Goal: Task Accomplishment & Management: Use online tool/utility

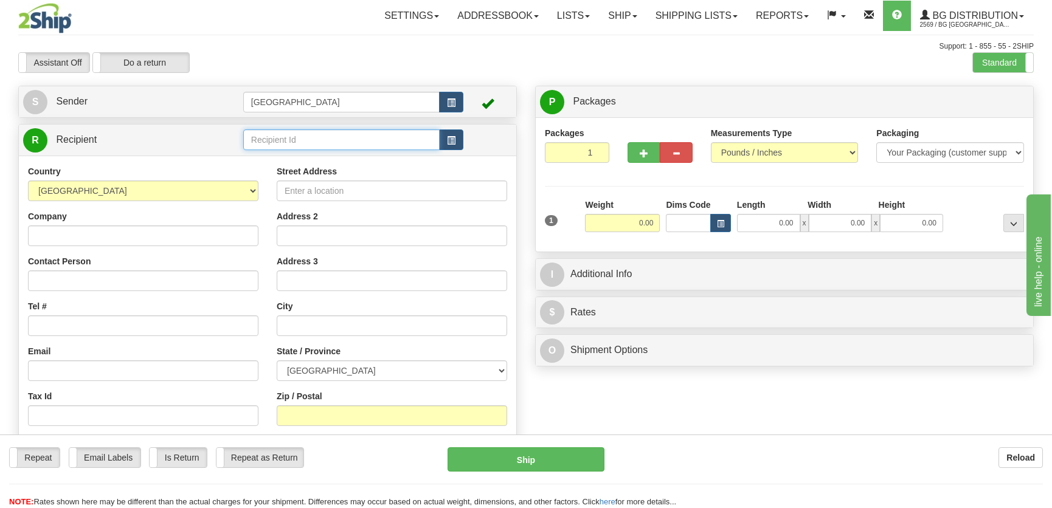
click at [298, 144] on input "text" at bounding box center [341, 139] width 196 height 21
click at [1005, 67] on label "Standard" at bounding box center [1003, 62] width 60 height 19
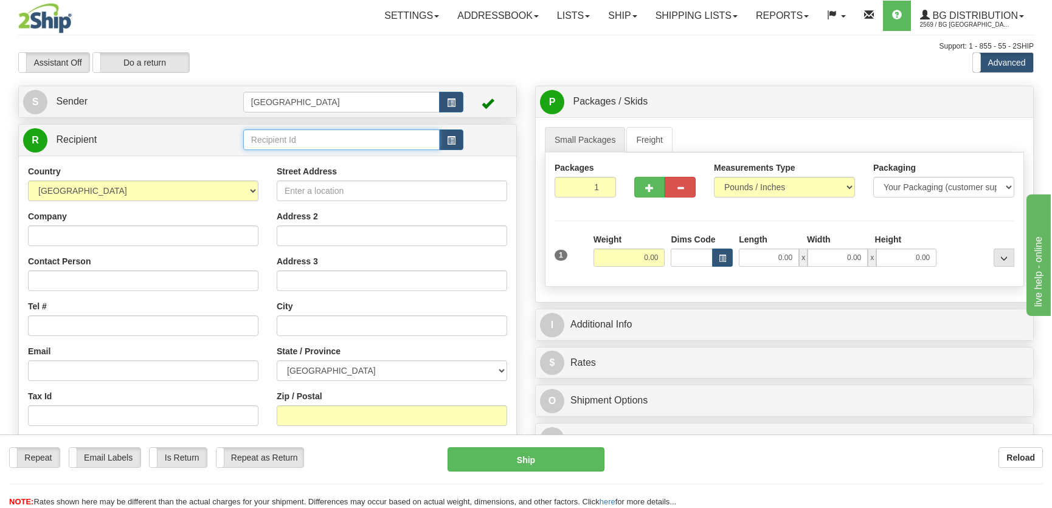
click at [294, 139] on input "text" at bounding box center [341, 139] width 196 height 21
click at [311, 168] on div "4009" at bounding box center [338, 174] width 184 height 13
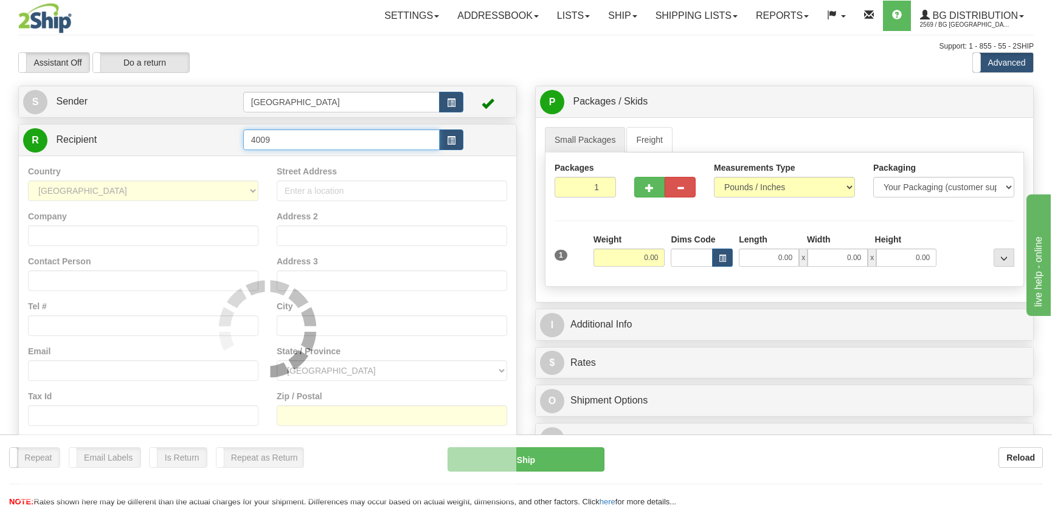
type input "4009"
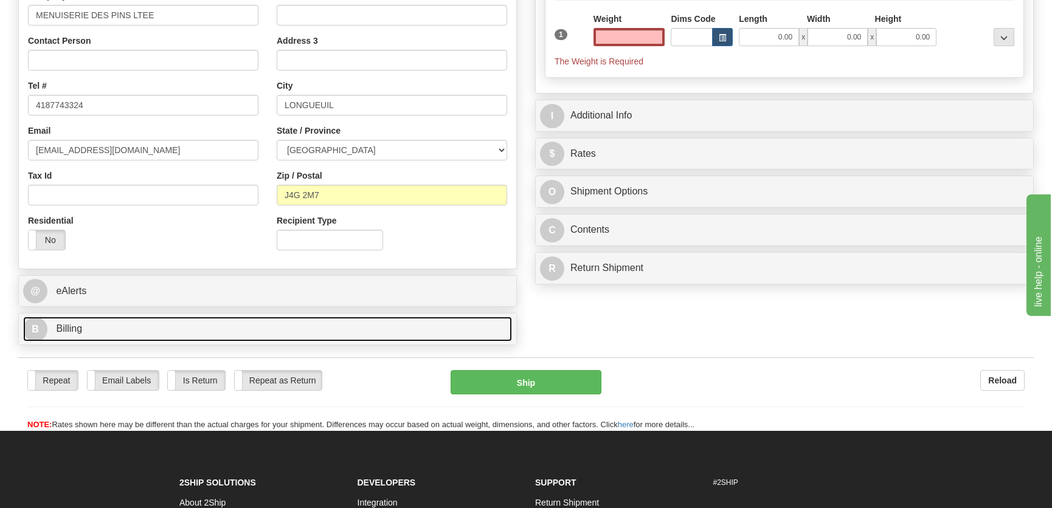
type input "0.00"
click at [272, 327] on link "B Billing" at bounding box center [267, 329] width 489 height 25
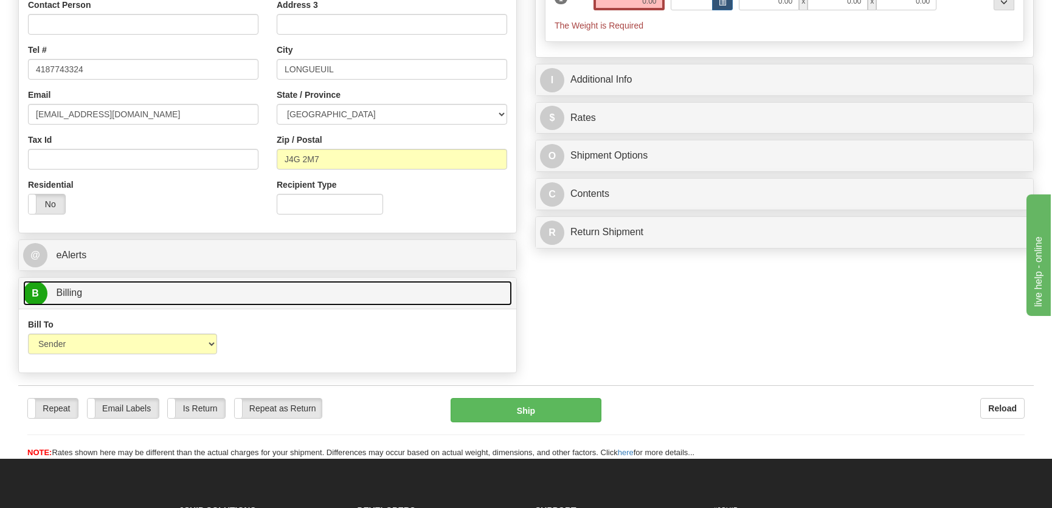
scroll to position [276, 0]
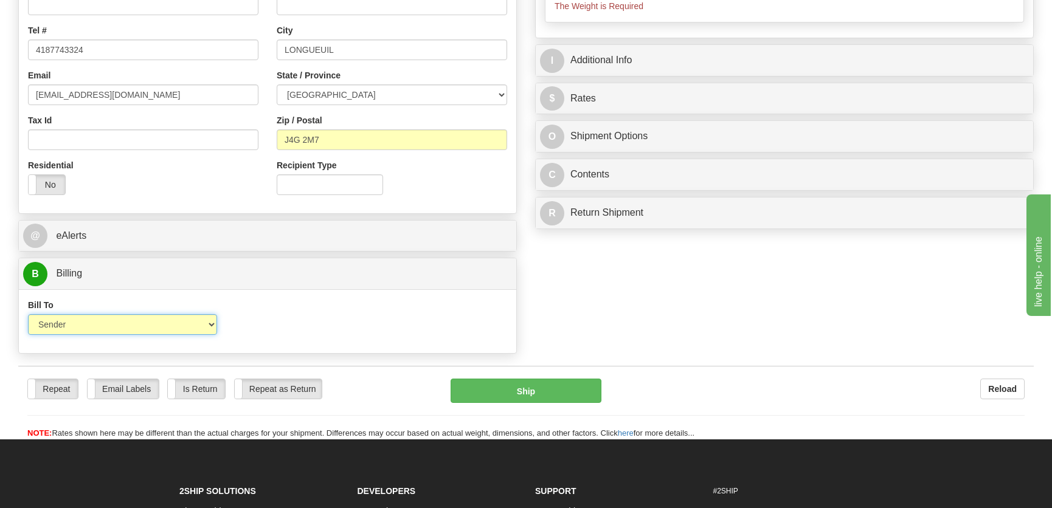
click at [164, 329] on select "Sender Recipient Third Party Collect" at bounding box center [122, 324] width 189 height 21
click at [28, 314] on select "Sender Recipient Third Party Collect" at bounding box center [122, 324] width 189 height 21
click at [143, 329] on select "Sender Recipient Third Party Collect" at bounding box center [122, 324] width 189 height 21
select select "2"
click at [28, 314] on select "Sender Recipient Third Party Collect" at bounding box center [122, 324] width 189 height 21
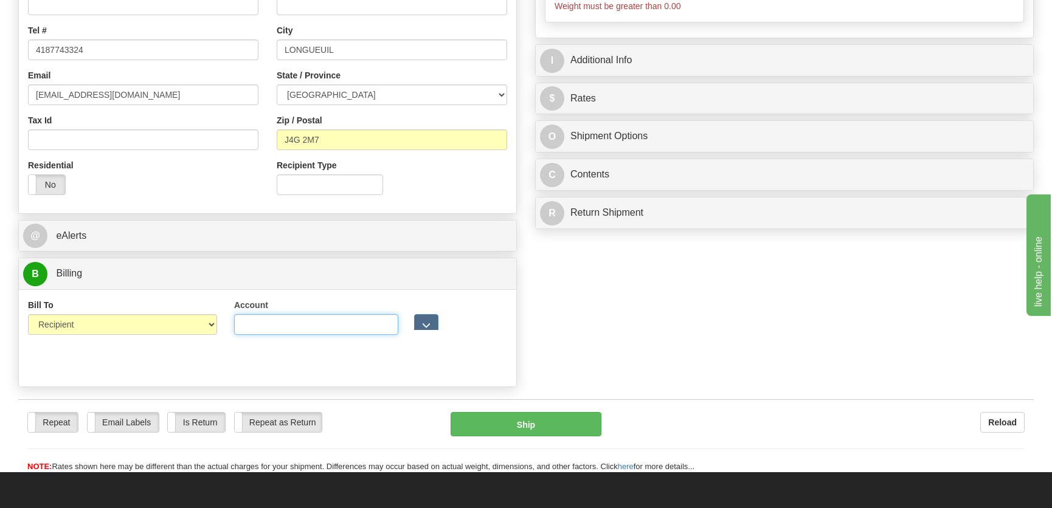
click at [337, 323] on input "Account" at bounding box center [316, 324] width 164 height 21
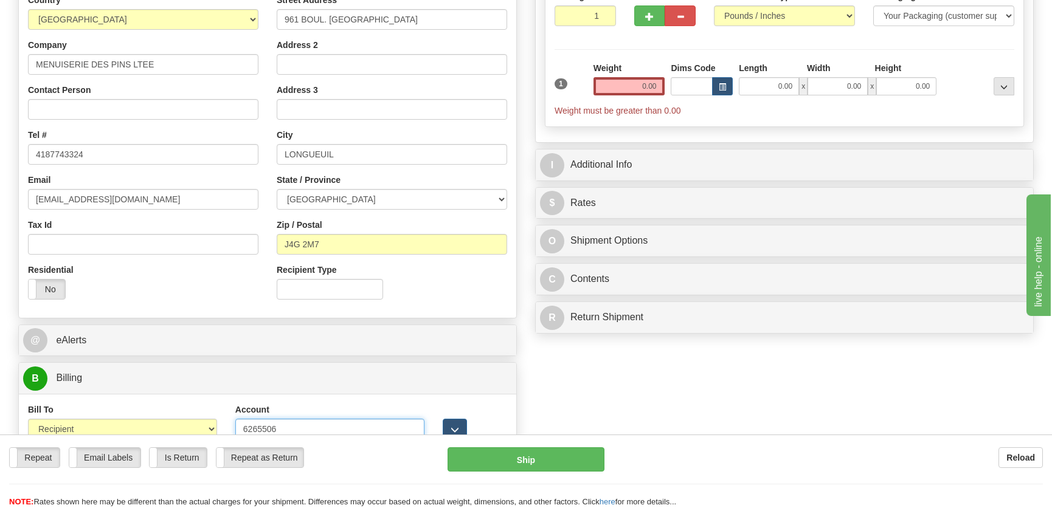
scroll to position [55, 0]
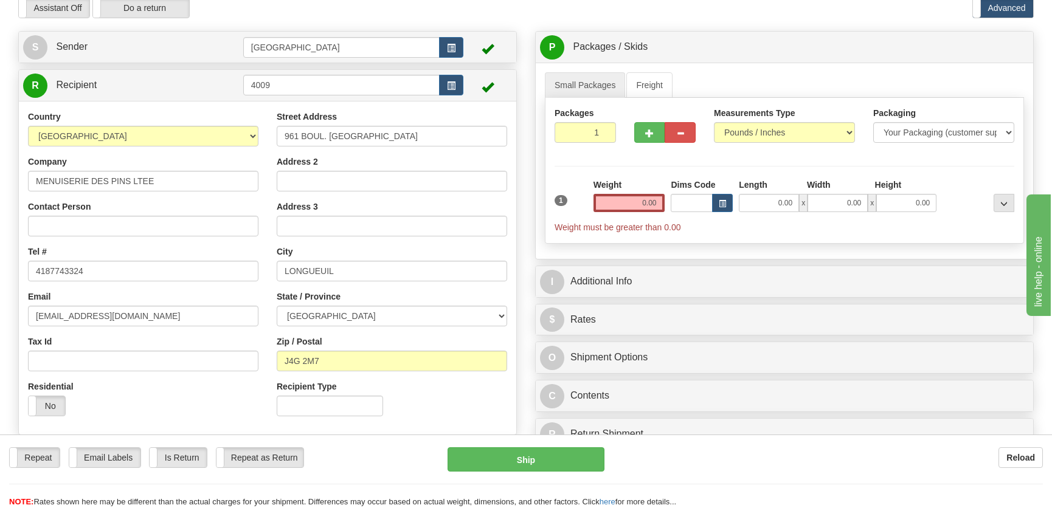
type input "6265506"
click at [766, 204] on input "0.00" at bounding box center [769, 203] width 60 height 18
type input "10.00"
type input "7.00"
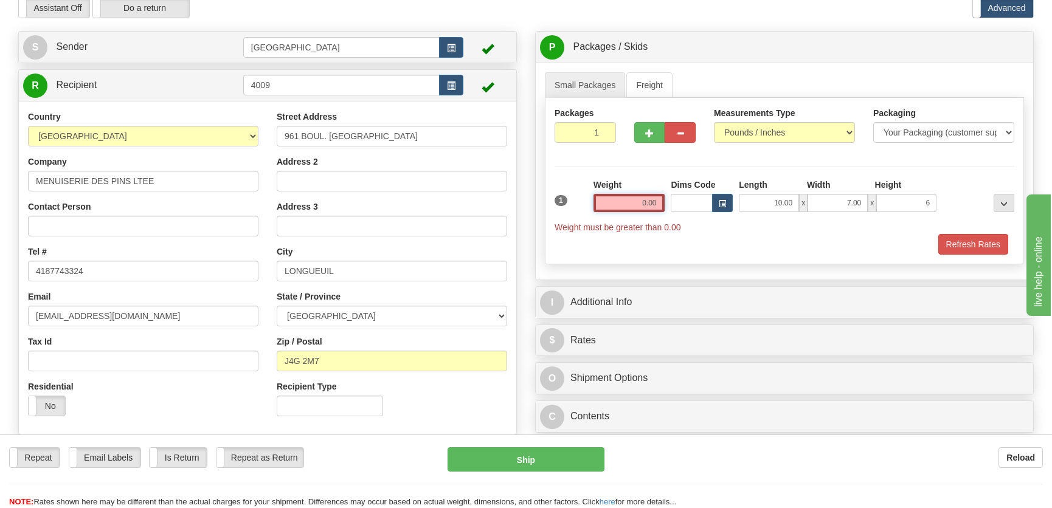
type input "6.00"
click at [653, 194] on input "0.00" at bounding box center [629, 203] width 72 height 18
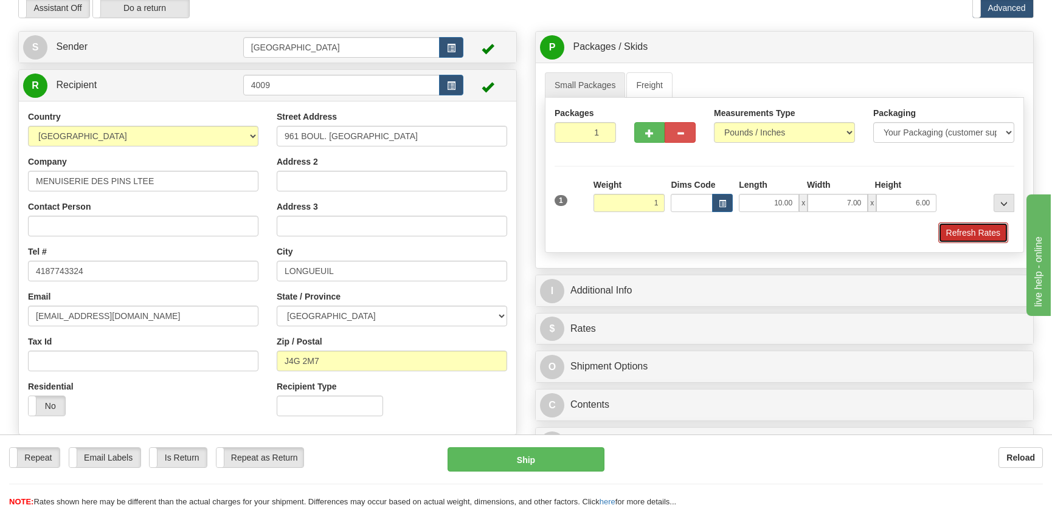
click at [968, 236] on button "Refresh Rates" at bounding box center [973, 232] width 70 height 21
type input "1.00"
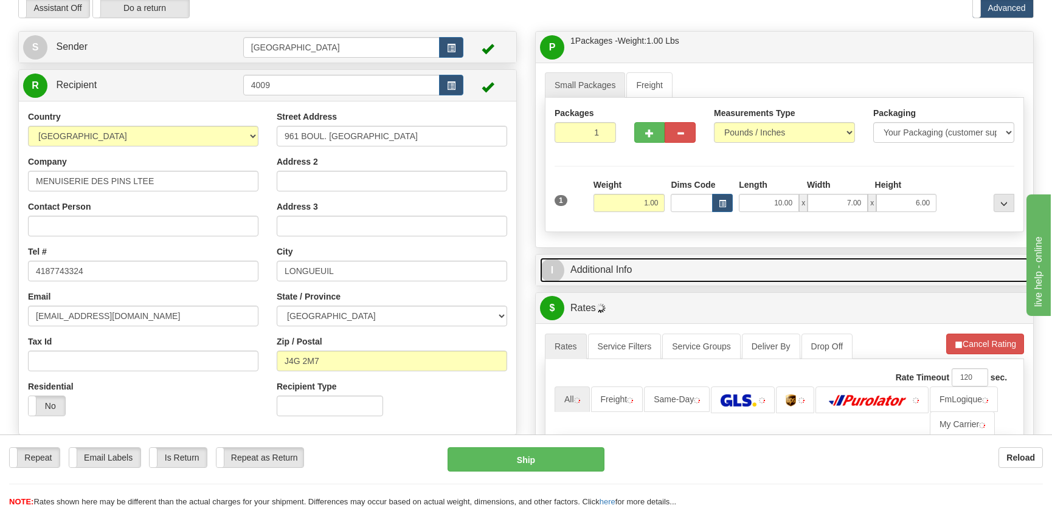
click at [891, 259] on link "I Additional Info" at bounding box center [784, 270] width 489 height 25
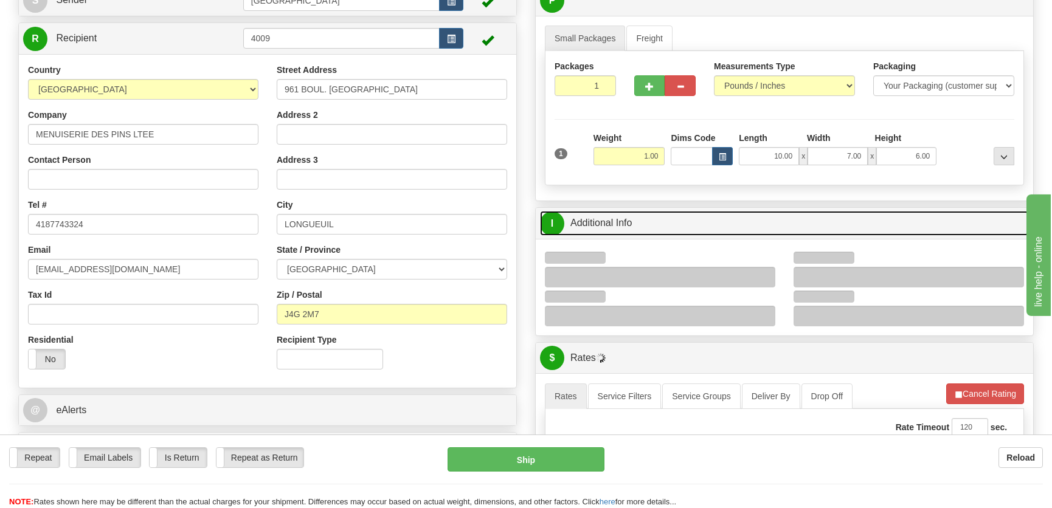
scroll to position [165, 0]
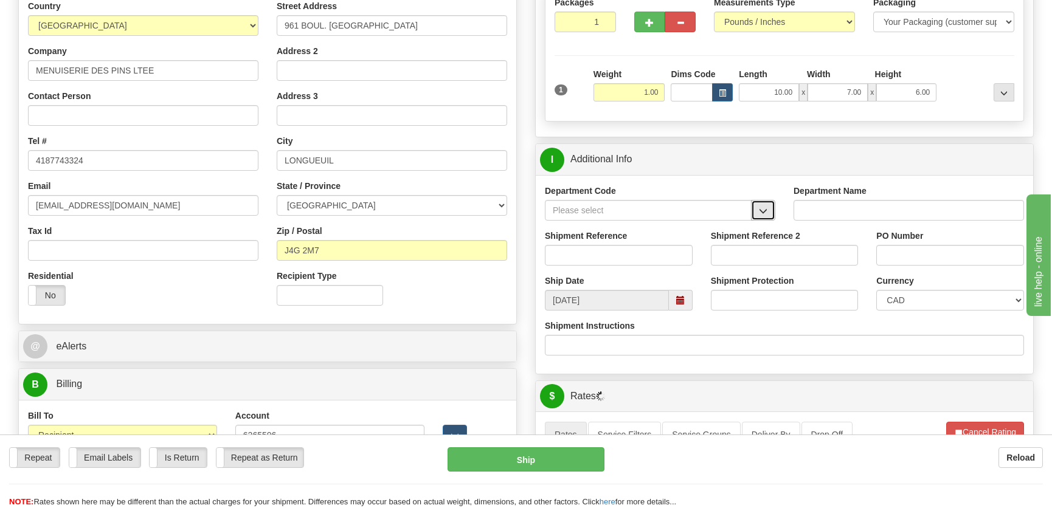
click at [764, 207] on span "button" at bounding box center [763, 211] width 9 height 8
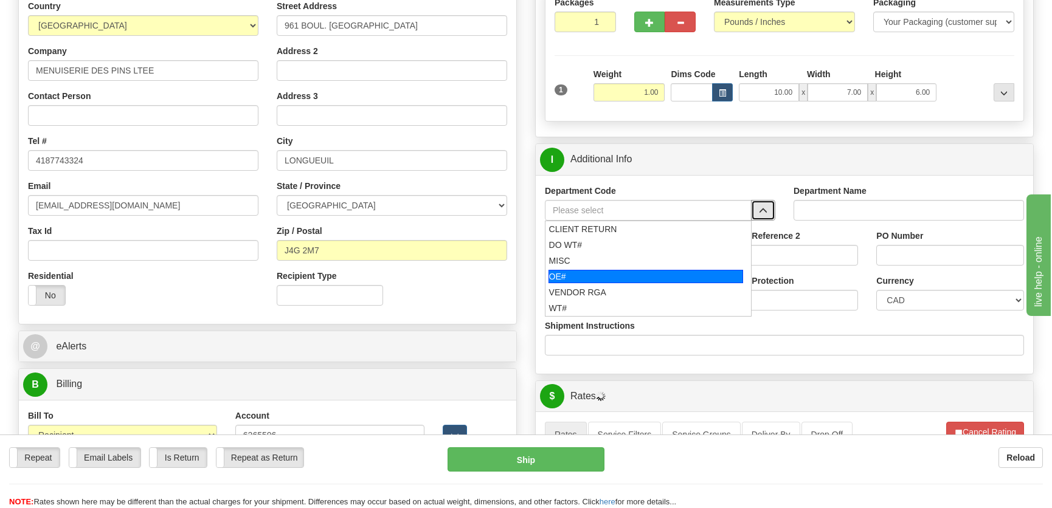
click at [604, 272] on div "OE#" at bounding box center [645, 276] width 195 height 13
type input "OE#"
type input "ORDERS"
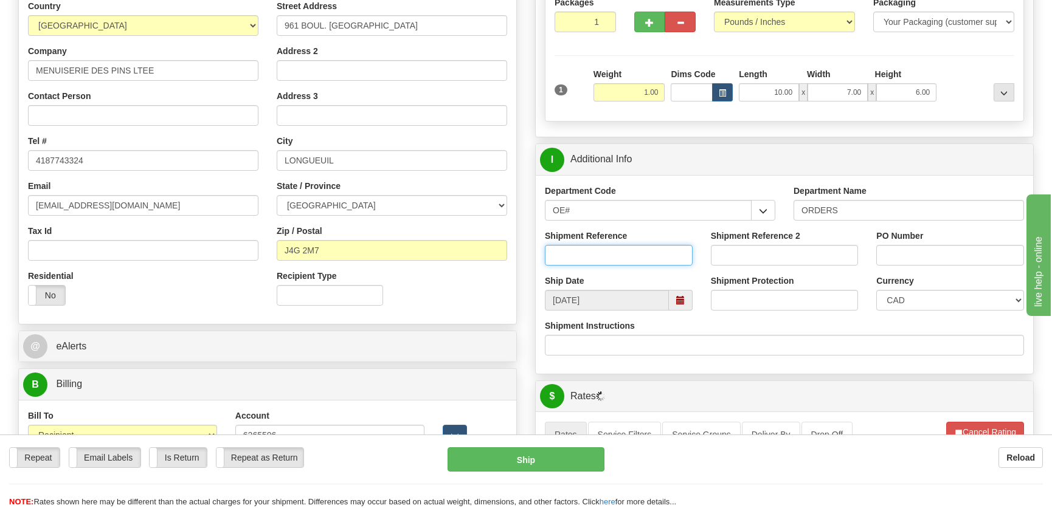
click at [609, 260] on input "Shipment Reference" at bounding box center [619, 255] width 148 height 21
type input "50322339-00"
click at [897, 255] on input "PO Number" at bounding box center [950, 255] width 148 height 21
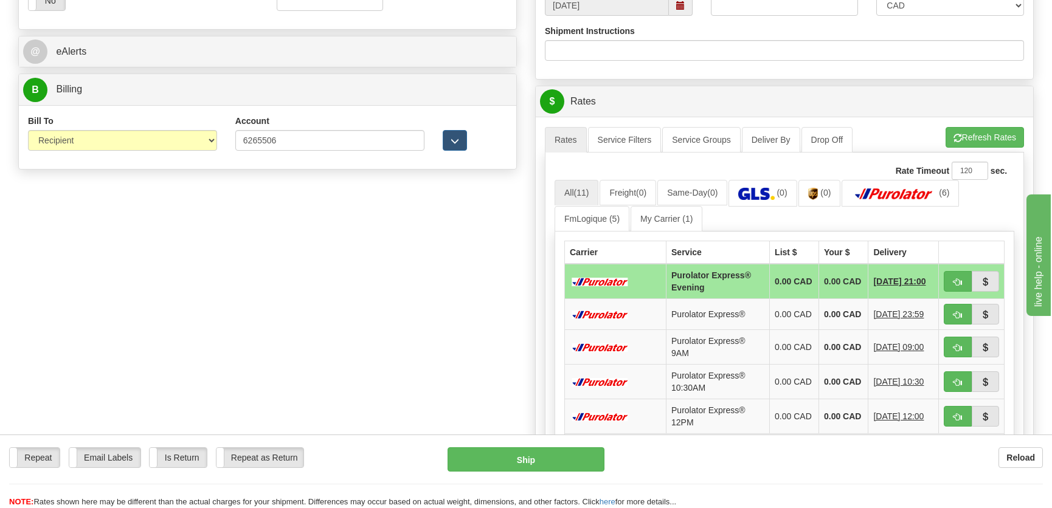
scroll to position [553, 0]
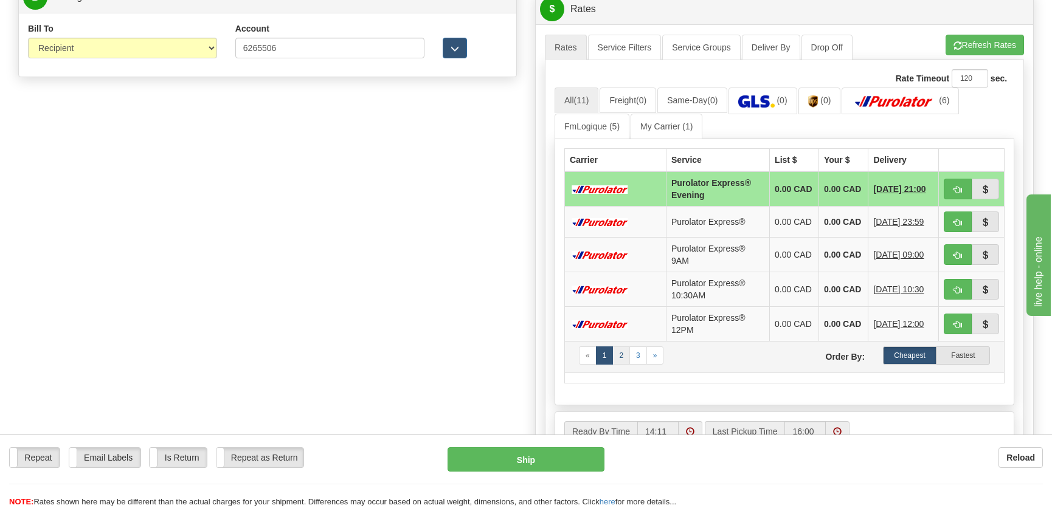
type input "."
click at [625, 354] on link "2" at bounding box center [621, 355] width 18 height 18
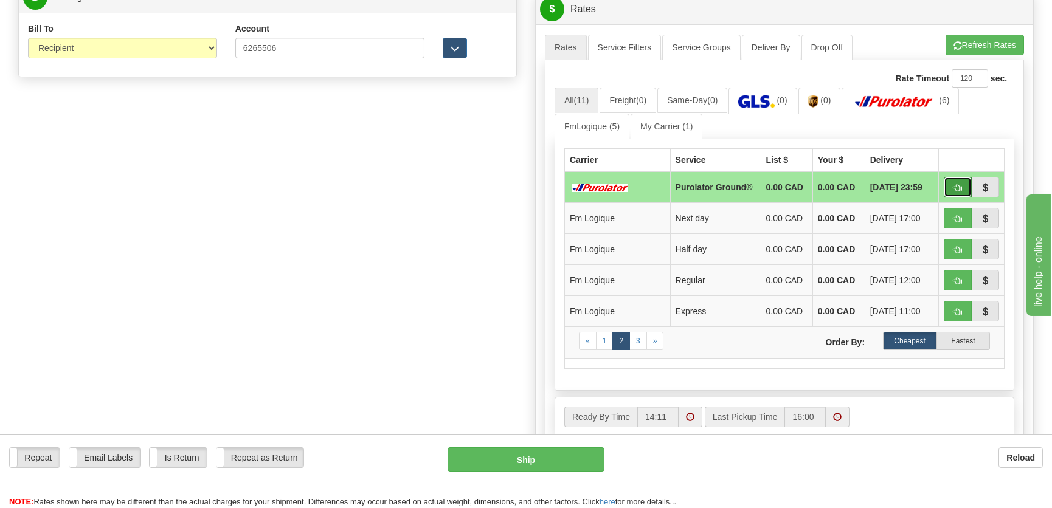
click at [962, 184] on button "button" at bounding box center [957, 187] width 28 height 21
type input "260"
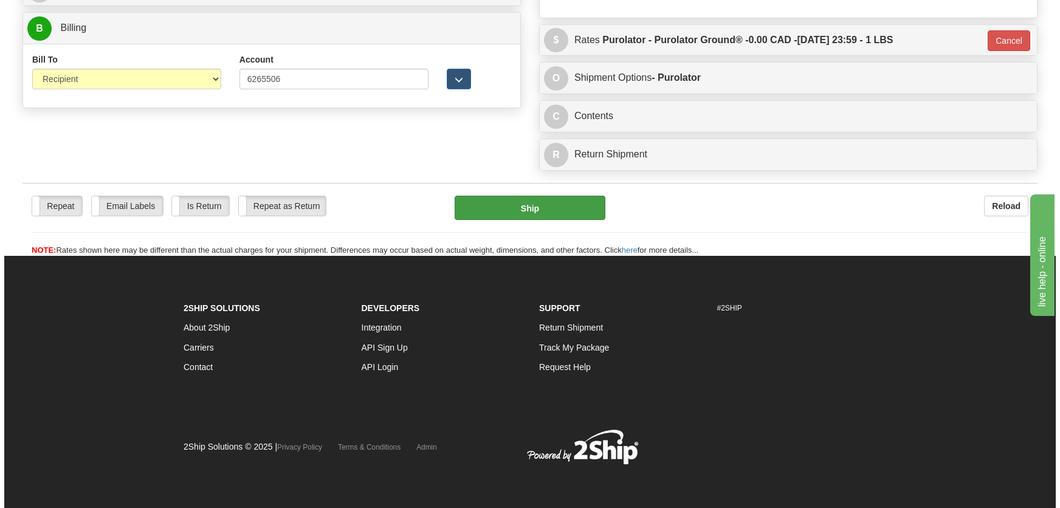
scroll to position [522, 0]
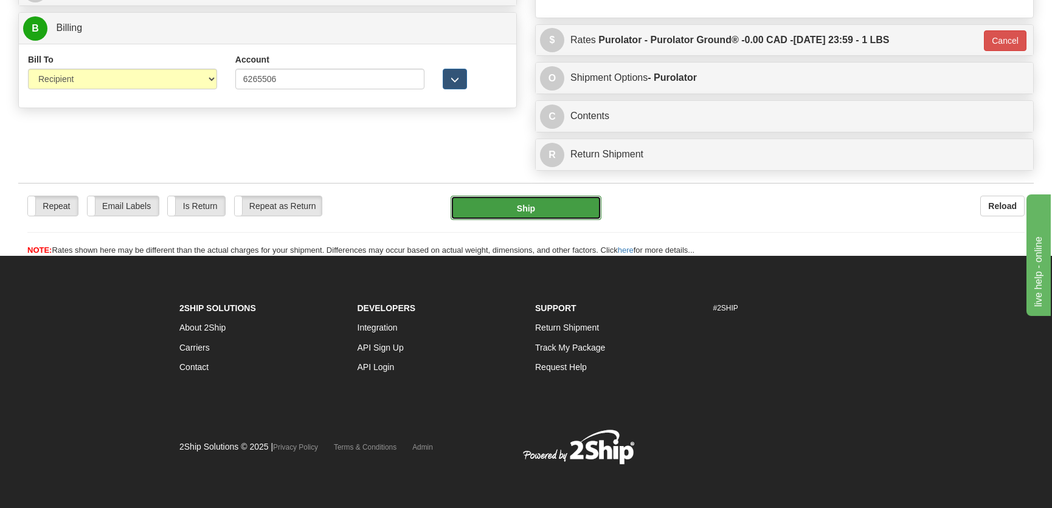
click at [484, 196] on button "Ship" at bounding box center [525, 208] width 151 height 24
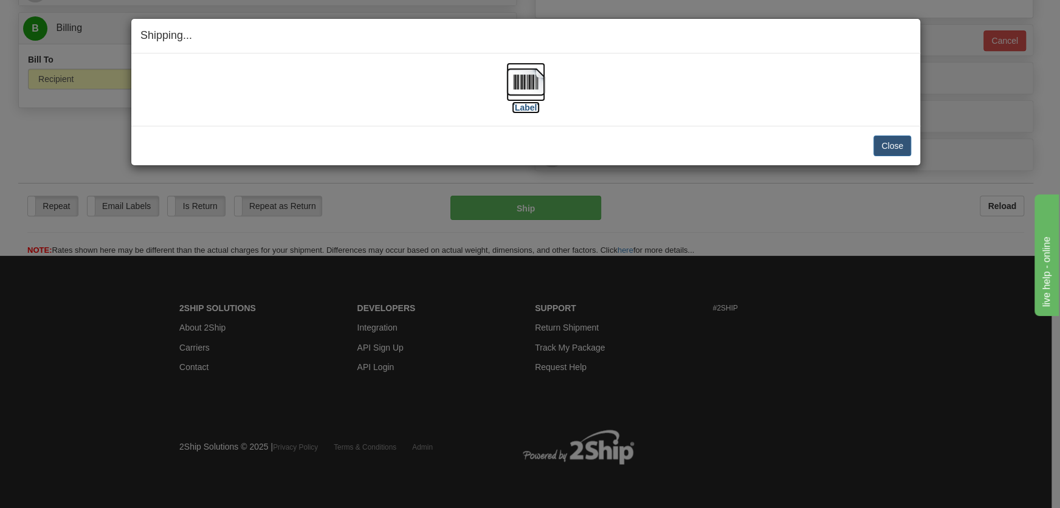
click at [528, 81] on img at bounding box center [525, 82] width 39 height 39
click at [895, 130] on div "Close Cancel Cancel Shipment and Quit Pickup Quit Pickup ONLY" at bounding box center [525, 146] width 789 height 40
click at [888, 144] on button "Close" at bounding box center [892, 146] width 38 height 21
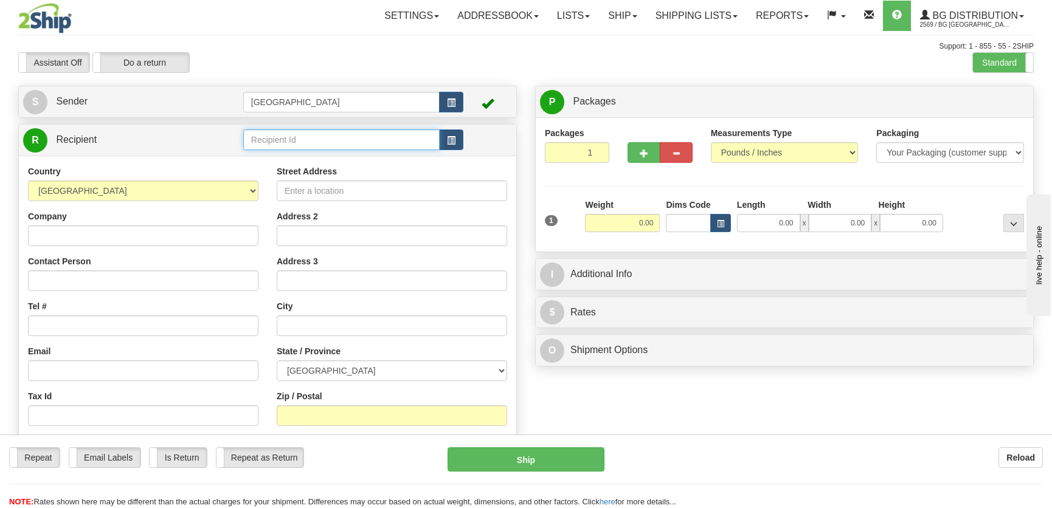
click at [297, 150] on input "text" at bounding box center [341, 139] width 196 height 21
click at [297, 145] on input "text" at bounding box center [341, 139] width 196 height 21
click at [306, 158] on div "1223" at bounding box center [338, 159] width 184 height 13
type input "1223"
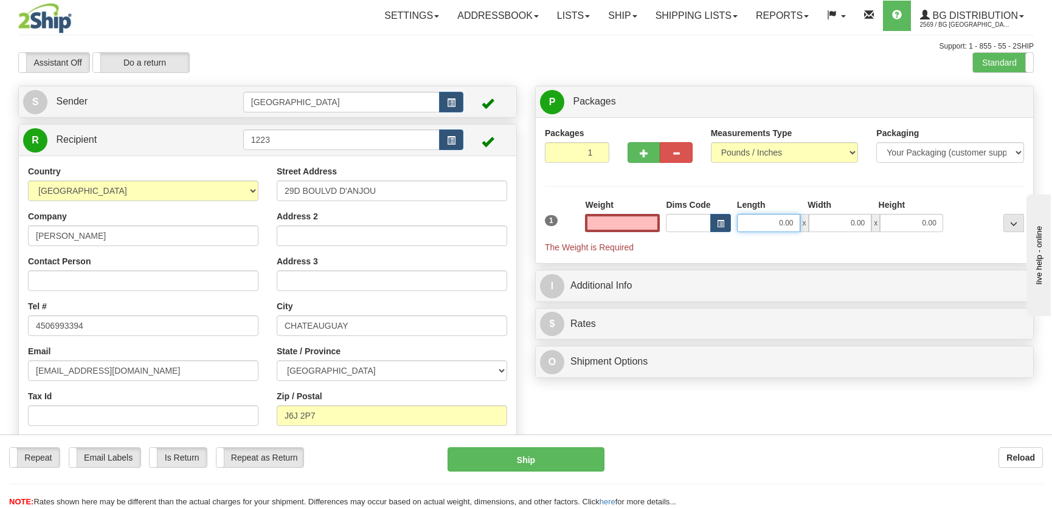
type input "0.00"
click at [763, 219] on input "0.00" at bounding box center [768, 223] width 63 height 18
type input "7.00"
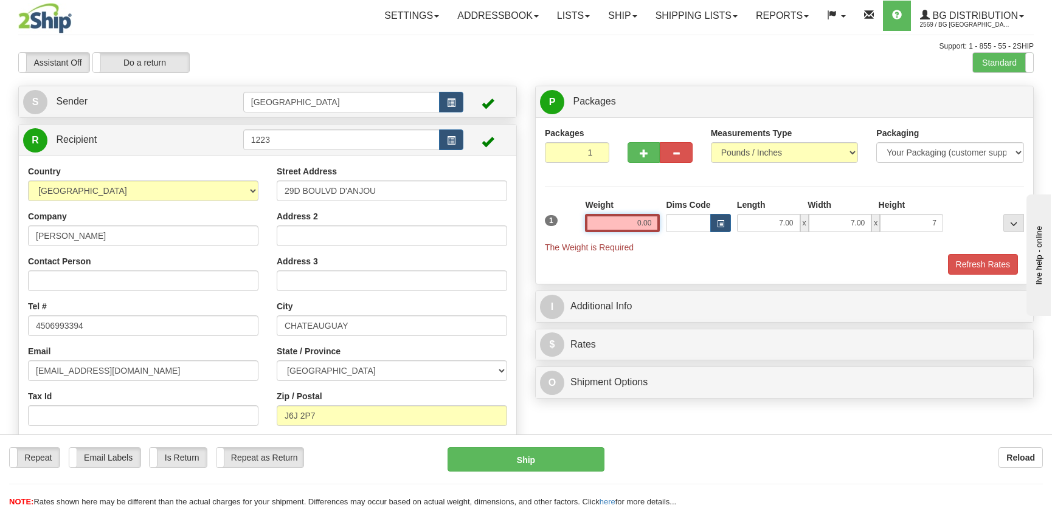
type input "7.00"
click at [633, 221] on input "0.00" at bounding box center [622, 223] width 75 height 18
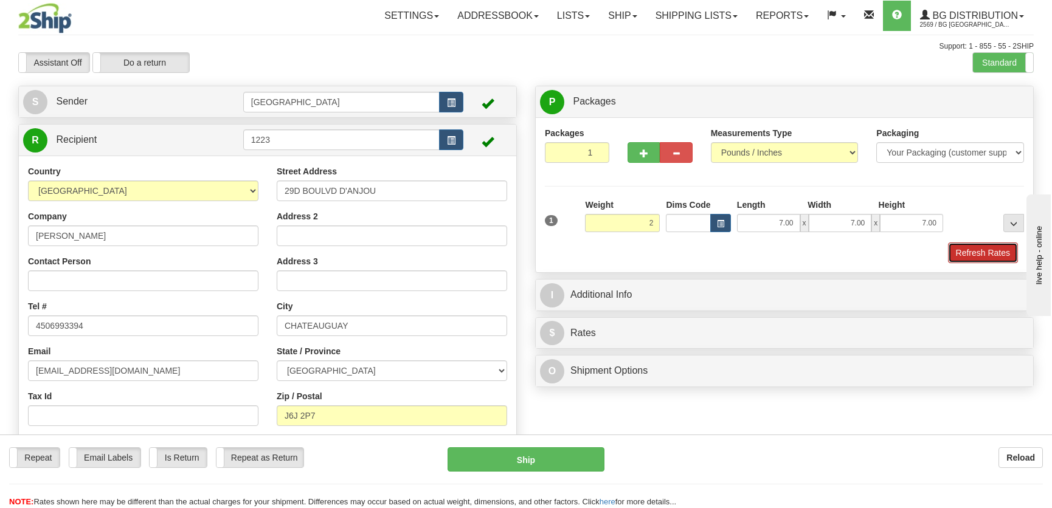
click at [994, 255] on button "Refresh Rates" at bounding box center [983, 253] width 70 height 21
type input "2.00"
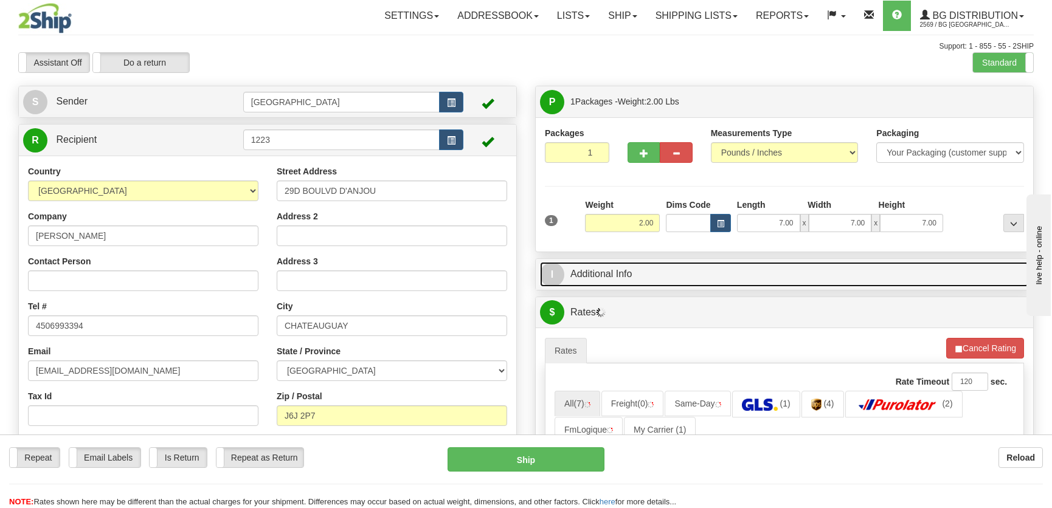
click at [816, 270] on link "I Additional Info" at bounding box center [784, 274] width 489 height 25
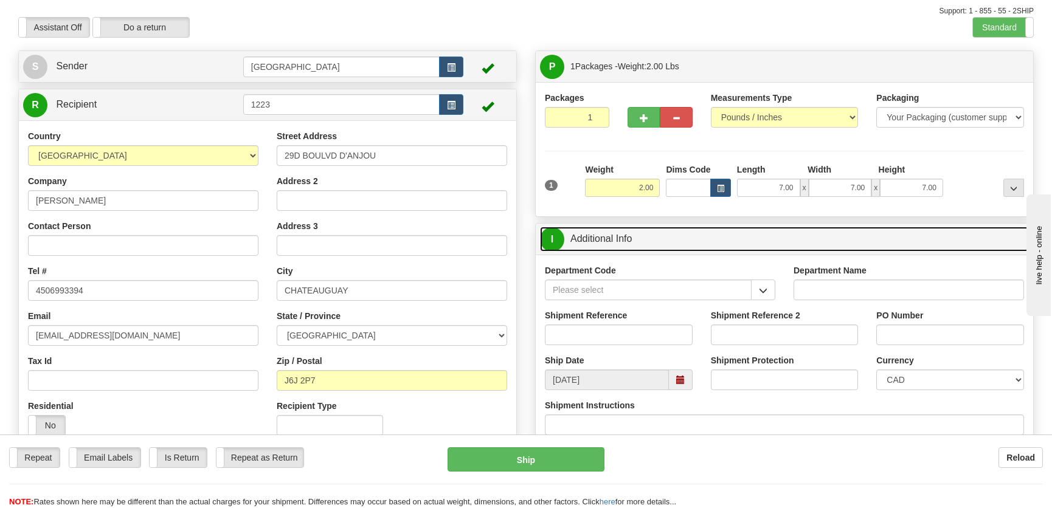
scroll to position [55, 0]
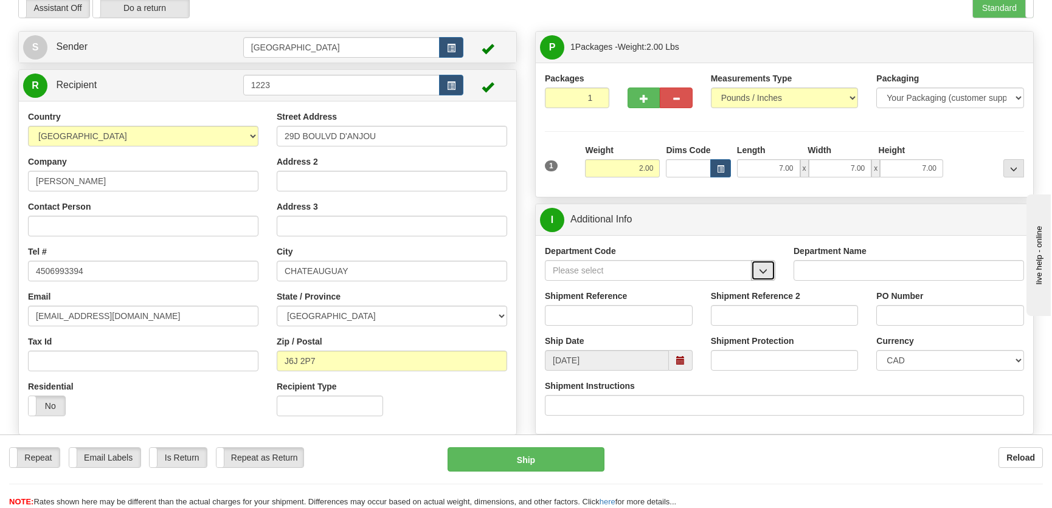
click at [762, 273] on span "button" at bounding box center [763, 271] width 9 height 8
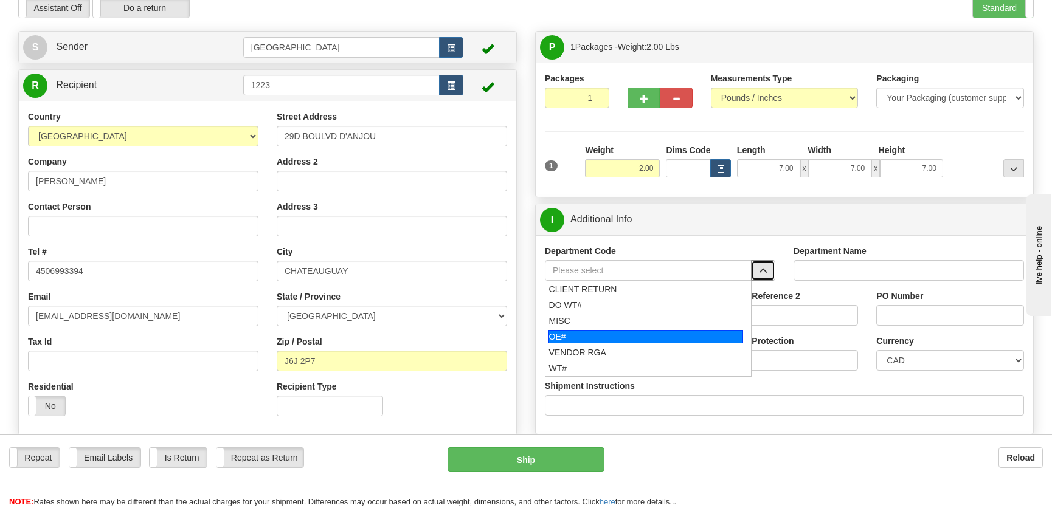
click at [613, 334] on div "OE#" at bounding box center [645, 336] width 195 height 13
type input "OE#"
type input "ORDERS"
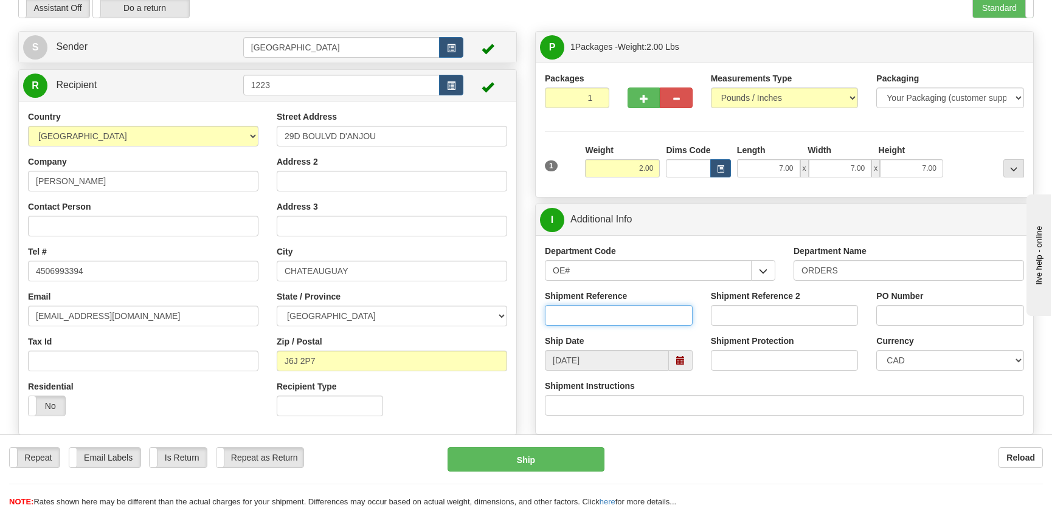
click at [636, 312] on input "Shipment Reference" at bounding box center [619, 315] width 148 height 21
type input "50322349-00"
click at [908, 316] on input "PO Number" at bounding box center [950, 315] width 148 height 21
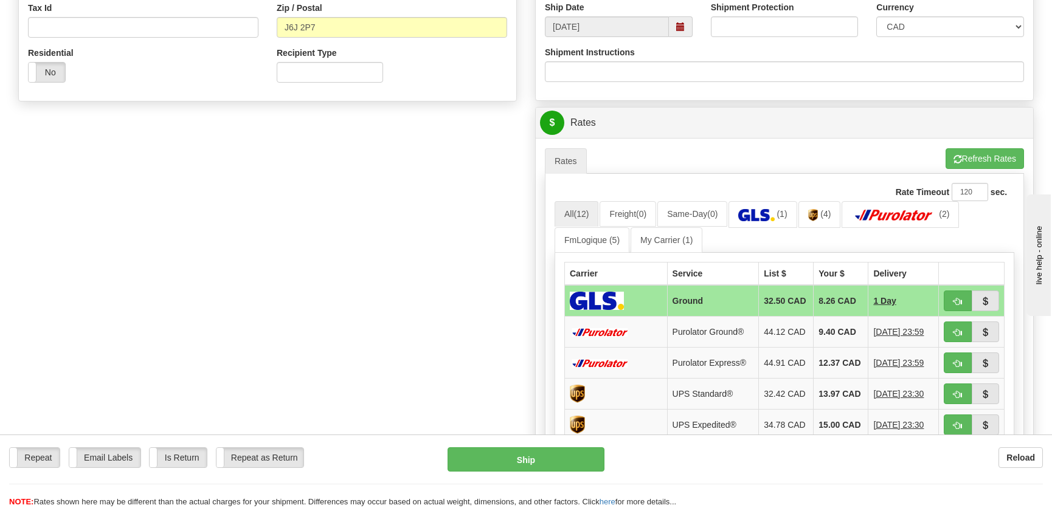
scroll to position [442, 0]
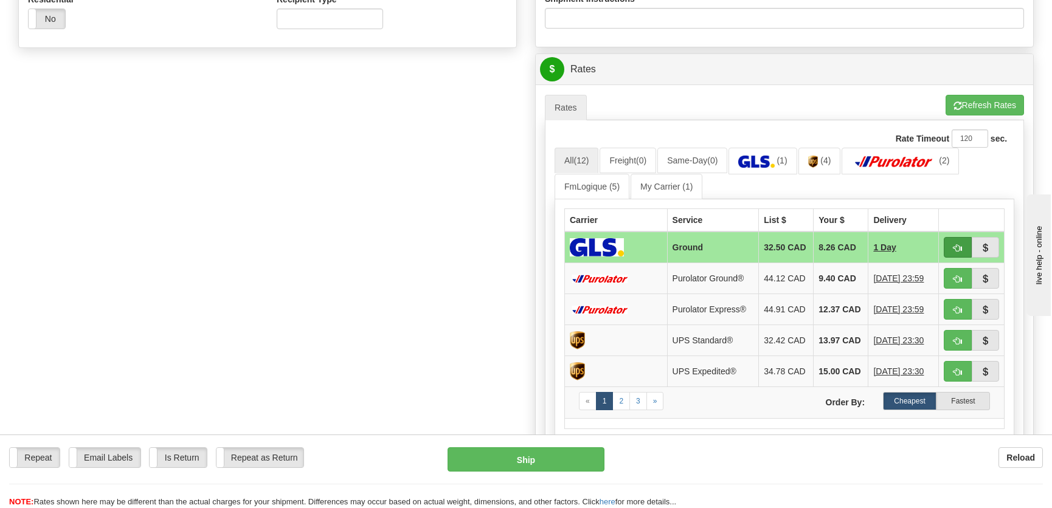
type input "."
click at [955, 246] on span "button" at bounding box center [957, 248] width 9 height 8
type input "1"
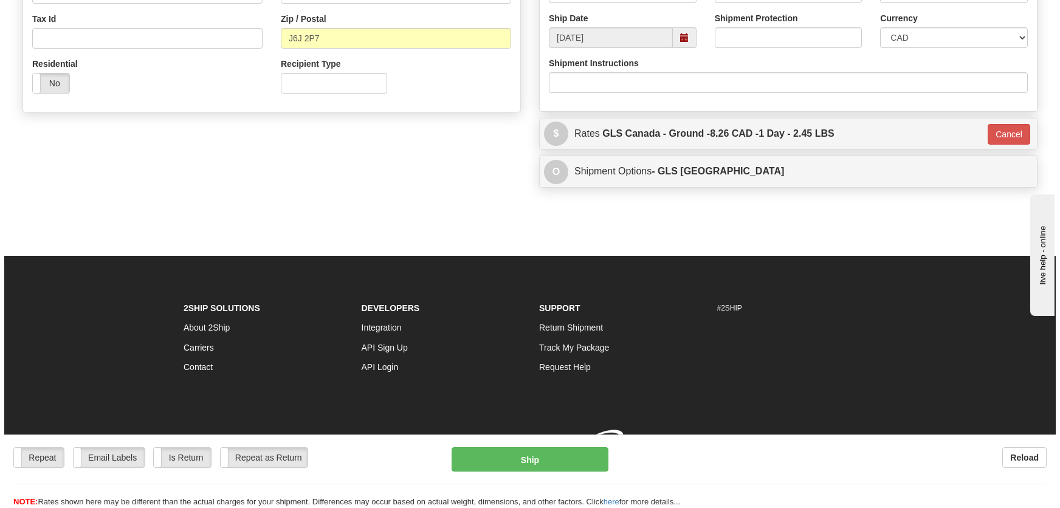
scroll to position [394, 0]
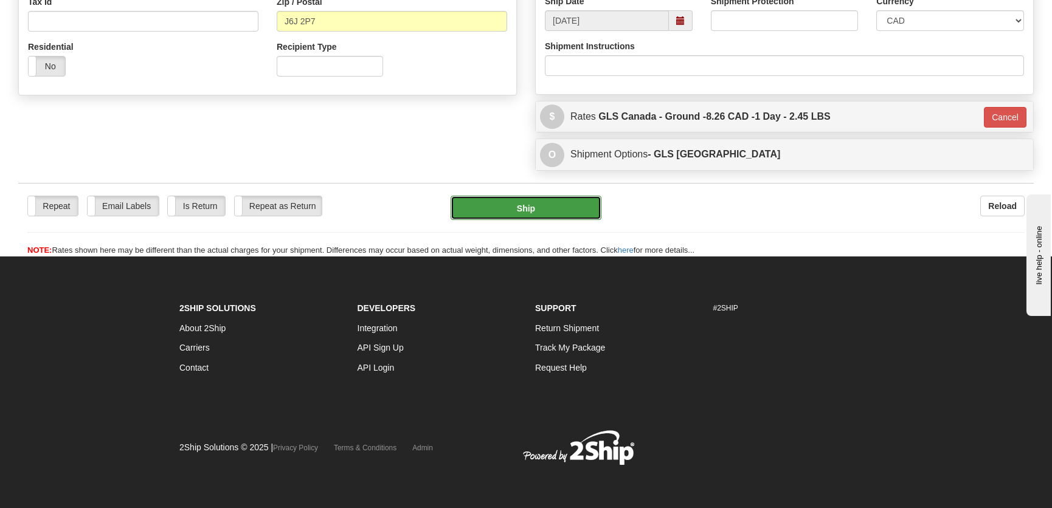
click at [516, 199] on button "Ship" at bounding box center [525, 208] width 151 height 24
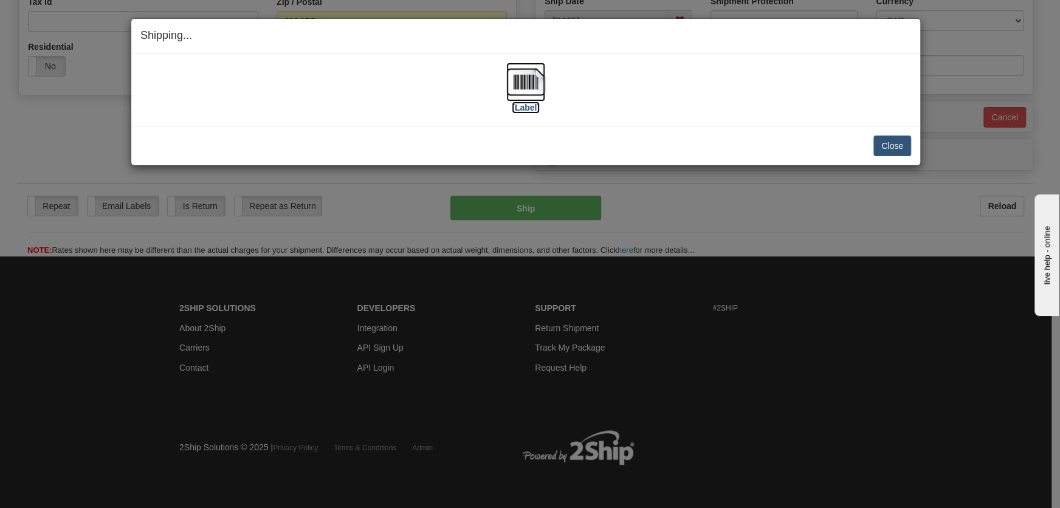
click at [533, 68] on img at bounding box center [525, 82] width 39 height 39
click at [887, 145] on button "Close" at bounding box center [892, 146] width 38 height 21
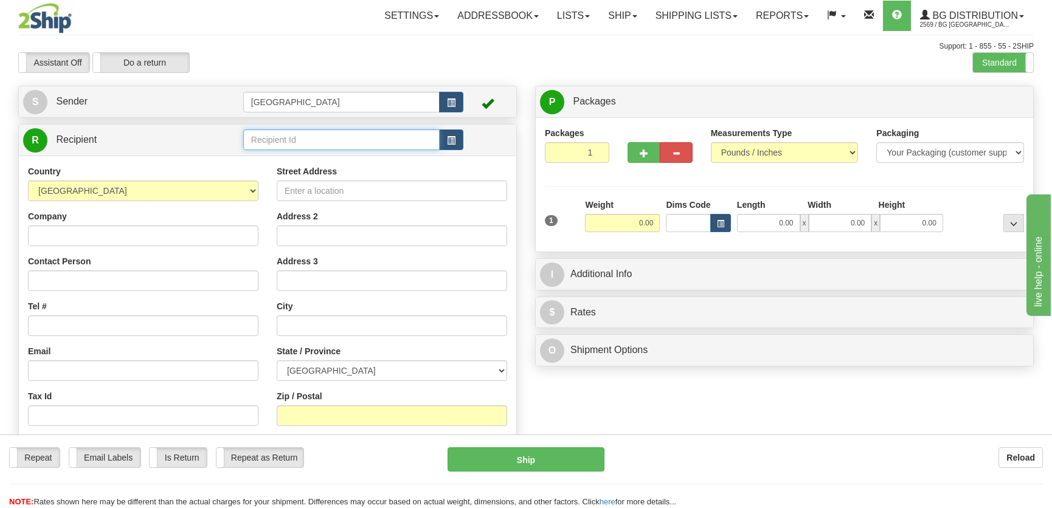
click at [306, 139] on input "text" at bounding box center [341, 139] width 196 height 21
click at [335, 153] on div "7110" at bounding box center [338, 159] width 184 height 13
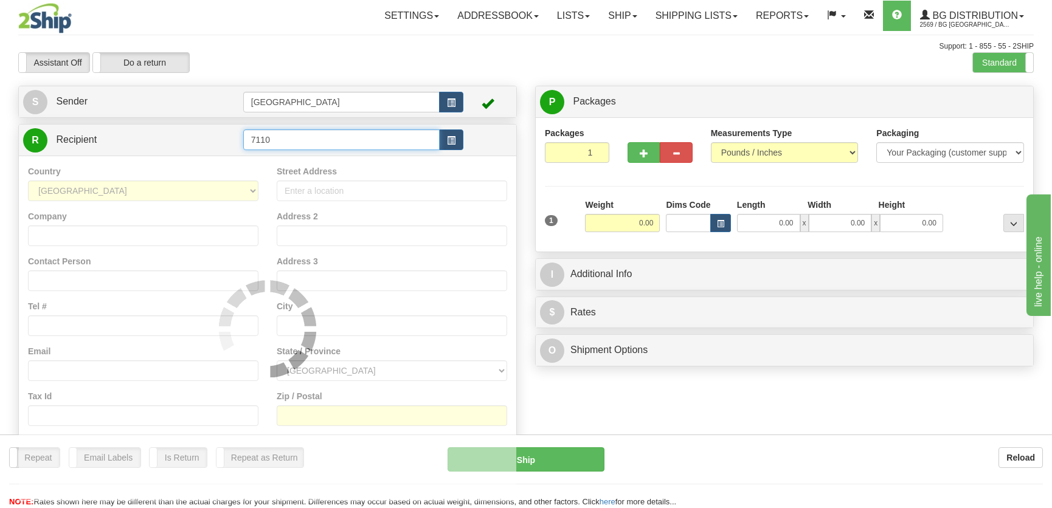
type input "7110"
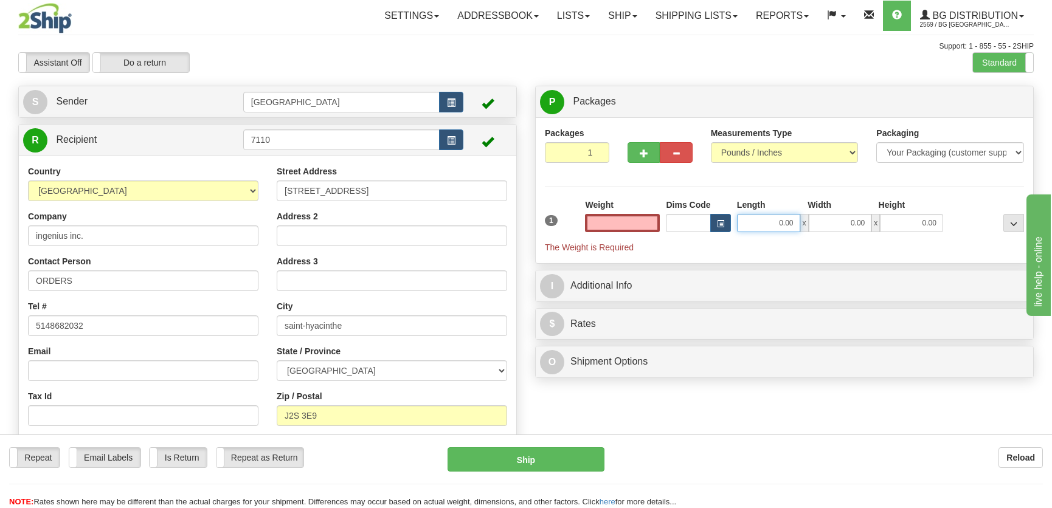
type input "0.00"
click at [765, 218] on input "0.00" at bounding box center [768, 223] width 63 height 18
type input "23.00"
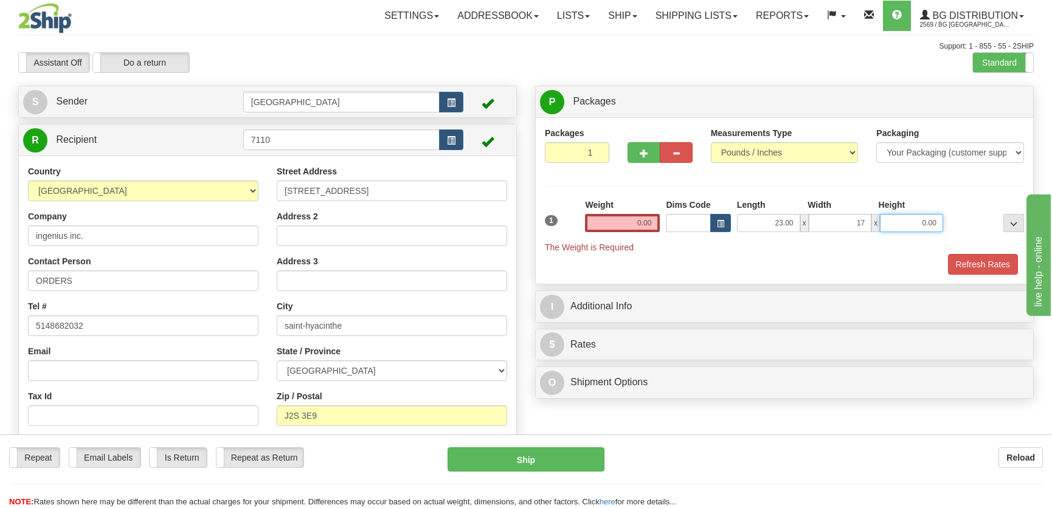
type input "17.00"
type input "9.00"
click at [615, 214] on input "0.00" at bounding box center [622, 223] width 75 height 18
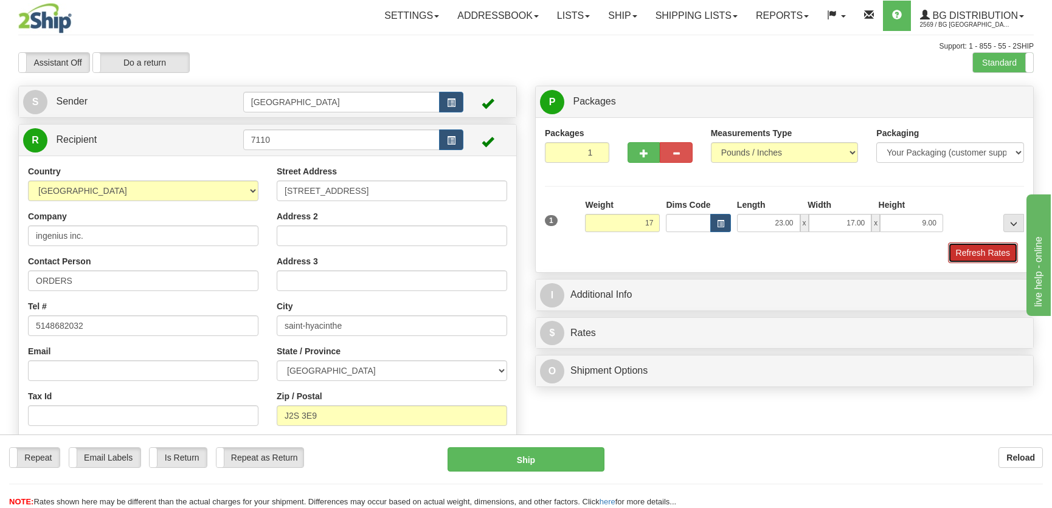
click at [965, 251] on button "Refresh Rates" at bounding box center [983, 253] width 70 height 21
type input "17.00"
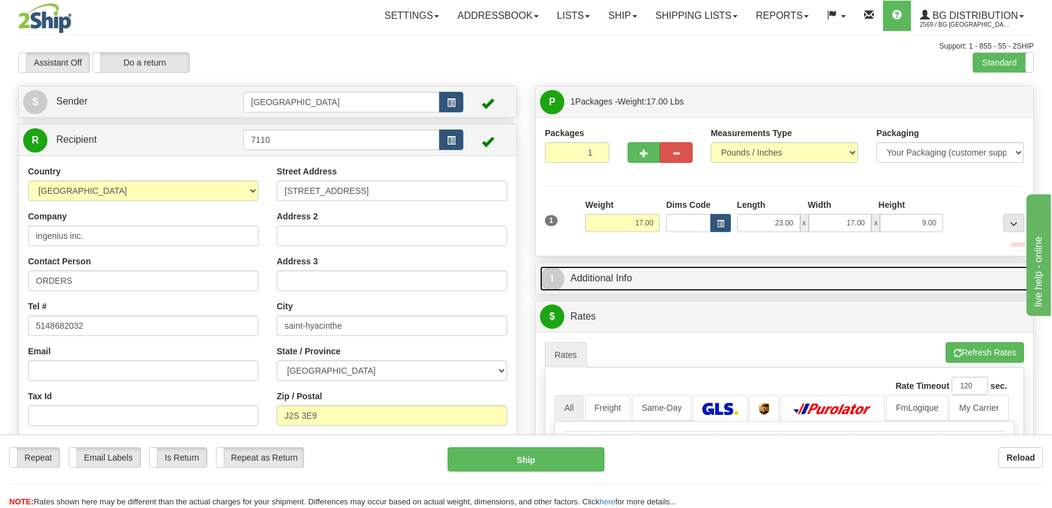
click at [929, 273] on link "I Additional Info" at bounding box center [784, 278] width 489 height 25
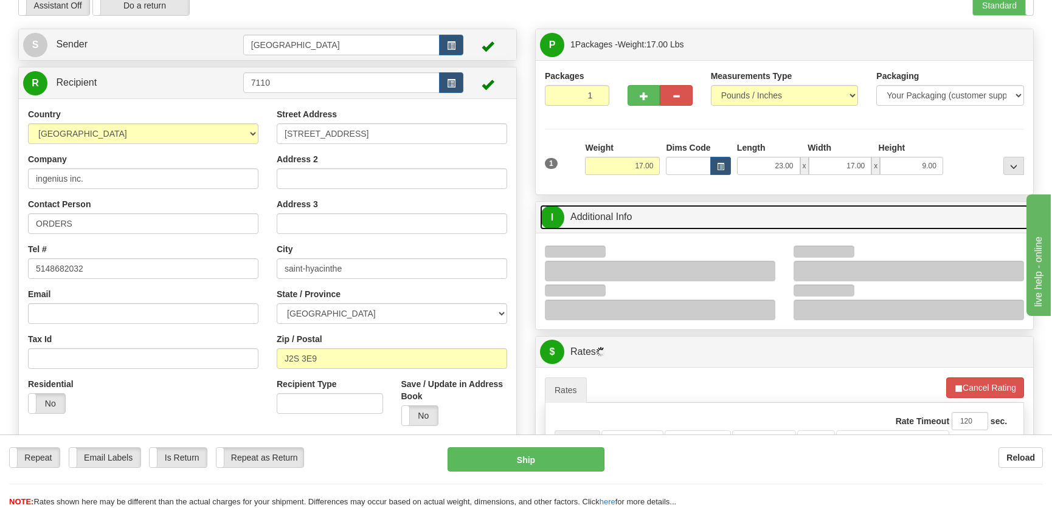
scroll to position [165, 0]
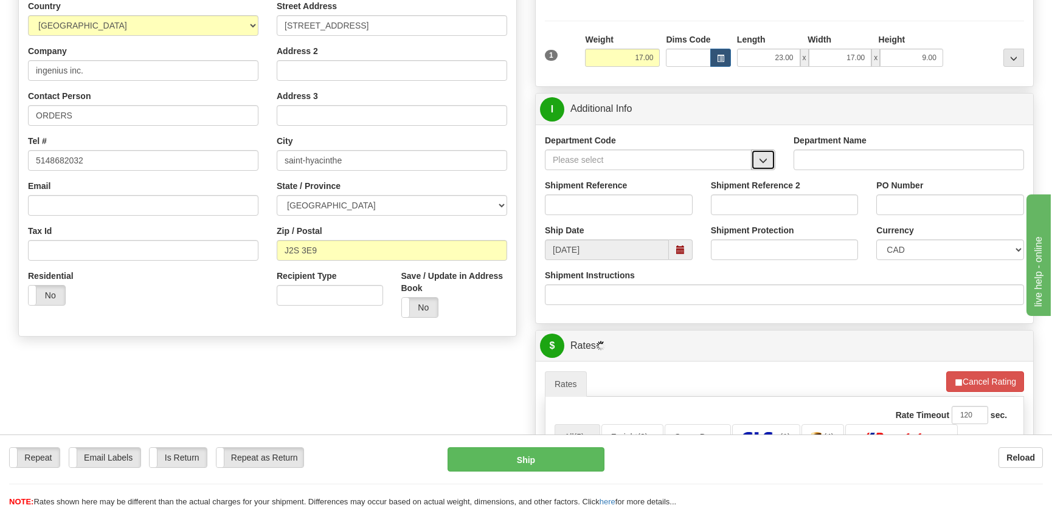
click at [761, 159] on span "button" at bounding box center [763, 161] width 9 height 8
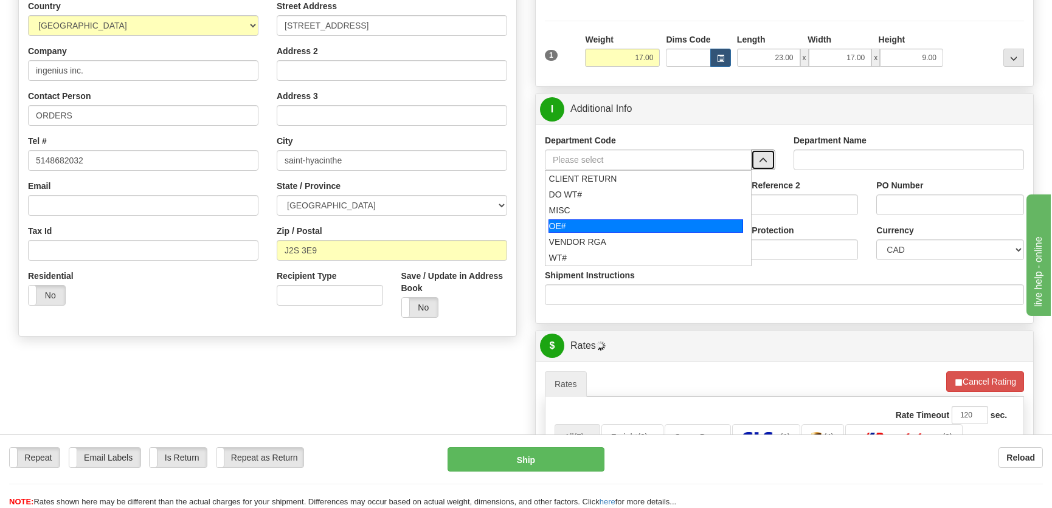
click at [630, 221] on div "OE#" at bounding box center [645, 225] width 195 height 13
type input "OE#"
type input "ORDERS"
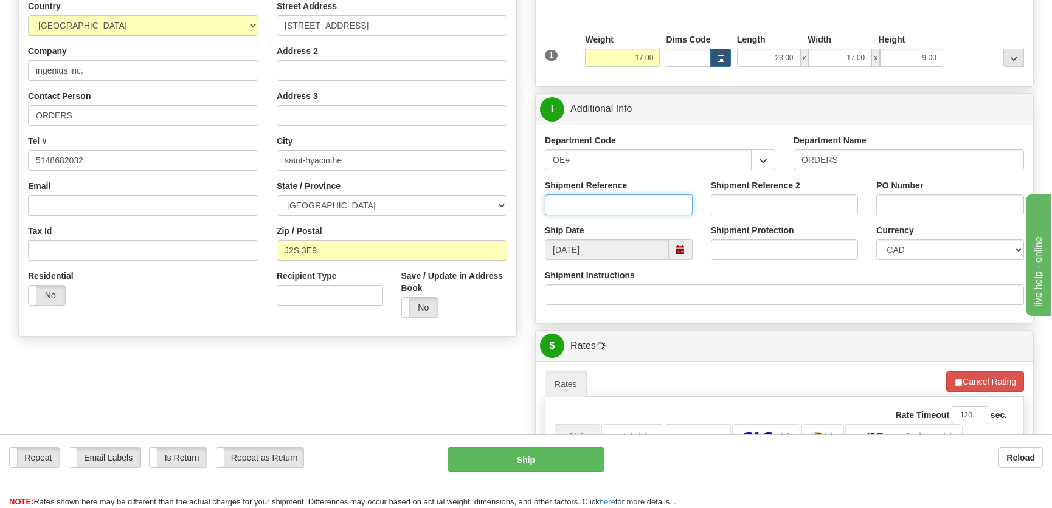
click at [641, 198] on input "Shipment Reference" at bounding box center [619, 205] width 148 height 21
type input "50321744-02,-03"
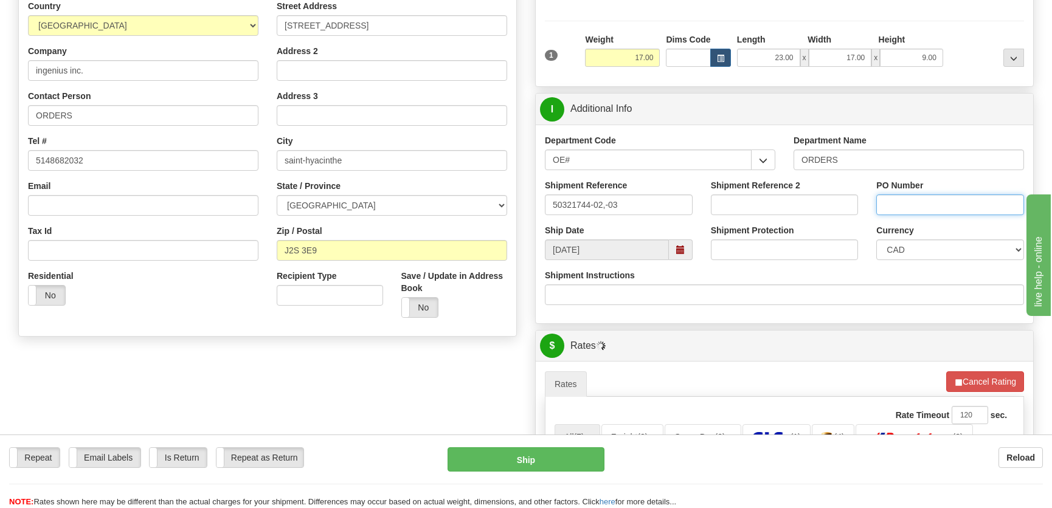
click at [903, 205] on input "PO Number" at bounding box center [950, 205] width 148 height 21
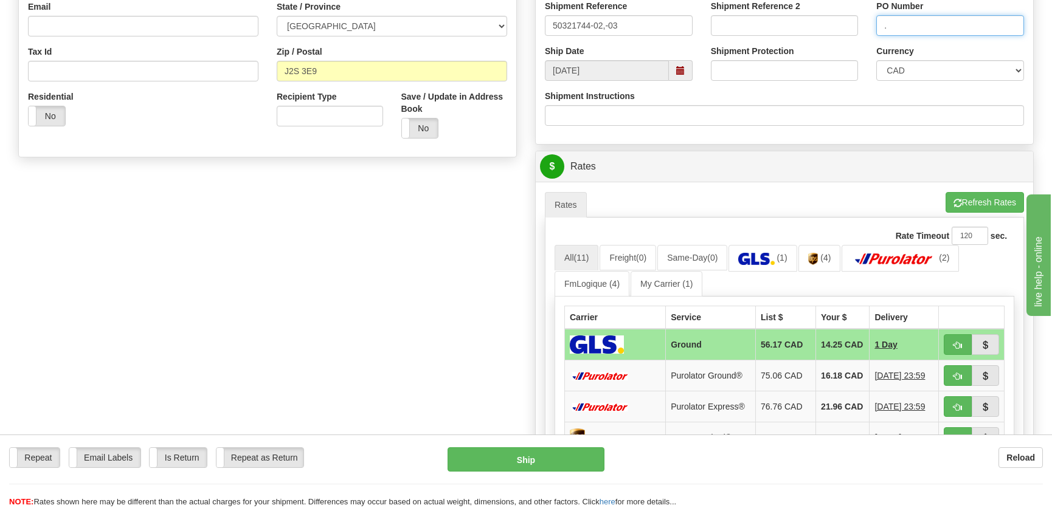
scroll to position [497, 0]
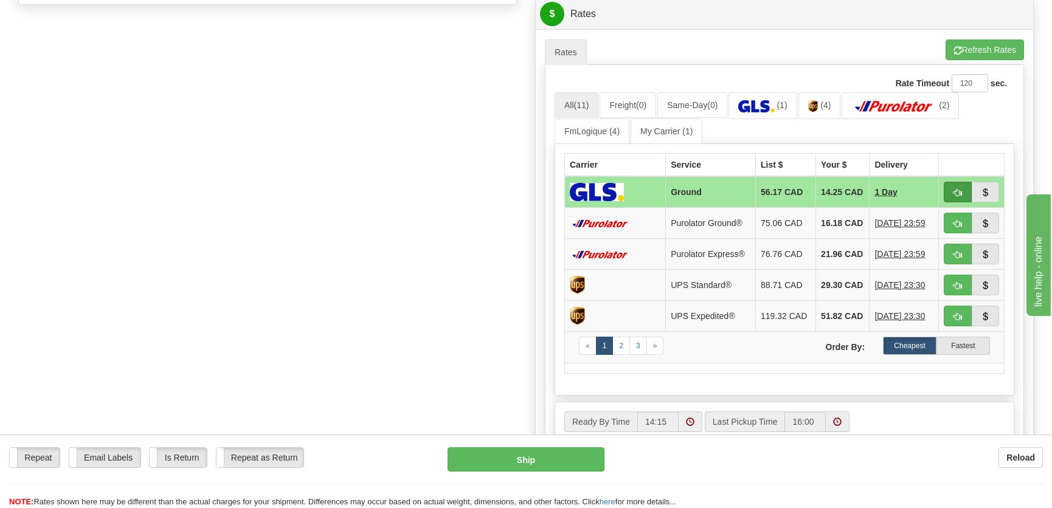
type input "."
click at [950, 191] on button "button" at bounding box center [957, 192] width 28 height 21
type input "1"
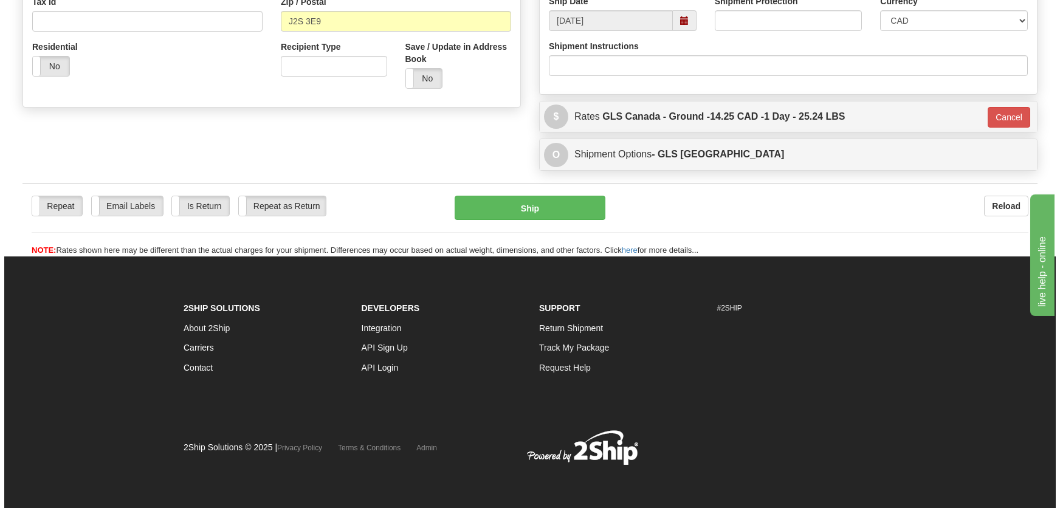
scroll to position [394, 0]
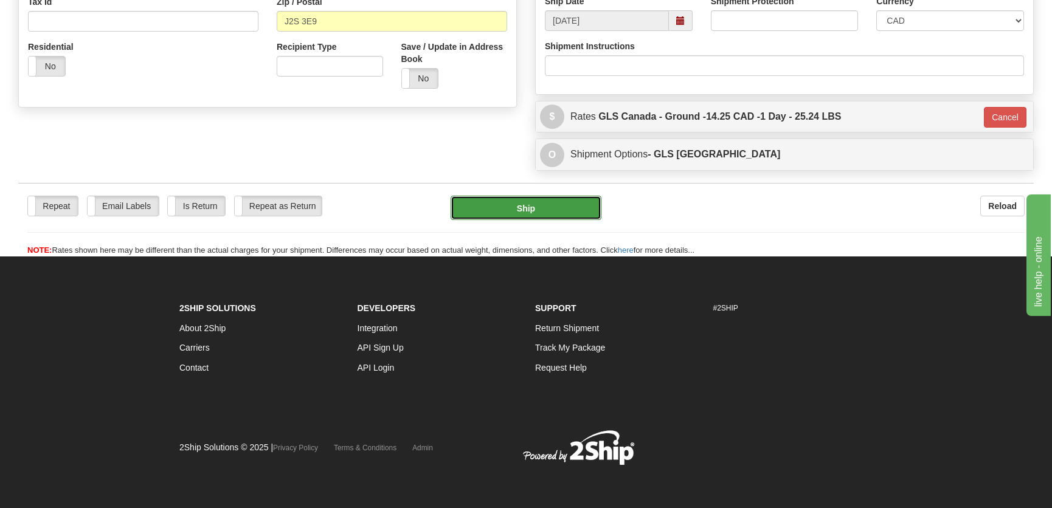
click at [509, 201] on button "Ship" at bounding box center [525, 208] width 151 height 24
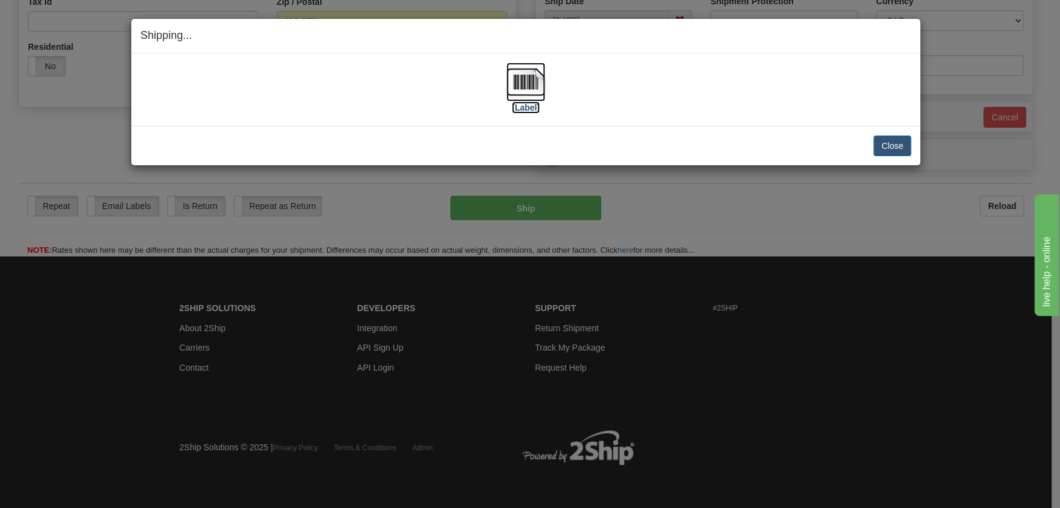
click at [537, 83] on img at bounding box center [525, 82] width 39 height 39
click at [875, 140] on button "Close" at bounding box center [892, 146] width 38 height 21
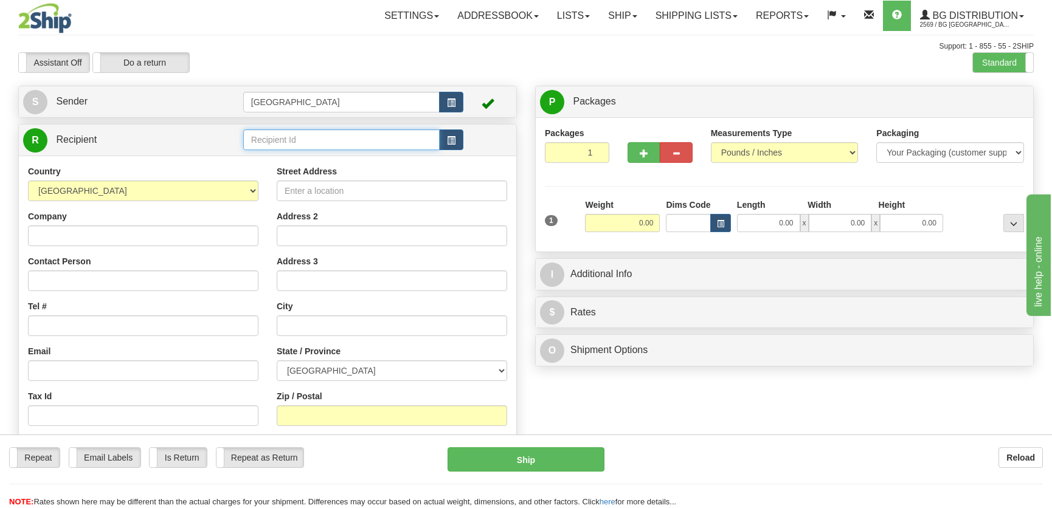
click at [273, 136] on input "text" at bounding box center [341, 139] width 196 height 21
click at [297, 170] on div "VAN" at bounding box center [338, 174] width 184 height 13
type input "VAN"
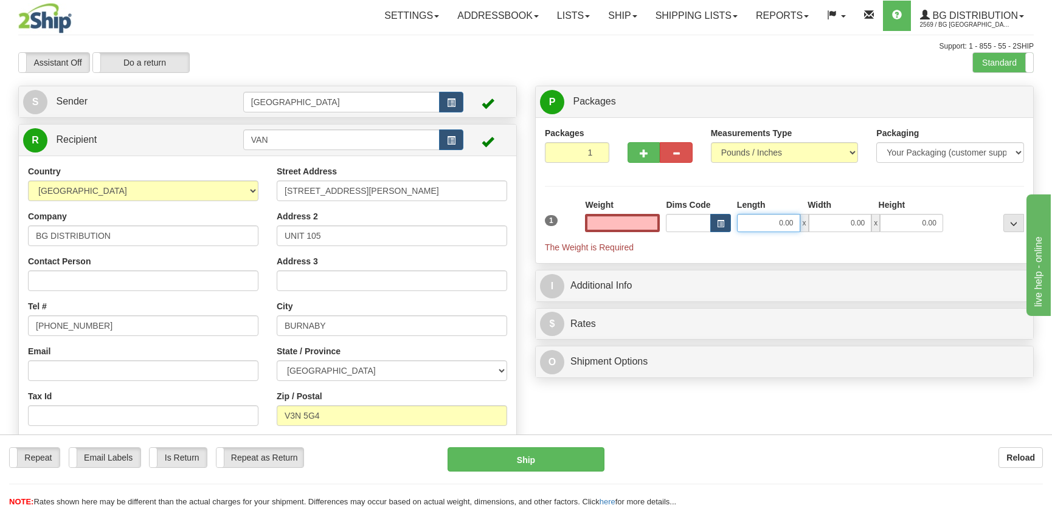
type input "0.00"
click at [784, 221] on input "0.00" at bounding box center [768, 223] width 63 height 18
type input "17.00"
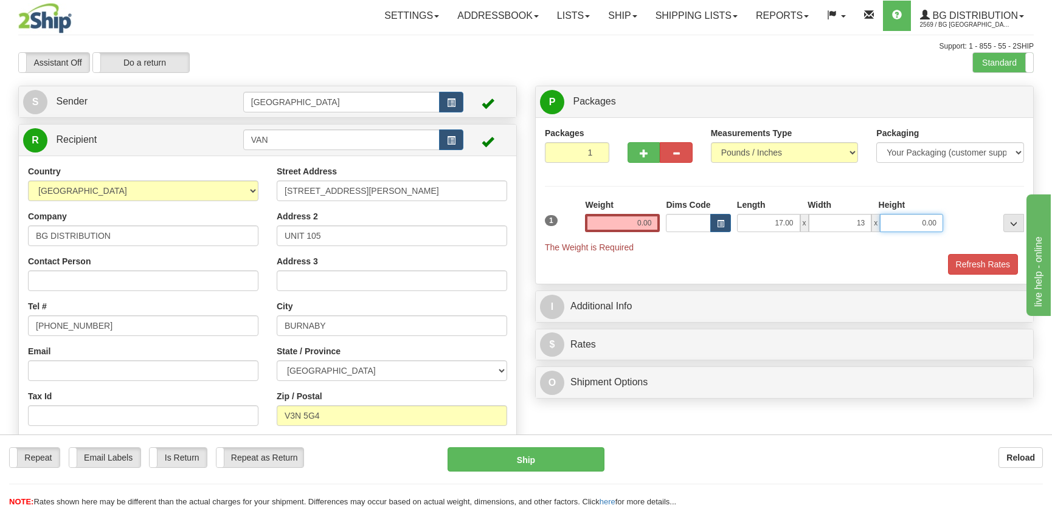
type input "13.00"
type input "7.00"
click at [664, 222] on div "Dims Code" at bounding box center [698, 215] width 71 height 33
click at [641, 219] on input "0.00" at bounding box center [622, 223] width 75 height 18
click at [635, 219] on input "text" at bounding box center [622, 223] width 75 height 18
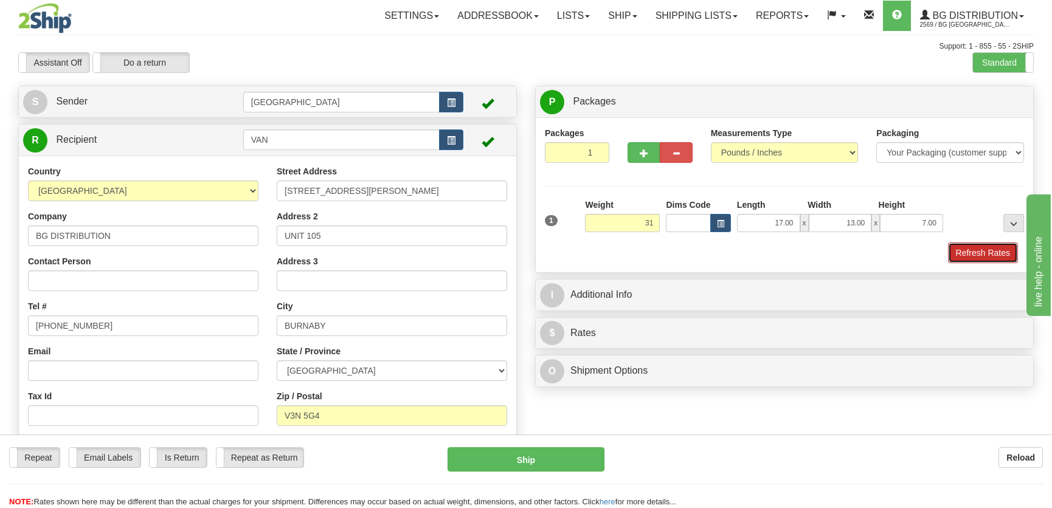
click at [987, 255] on button "Refresh Rates" at bounding box center [983, 253] width 70 height 21
type input "31.00"
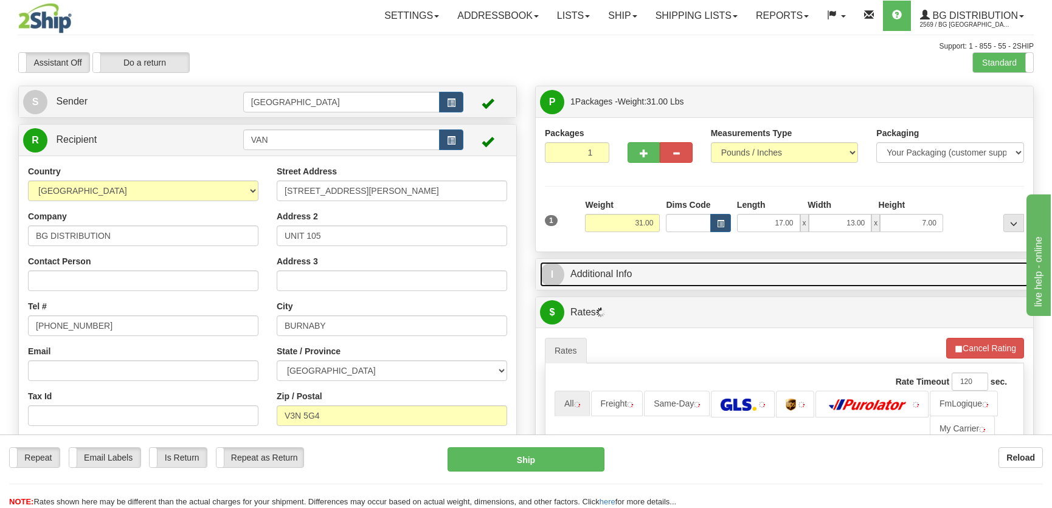
click at [801, 273] on link "I Additional Info" at bounding box center [784, 274] width 489 height 25
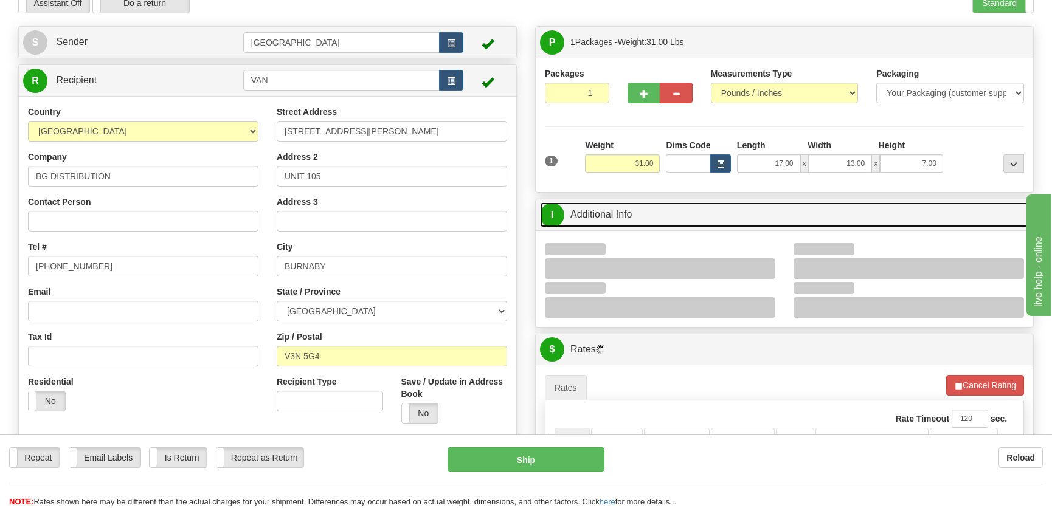
scroll to position [165, 0]
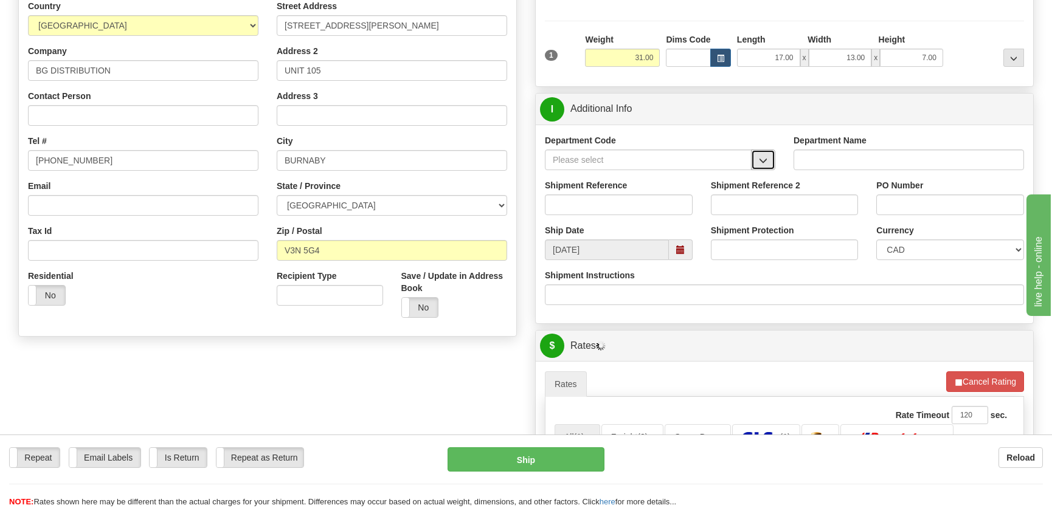
click at [764, 157] on span "button" at bounding box center [763, 161] width 9 height 8
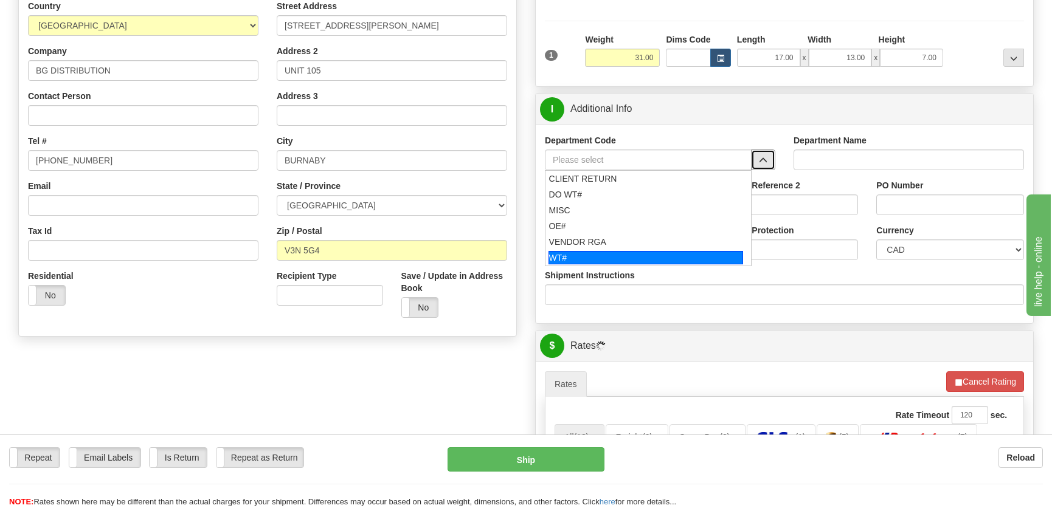
click at [598, 252] on div "WT#" at bounding box center [645, 257] width 195 height 13
type input "WT#"
type input "WAREHOUSE TRANSFERS"
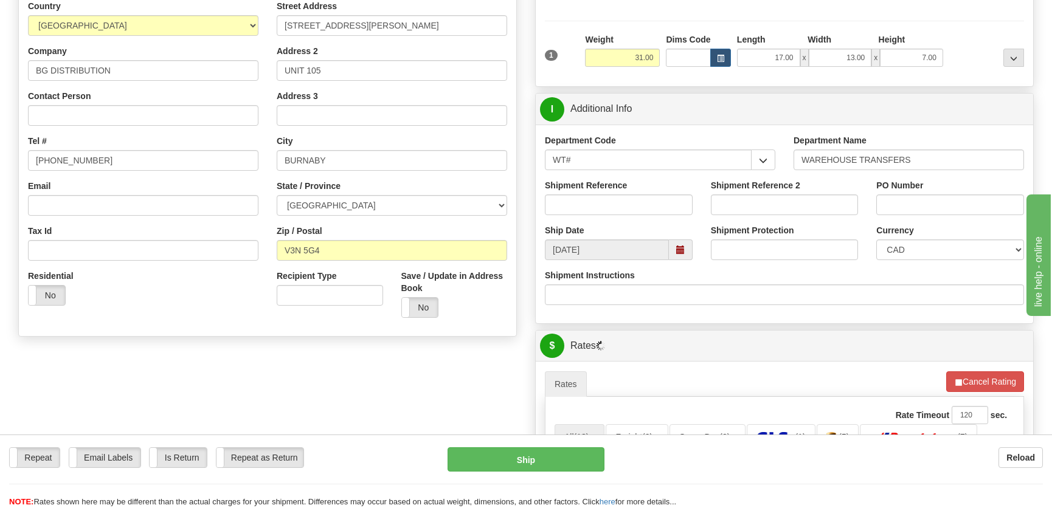
click at [613, 216] on div "Shipment Reference" at bounding box center [618, 201] width 166 height 45
click at [628, 201] on input "Shipment Reference" at bounding box center [619, 205] width 148 height 21
type input "transfers Vancouver"
click at [929, 204] on input "PO Number" at bounding box center [950, 205] width 148 height 21
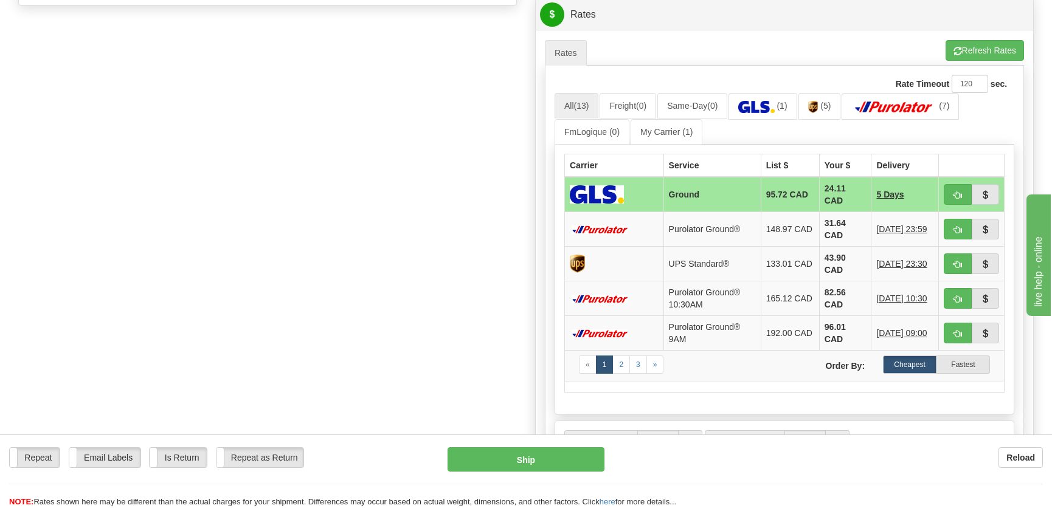
scroll to position [497, 0]
type input "."
click at [946, 219] on button "button" at bounding box center [957, 228] width 28 height 21
type input "260"
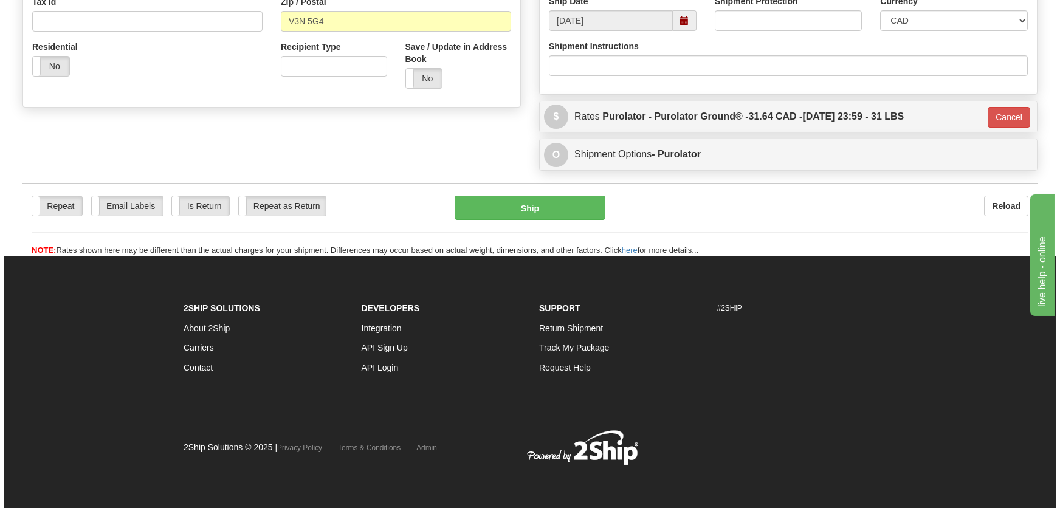
scroll to position [394, 0]
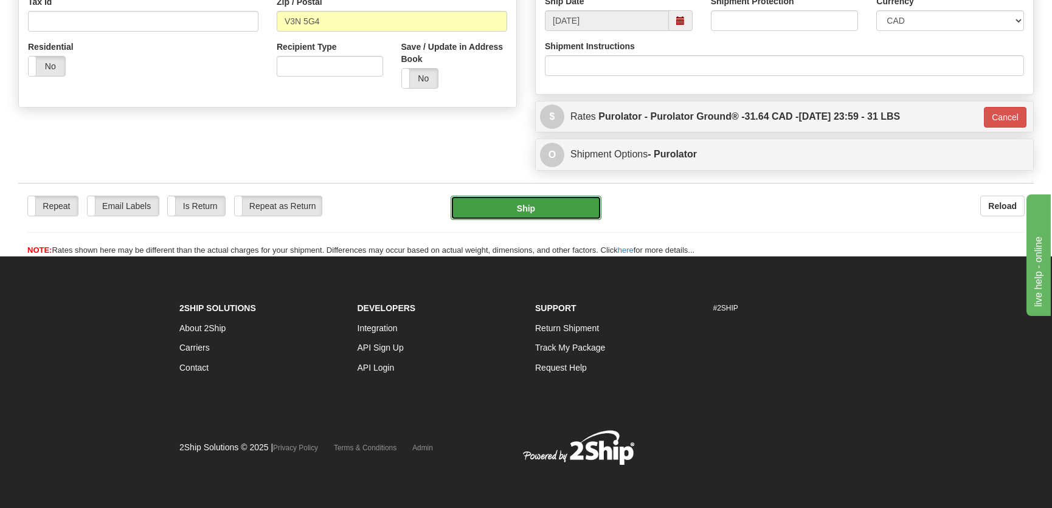
click at [559, 199] on button "Ship" at bounding box center [525, 208] width 151 height 24
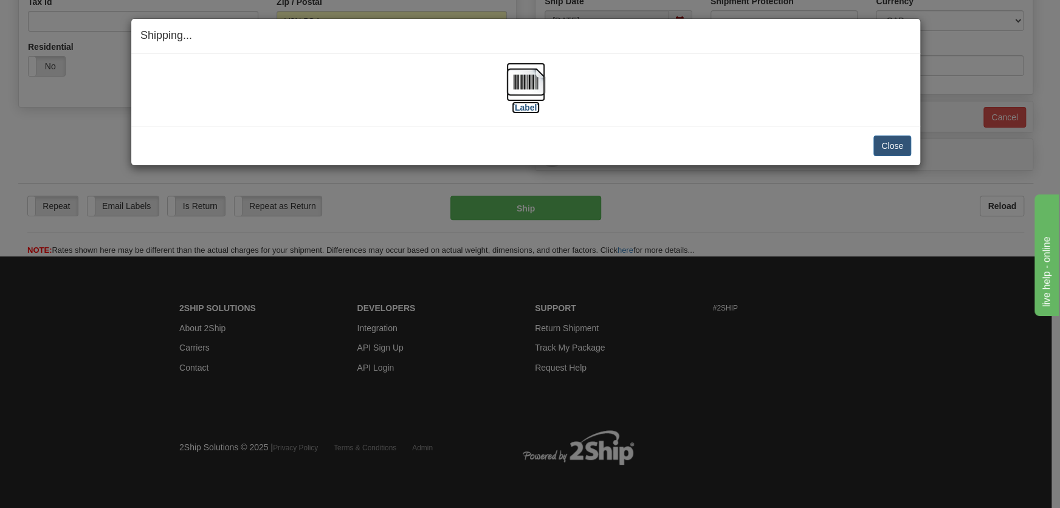
click at [540, 88] on img at bounding box center [525, 82] width 39 height 39
click at [880, 151] on button "Close" at bounding box center [892, 146] width 38 height 21
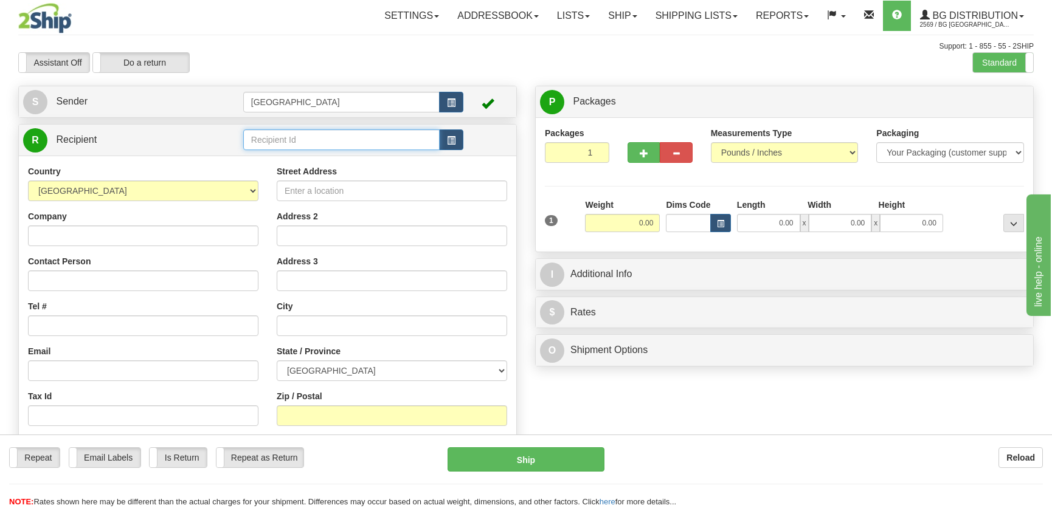
click at [257, 143] on input "text" at bounding box center [341, 139] width 196 height 21
click at [274, 160] on div "BG WIN" at bounding box center [338, 159] width 184 height 13
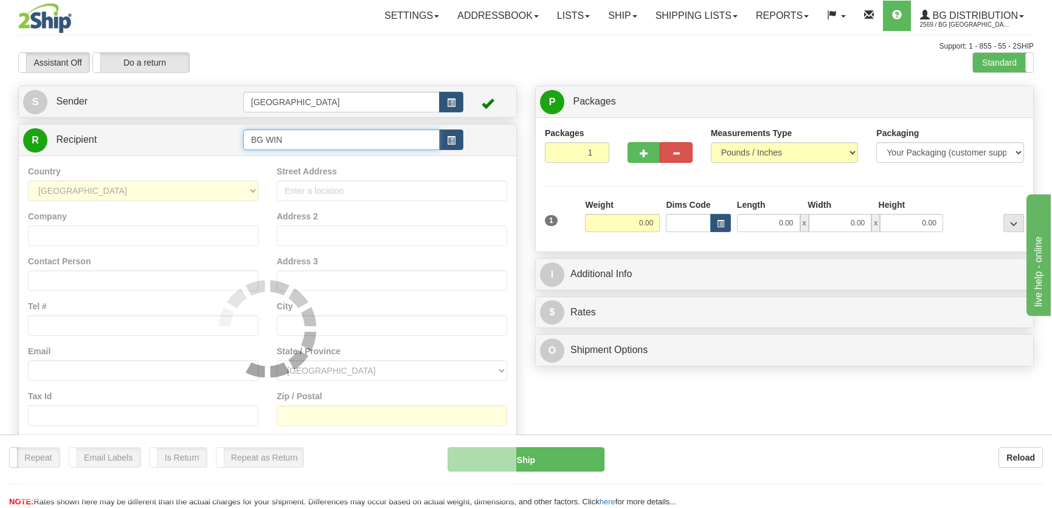
type input "BG WIN"
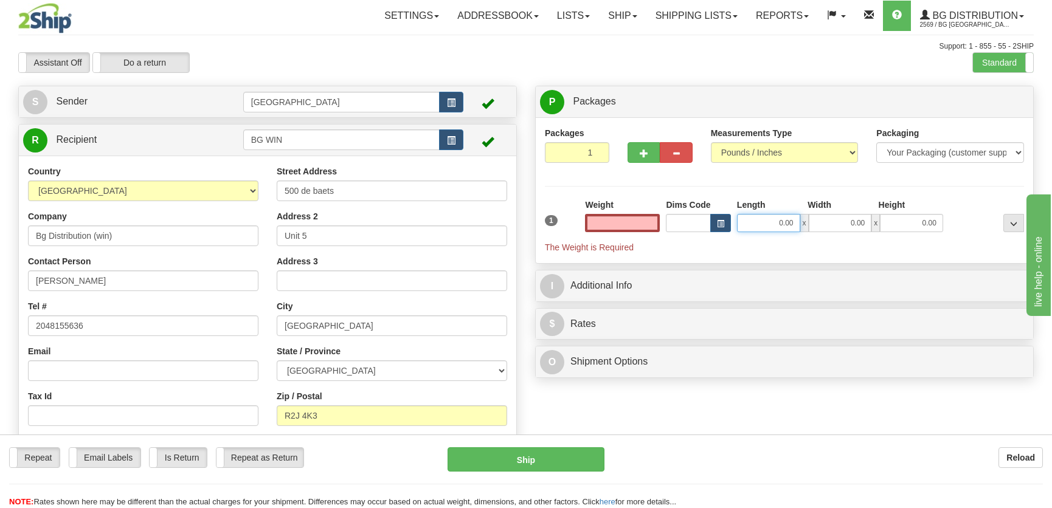
type input "0.00"
click at [778, 226] on input "0.00" at bounding box center [768, 223] width 63 height 18
type input "9.00"
type input "6.00"
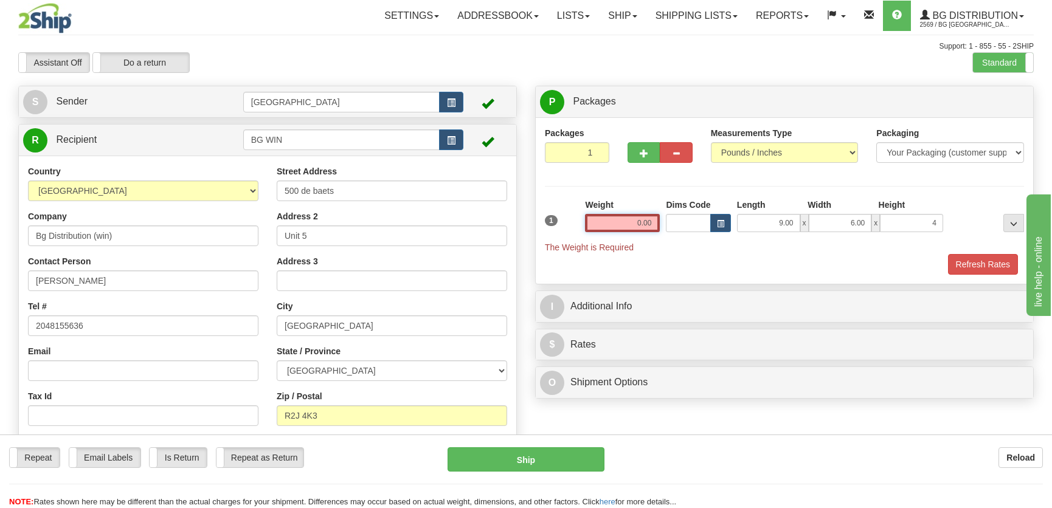
type input "4.00"
drag, startPoint x: 607, startPoint y: 223, endPoint x: 613, endPoint y: 218, distance: 8.2
click at [607, 222] on input "0.00" at bounding box center [622, 223] width 75 height 18
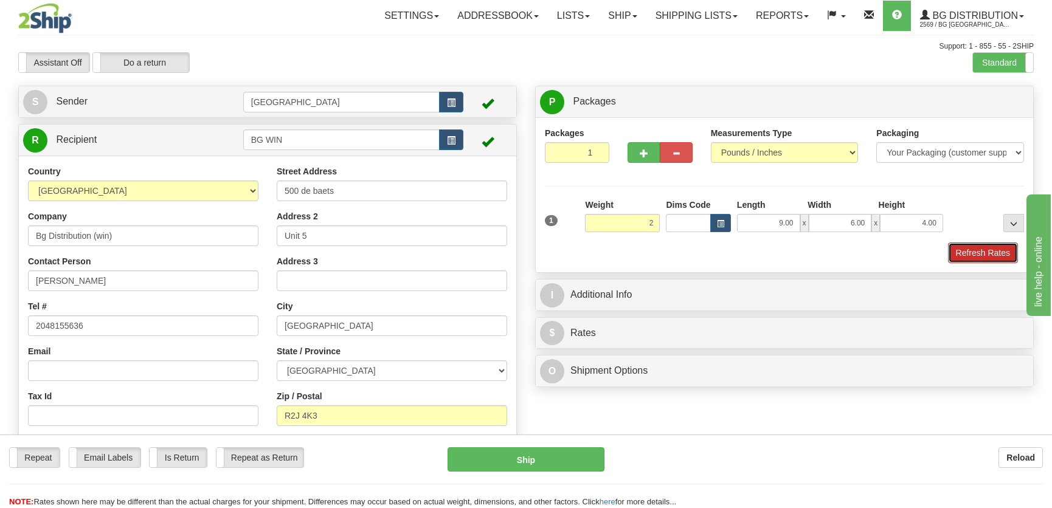
click at [991, 247] on button "Refresh Rates" at bounding box center [983, 253] width 70 height 21
type input "2.00"
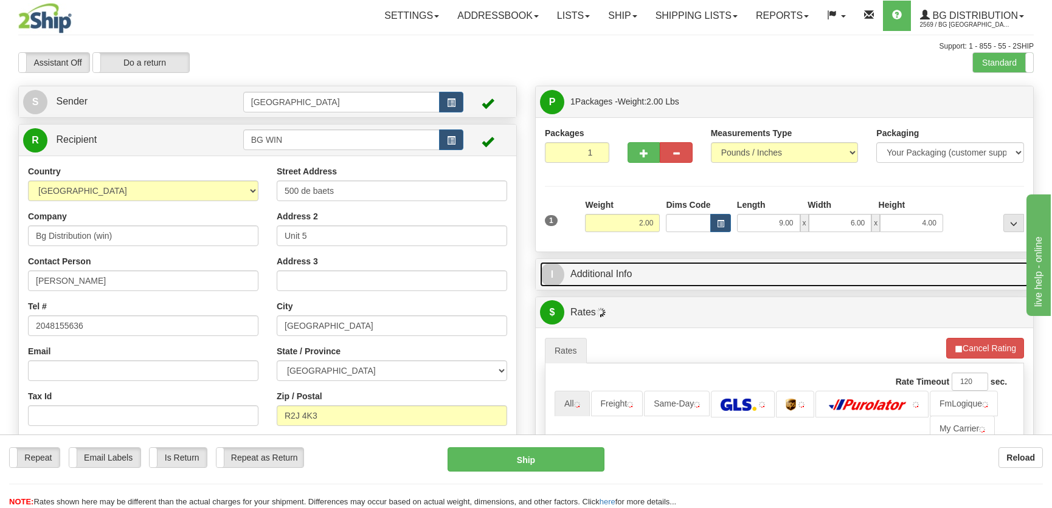
click at [870, 279] on link "I Additional Info" at bounding box center [784, 274] width 489 height 25
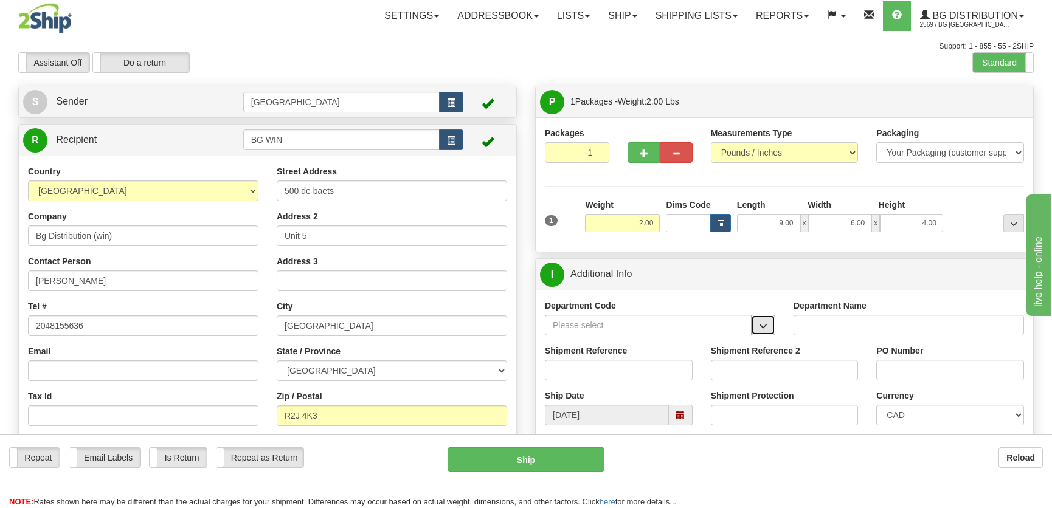
click at [767, 330] on button "button" at bounding box center [763, 325] width 24 height 21
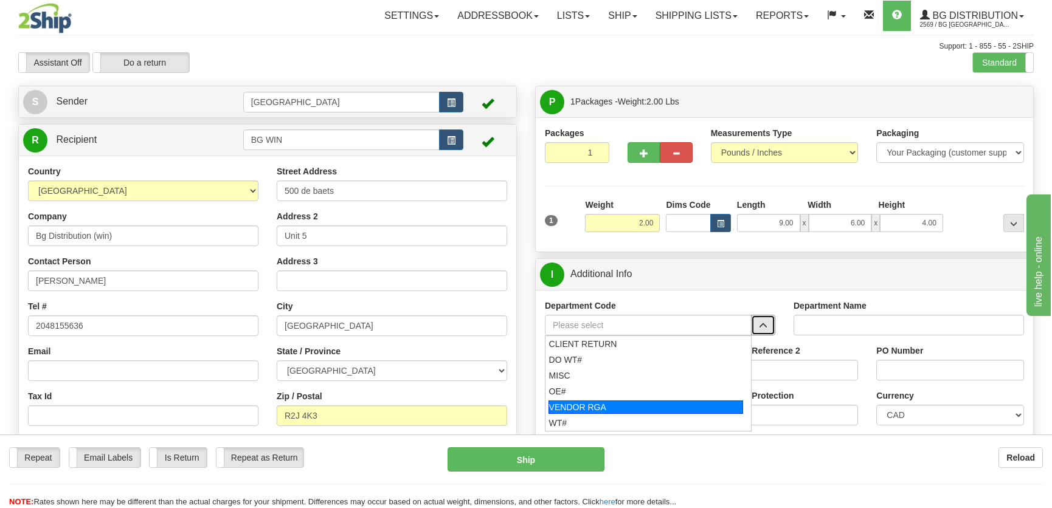
click at [622, 415] on li "WT#" at bounding box center [647, 423] width 205 height 16
type input "WT#"
type input "WAREHOUSE TRANSFERS"
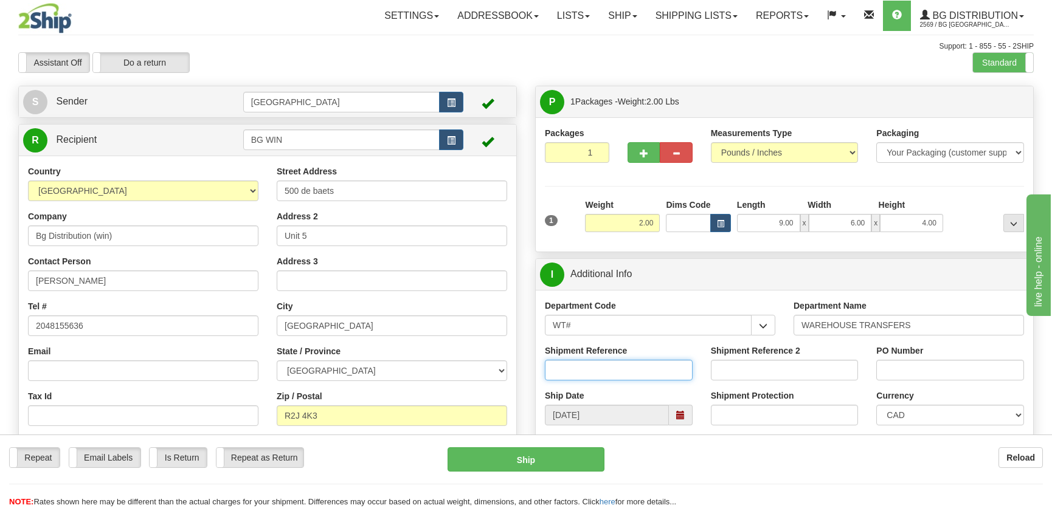
click at [628, 368] on input "Shipment Reference" at bounding box center [619, 370] width 148 height 21
type input "164608-00"
click at [937, 371] on input "PO Number" at bounding box center [950, 370] width 148 height 21
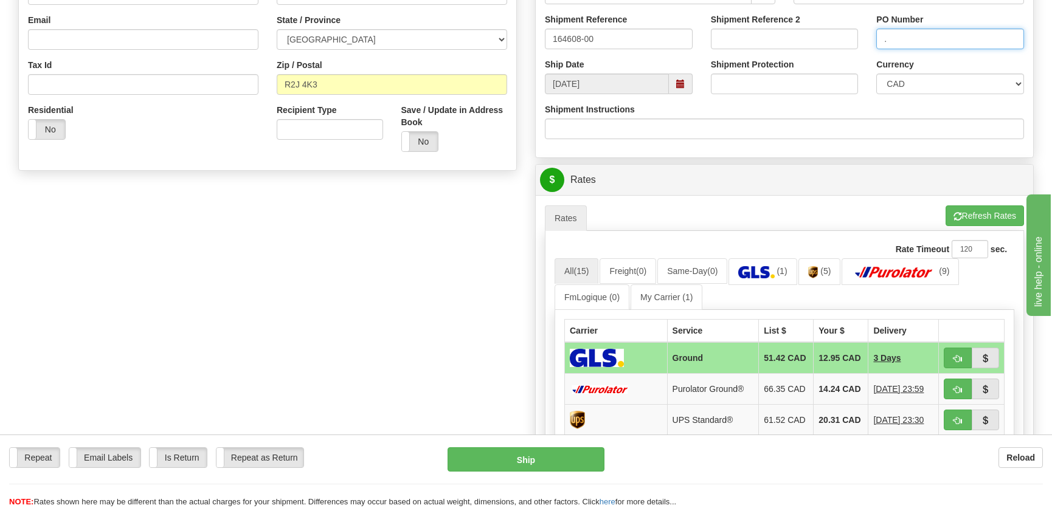
scroll to position [387, 0]
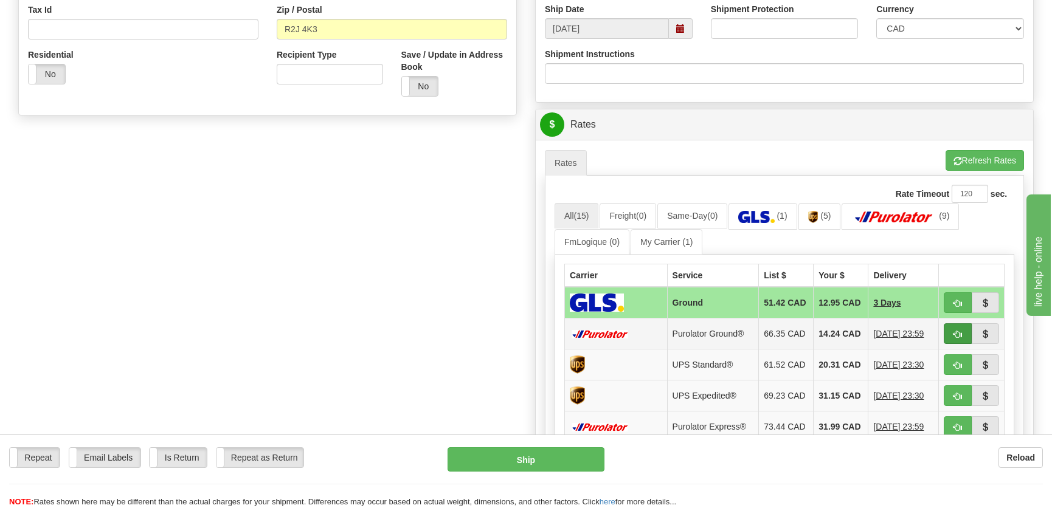
type input "."
click at [962, 334] on button "button" at bounding box center [957, 333] width 28 height 21
type input "260"
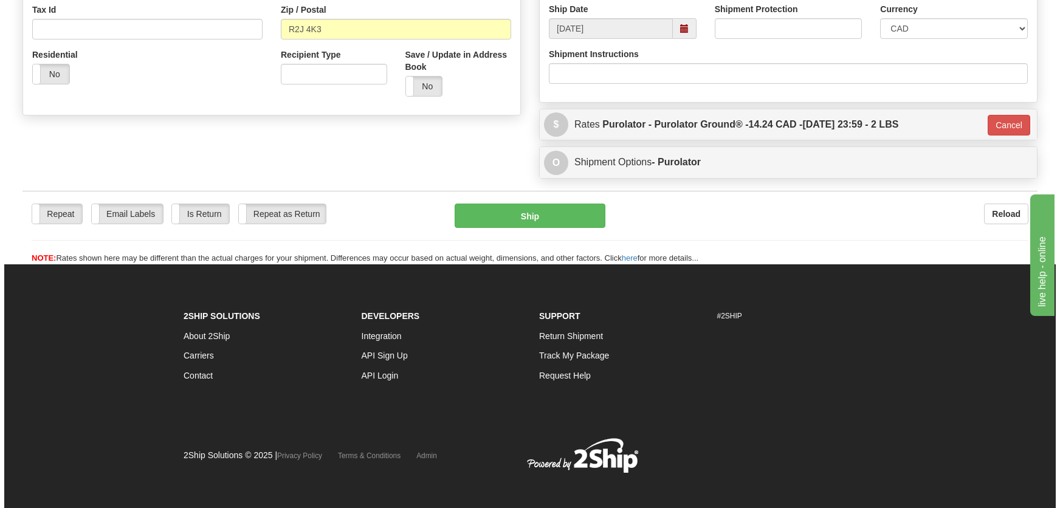
scroll to position [383, 0]
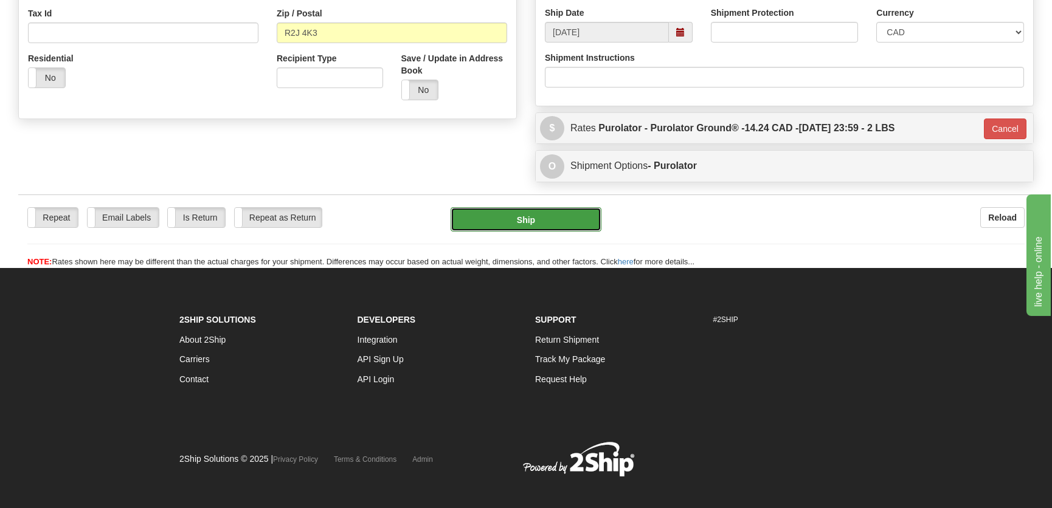
click at [550, 218] on button "Ship" at bounding box center [525, 219] width 151 height 24
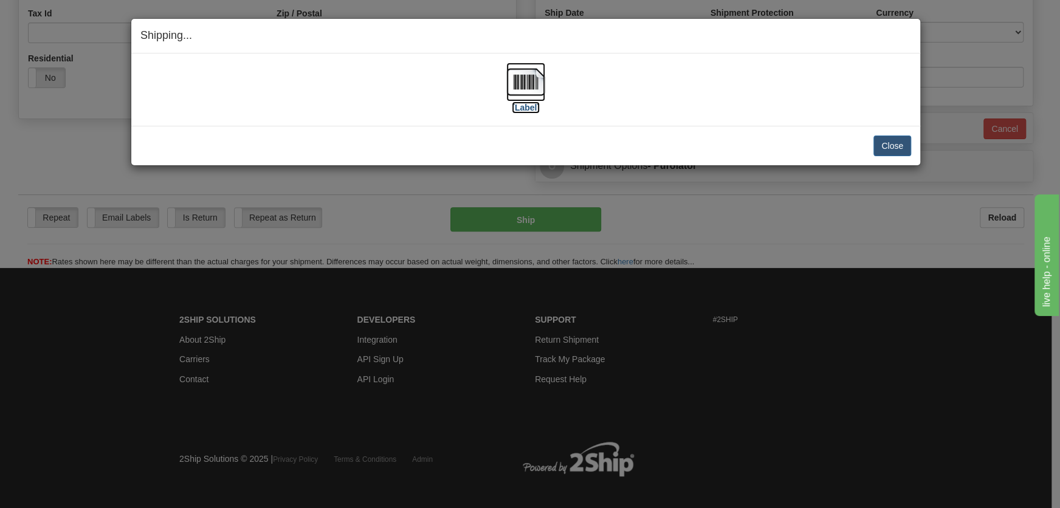
click at [512, 76] on img at bounding box center [525, 82] width 39 height 39
click at [900, 145] on button "Close" at bounding box center [892, 146] width 38 height 21
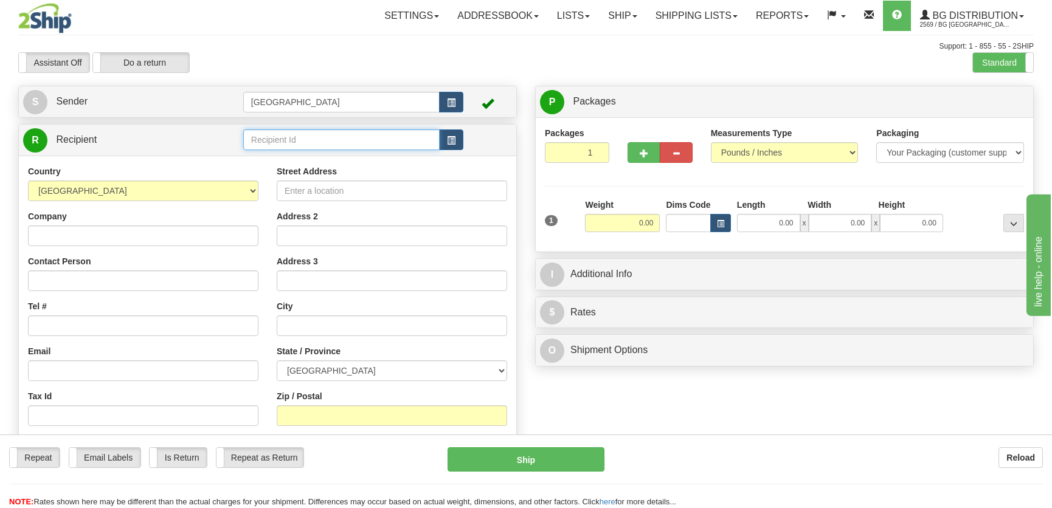
click at [297, 141] on input "text" at bounding box center [341, 139] width 196 height 21
click at [303, 156] on div "BG TOR" at bounding box center [338, 159] width 184 height 13
type input "BG TOR"
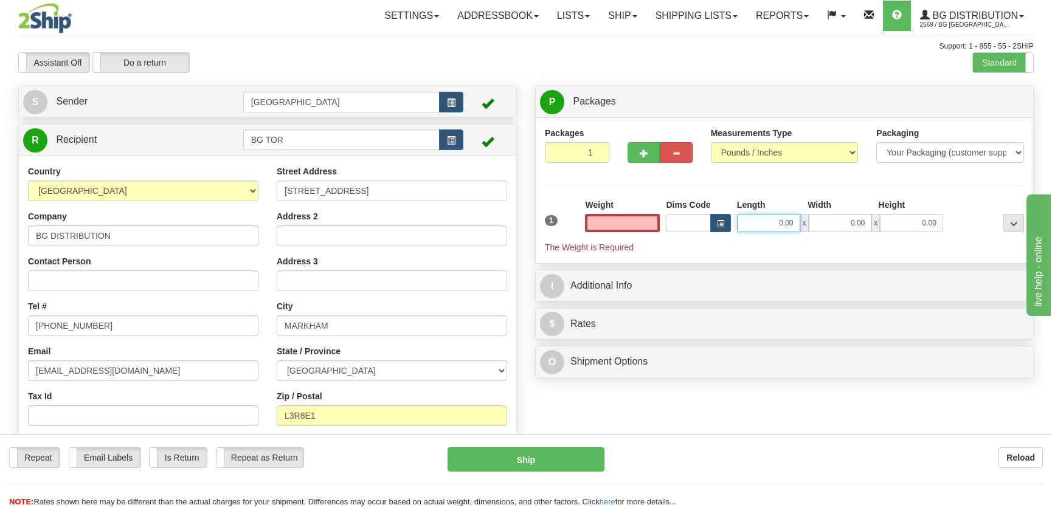
type input "0.00"
click at [766, 217] on input "0.00" at bounding box center [768, 223] width 63 height 18
type input "9"
type input "17.00"
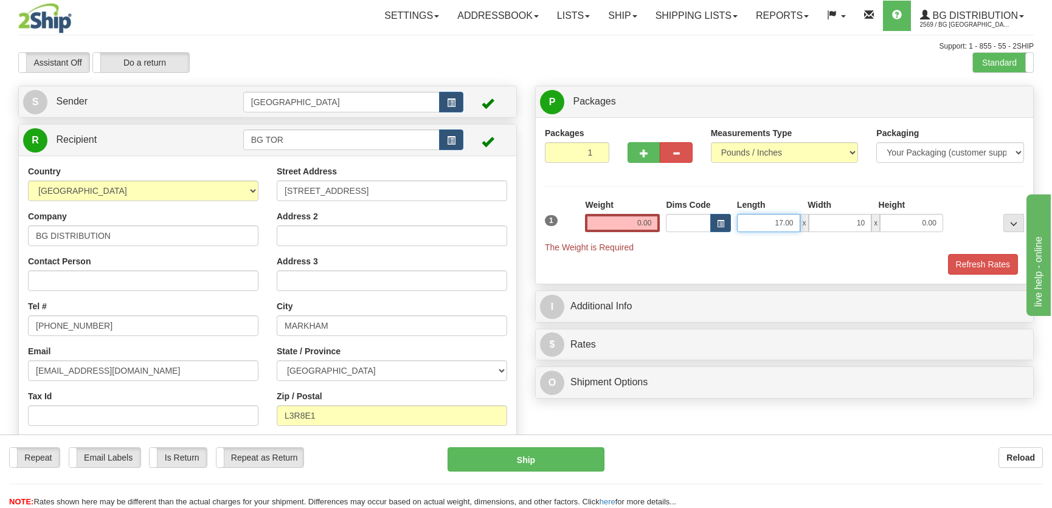
type input "10.00"
click at [766, 217] on input "17.00" at bounding box center [768, 223] width 63 height 18
type input "15.00"
type input "10.00"
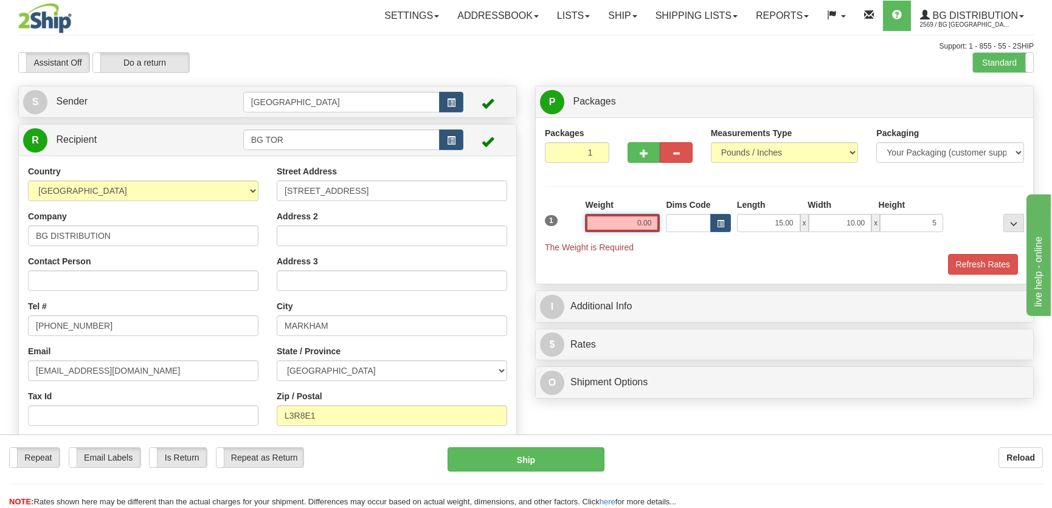
type input "5.00"
click at [646, 223] on input "0.00" at bounding box center [622, 223] width 75 height 18
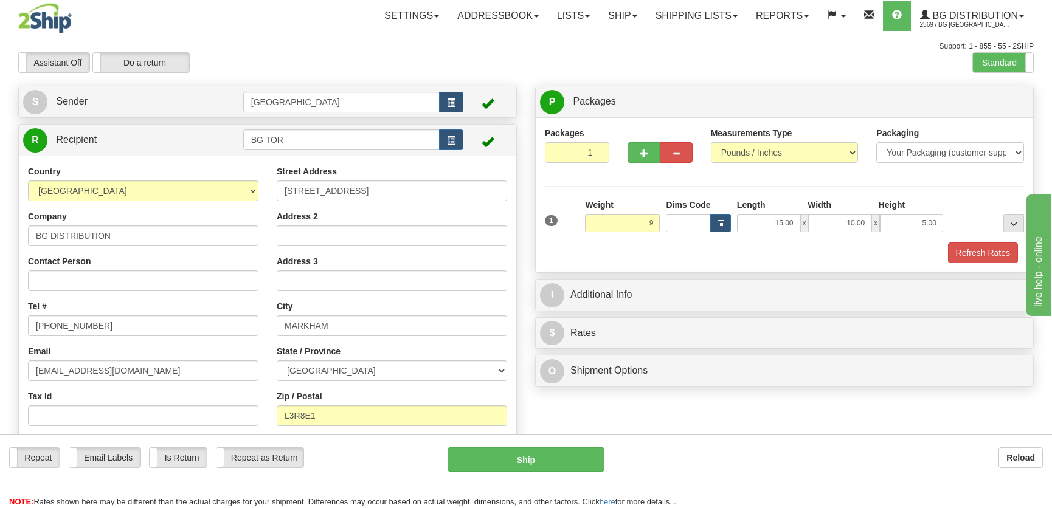
type input "9.00"
click at [945, 253] on div "Refresh Rates" at bounding box center [784, 253] width 485 height 21
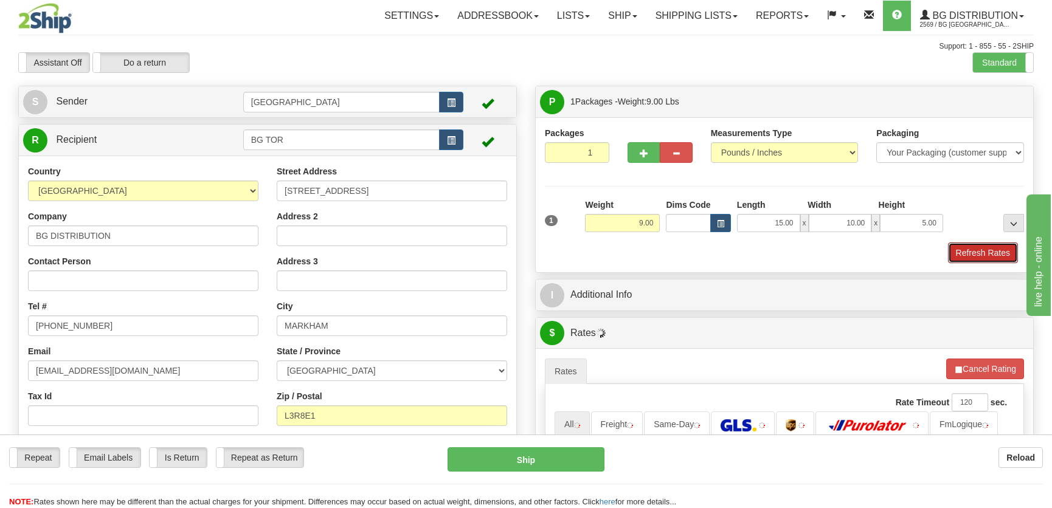
drag, startPoint x: 950, startPoint y: 253, endPoint x: 940, endPoint y: 253, distance: 10.3
click at [950, 253] on button "Refresh Rates" at bounding box center [983, 253] width 70 height 21
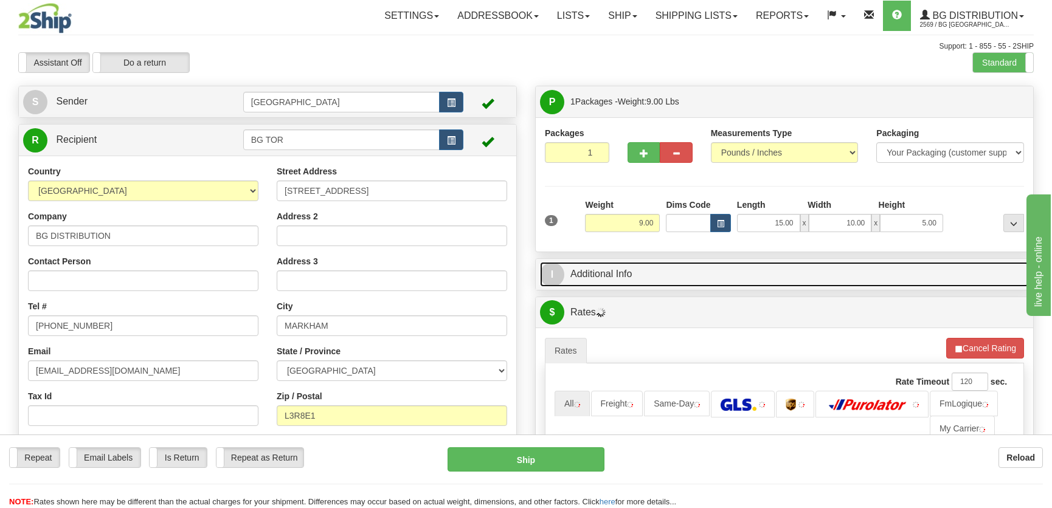
click at [898, 269] on link "I Additional Info" at bounding box center [784, 274] width 489 height 25
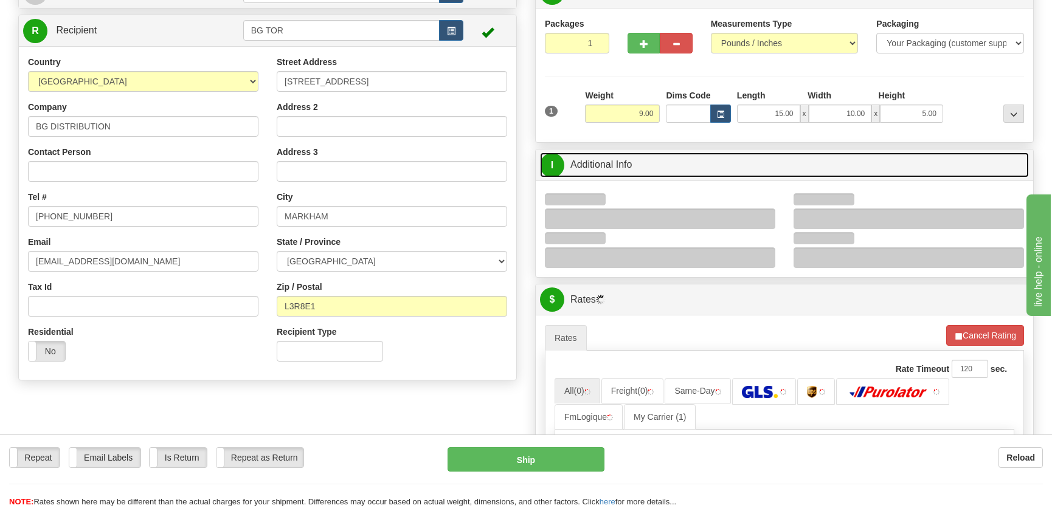
scroll to position [110, 0]
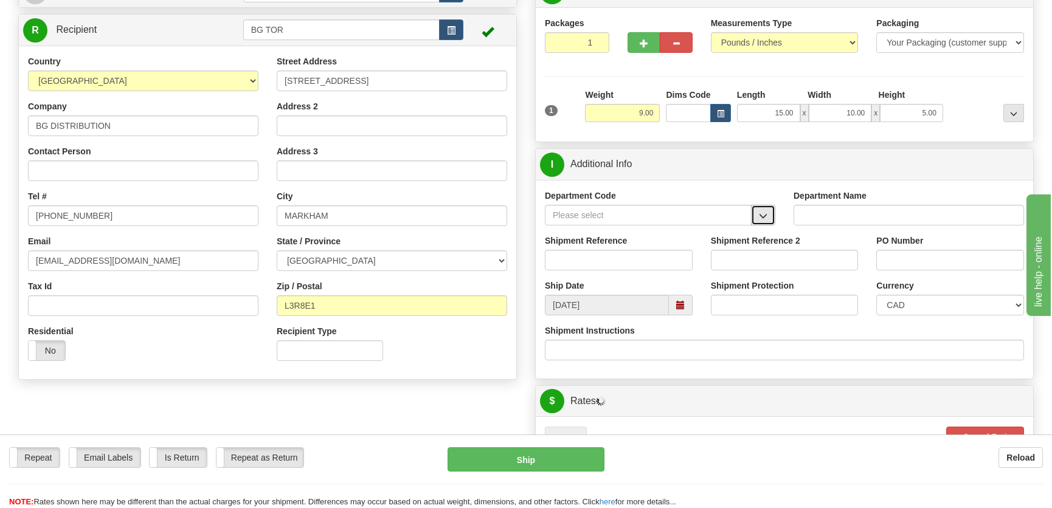
click at [771, 216] on button "button" at bounding box center [763, 215] width 24 height 21
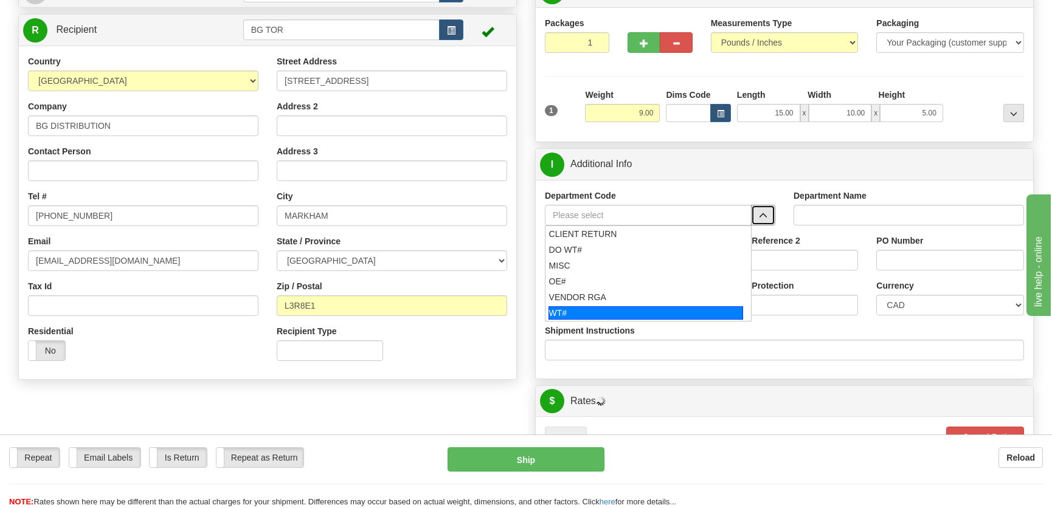
click at [600, 308] on div "WT#" at bounding box center [645, 312] width 195 height 13
type input "WT#"
type input "WAREHOUSE TRANSFERS"
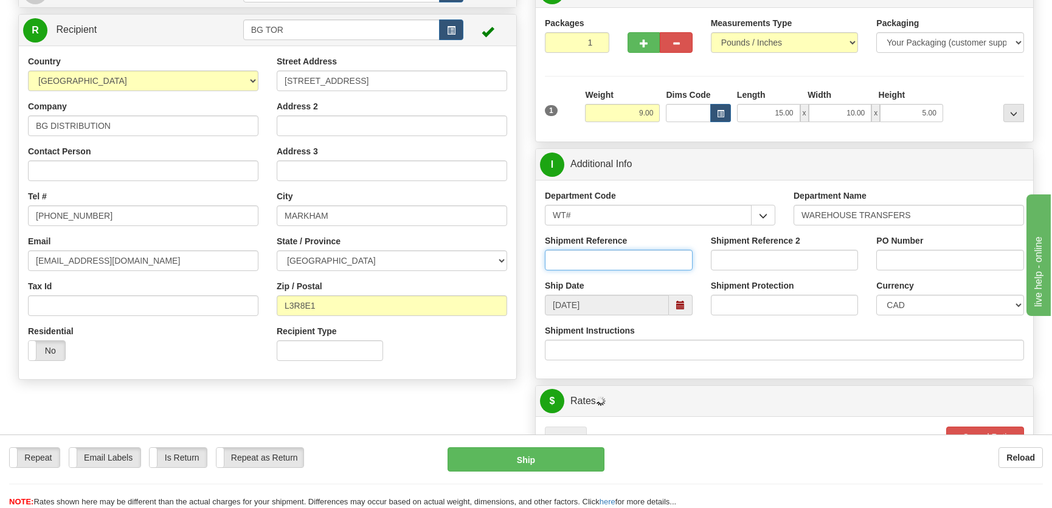
click at [636, 263] on input "Shipment Reference" at bounding box center [619, 260] width 148 height 21
type input "transfers toronto"
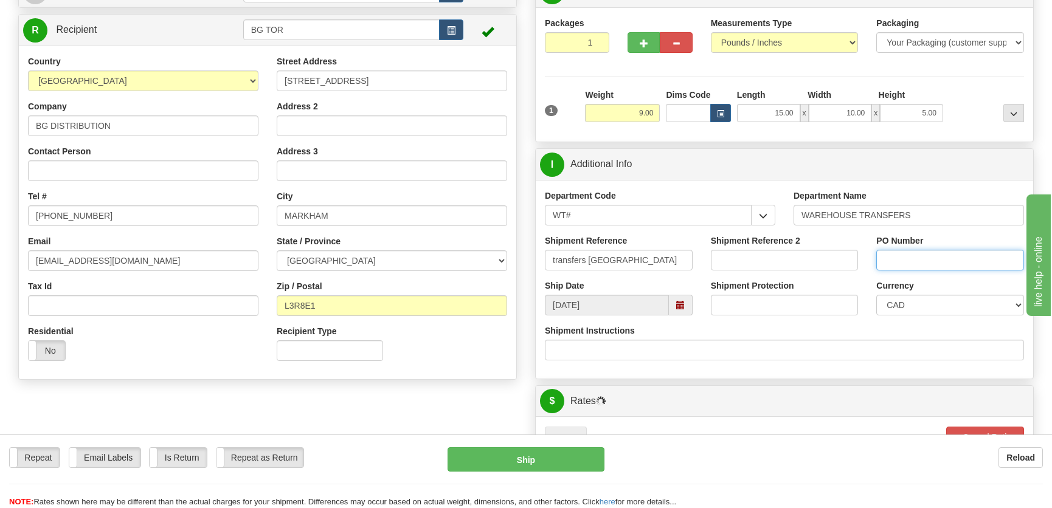
click at [933, 266] on input "PO Number" at bounding box center [950, 260] width 148 height 21
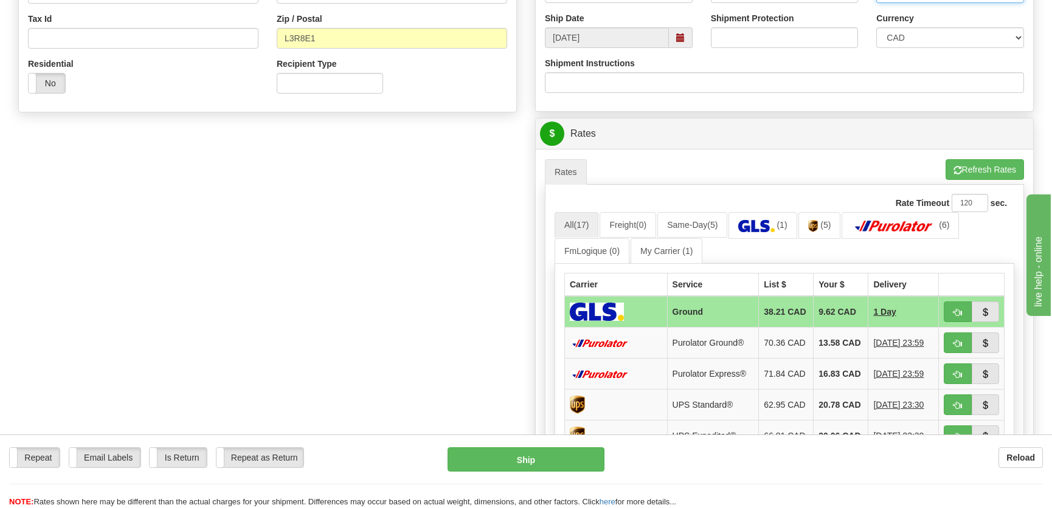
scroll to position [442, 0]
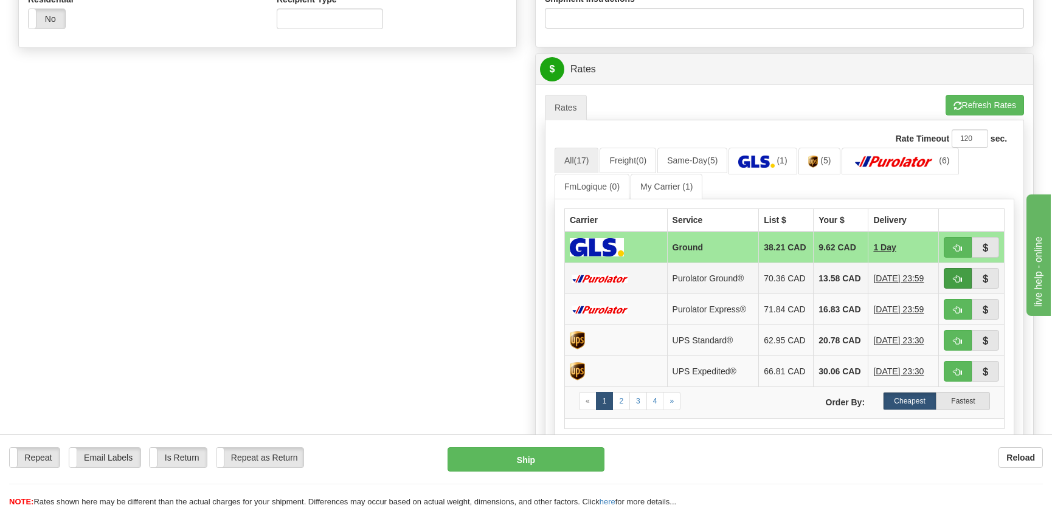
type input "."
click at [954, 283] on span "button" at bounding box center [957, 279] width 9 height 8
type input "260"
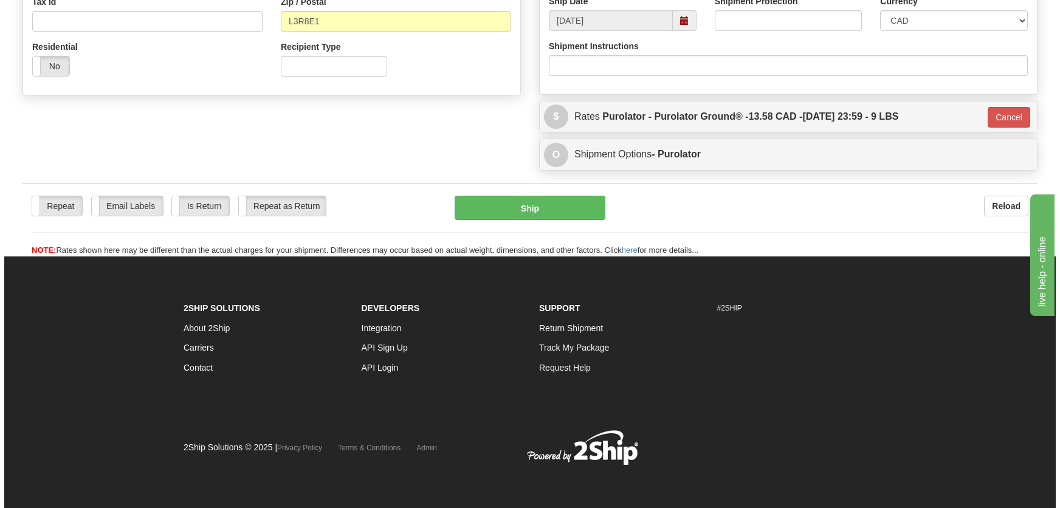
scroll to position [394, 0]
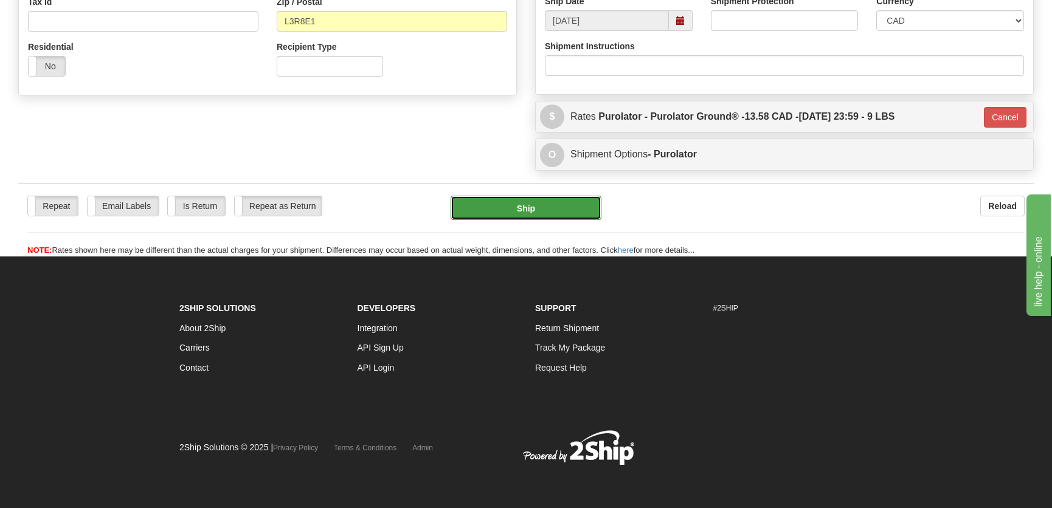
click at [551, 197] on button "Ship" at bounding box center [525, 208] width 151 height 24
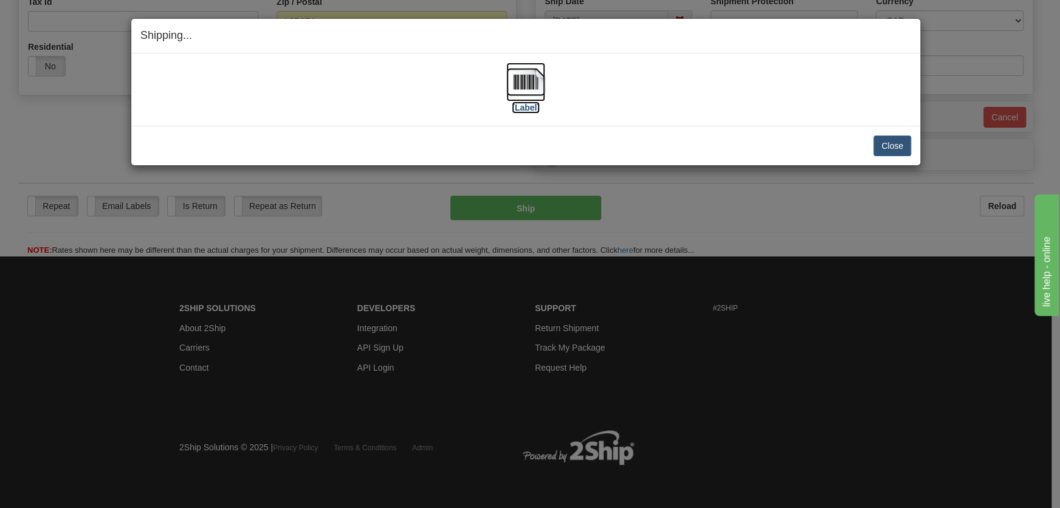
click at [537, 103] on label "[Label]" at bounding box center [526, 108] width 28 height 12
click at [897, 148] on button "Close" at bounding box center [892, 146] width 38 height 21
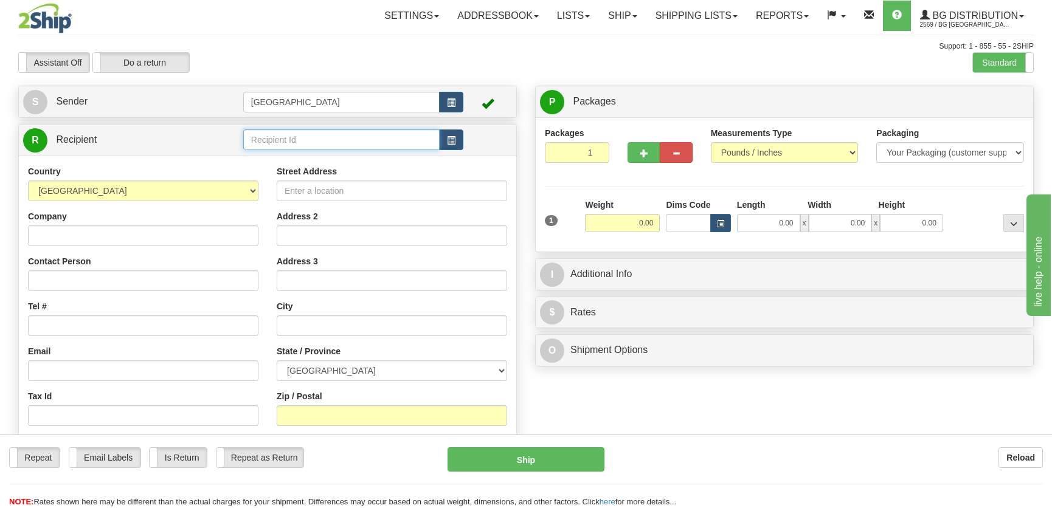
click at [300, 145] on input "text" at bounding box center [341, 139] width 196 height 21
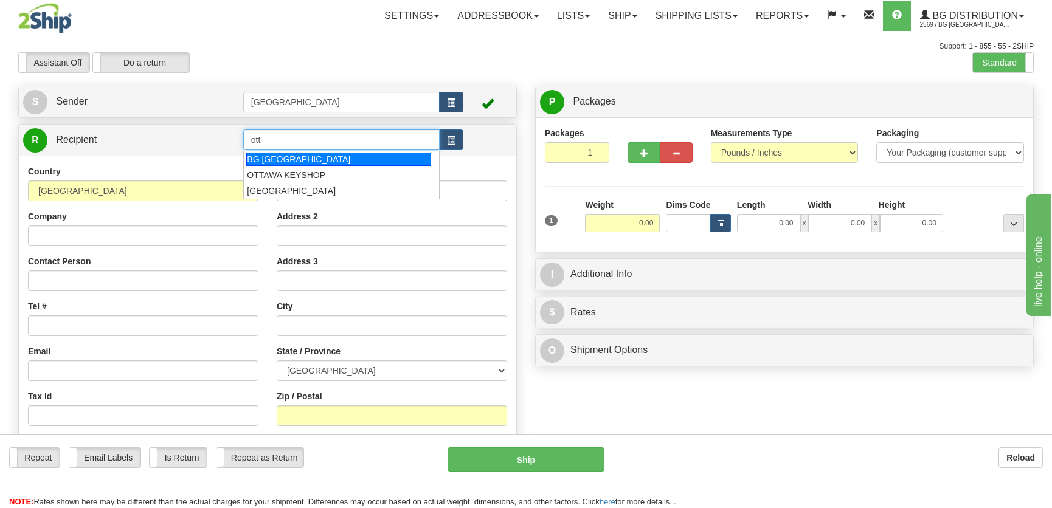
click at [303, 156] on div "BG [GEOGRAPHIC_DATA]" at bounding box center [338, 159] width 184 height 13
type input "BG [GEOGRAPHIC_DATA]"
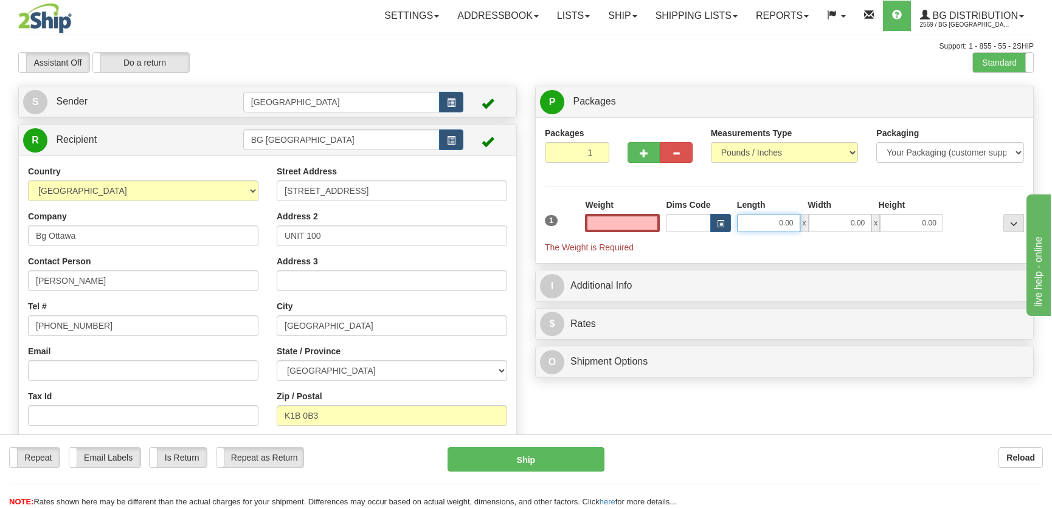
type input "0.00"
click at [763, 219] on input "0.00" at bounding box center [768, 223] width 63 height 18
type input "10.00"
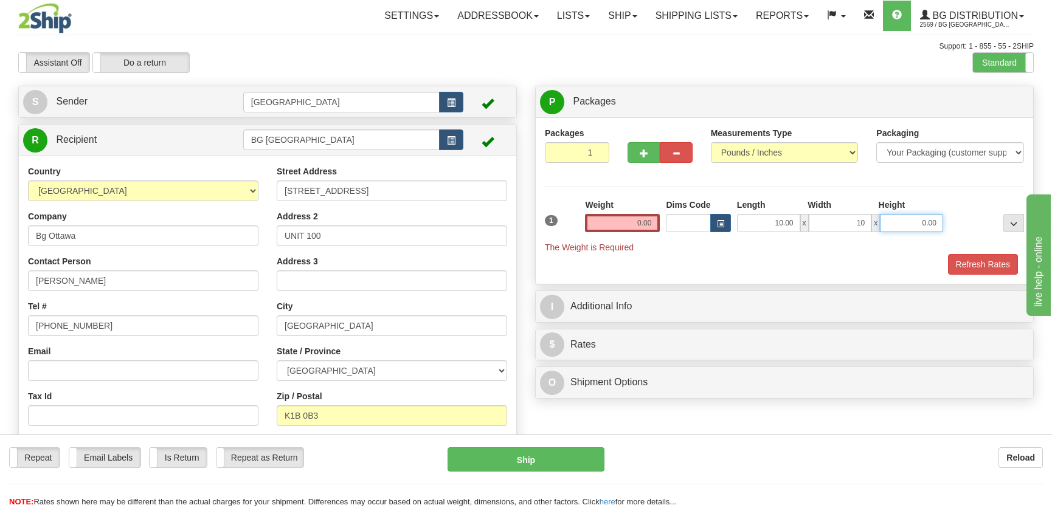
type input "10.00"
type input "15.00"
click at [644, 227] on input "0.00" at bounding box center [622, 223] width 75 height 18
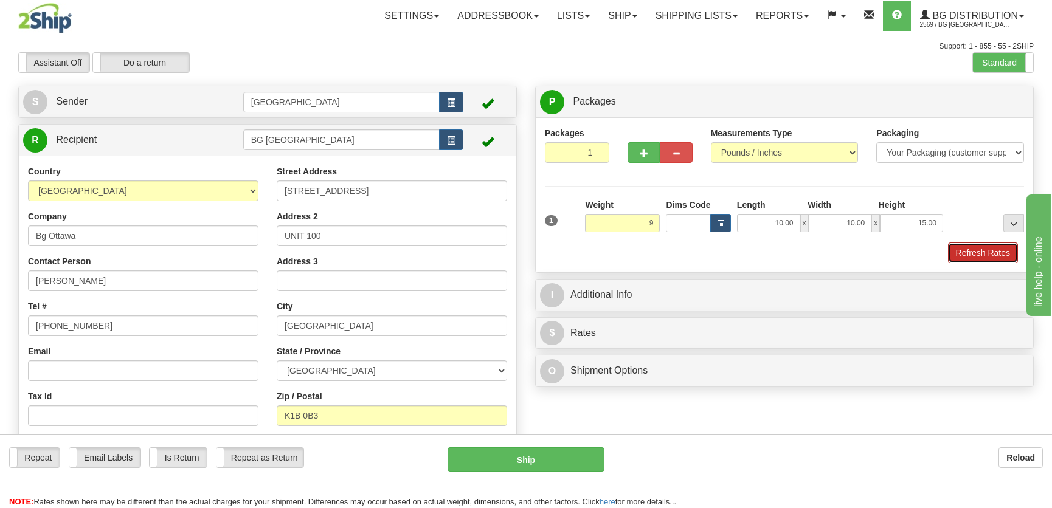
click at [977, 248] on button "Refresh Rates" at bounding box center [983, 253] width 70 height 21
type input "9.00"
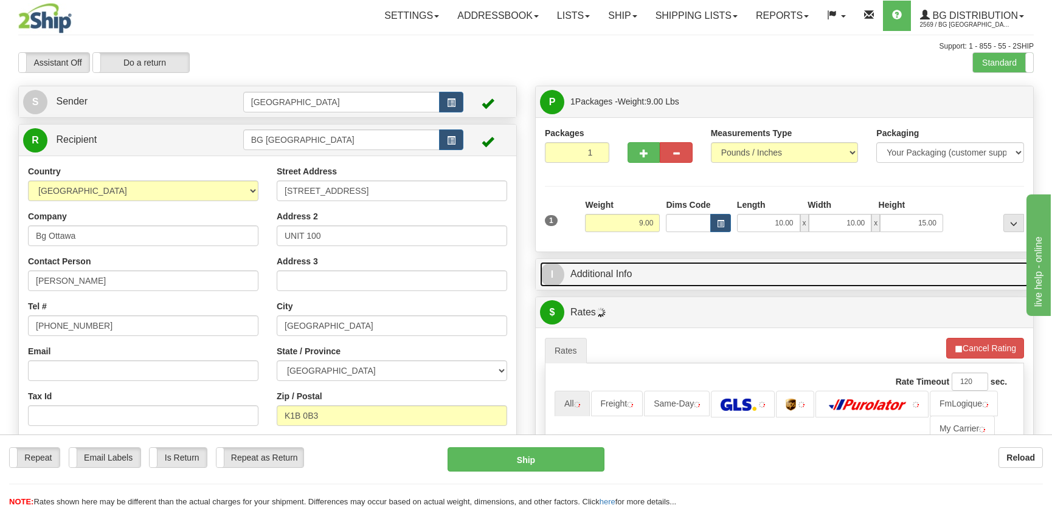
click at [918, 269] on link "I Additional Info" at bounding box center [784, 274] width 489 height 25
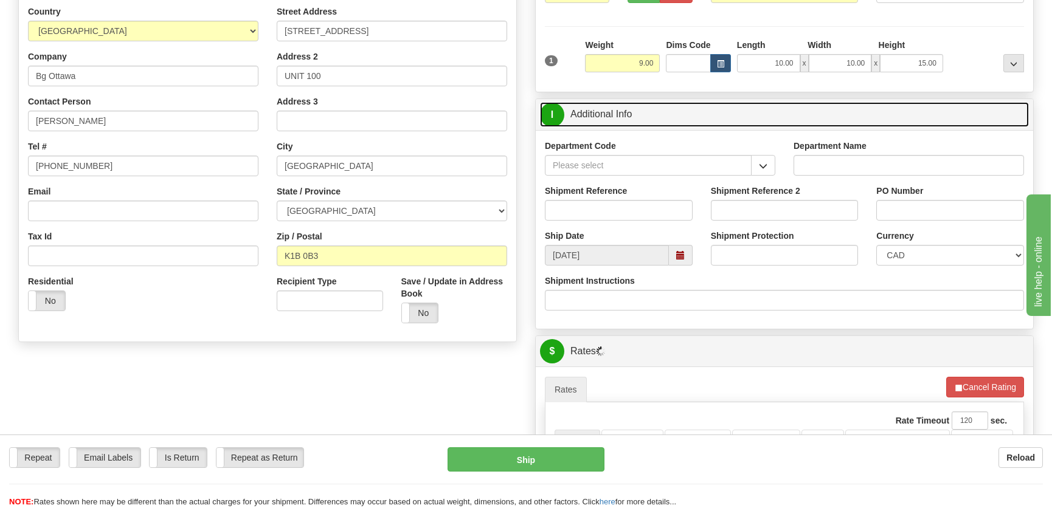
scroll to position [165, 0]
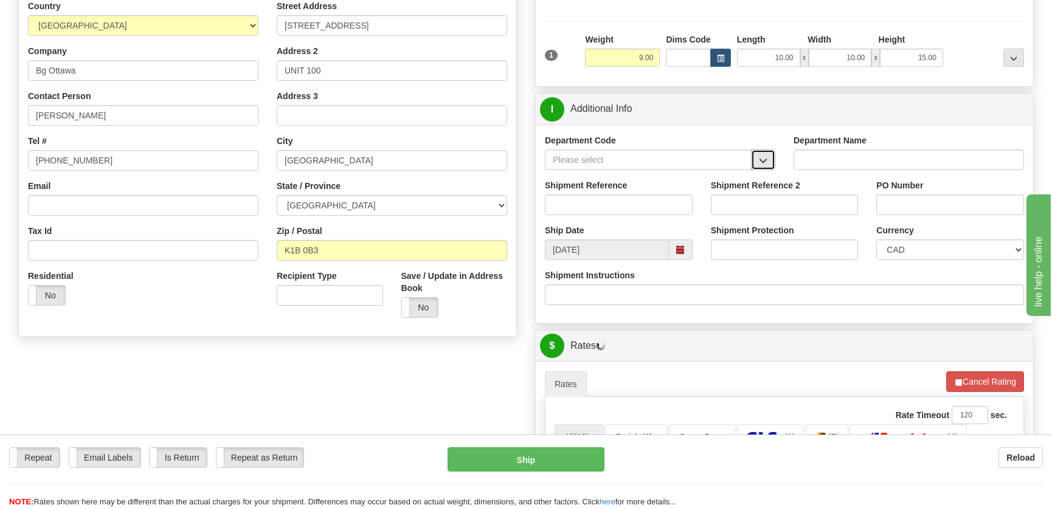
click at [769, 164] on button "button" at bounding box center [763, 160] width 24 height 21
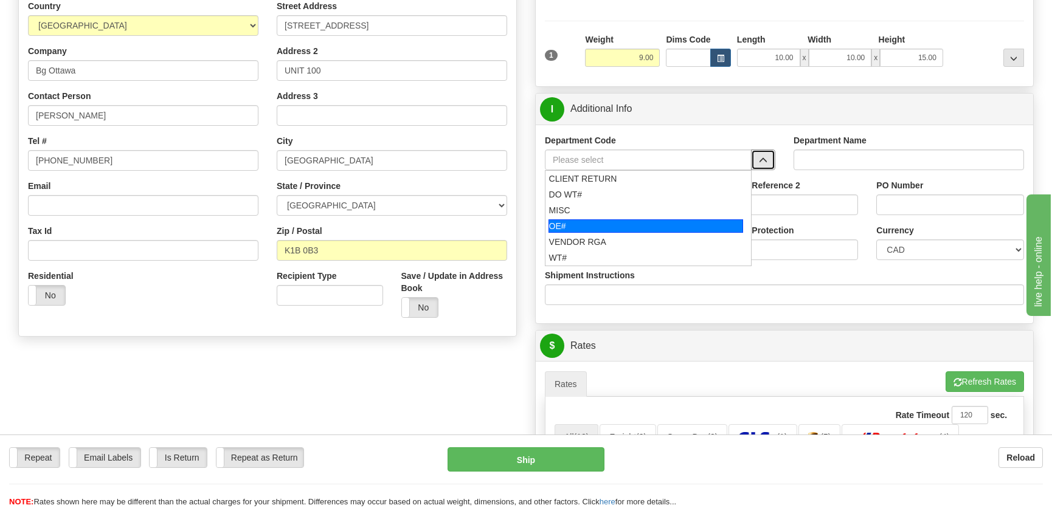
click at [642, 220] on div "OE#" at bounding box center [645, 225] width 195 height 13
type input "OE#"
type input "ORDERS"
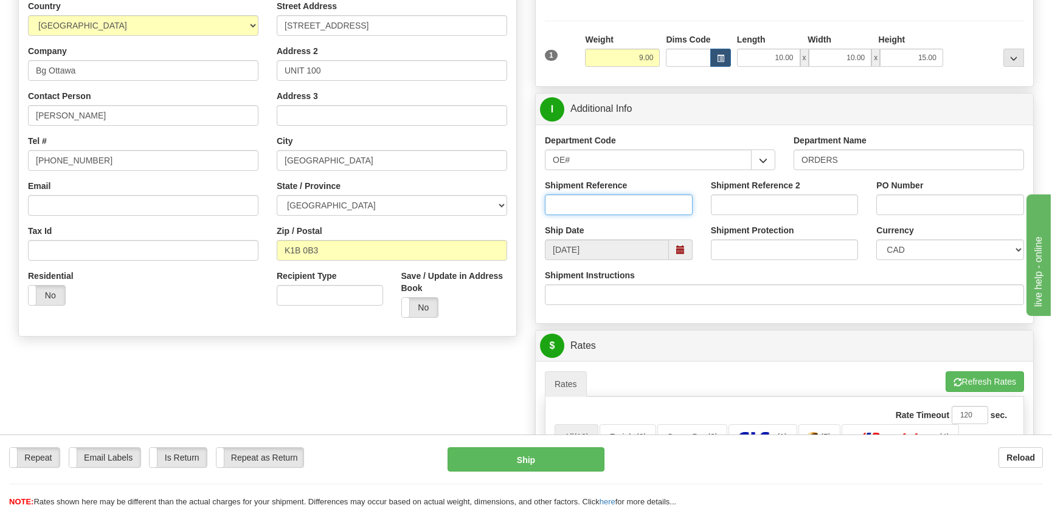
click at [647, 209] on input "Shipment Reference" at bounding box center [619, 205] width 148 height 21
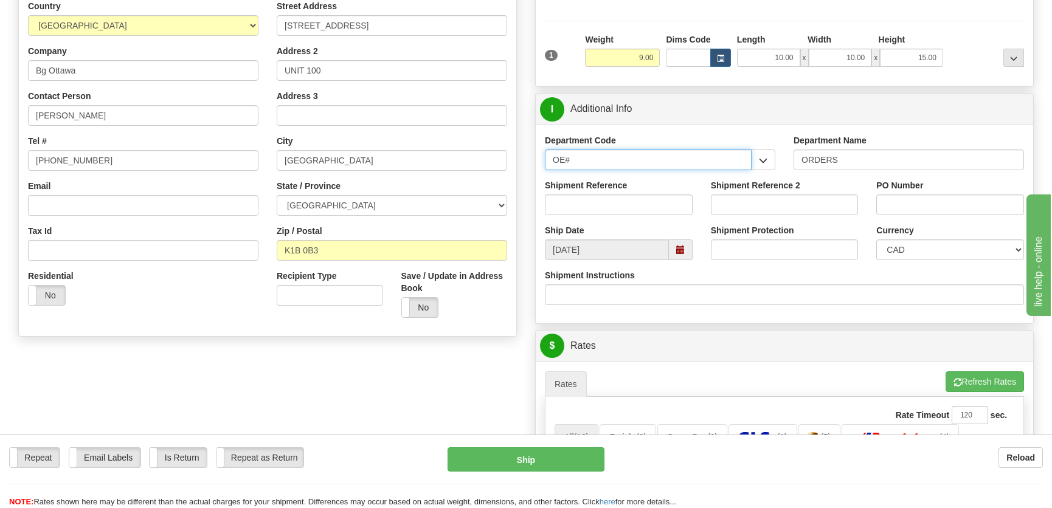
click at [671, 164] on input "OE#" at bounding box center [648, 160] width 207 height 21
click at [670, 164] on input "OE#" at bounding box center [648, 160] width 207 height 21
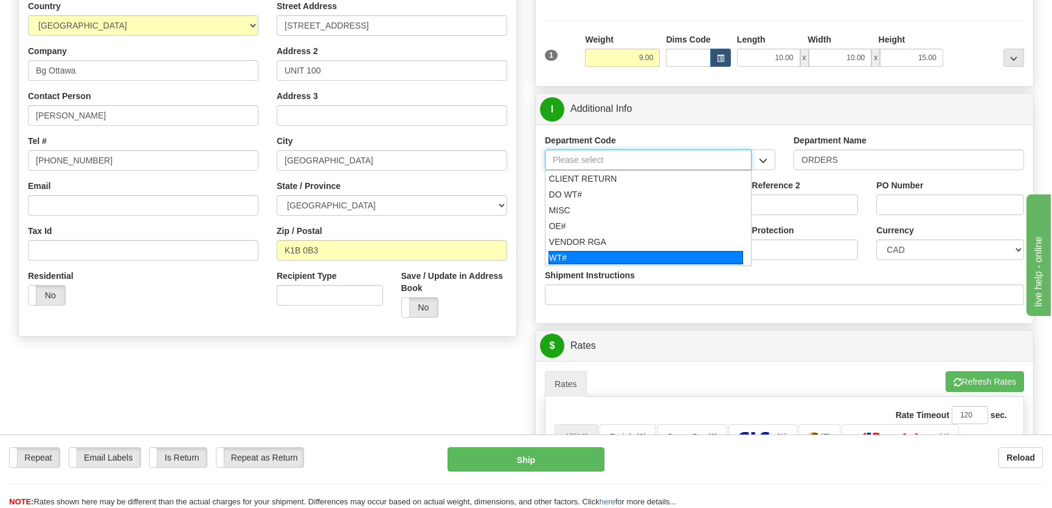
click at [606, 252] on div "WT#" at bounding box center [645, 257] width 195 height 13
type input "WT#"
type input "WAREHOUSE TRANSFERS"
type input "WT#"
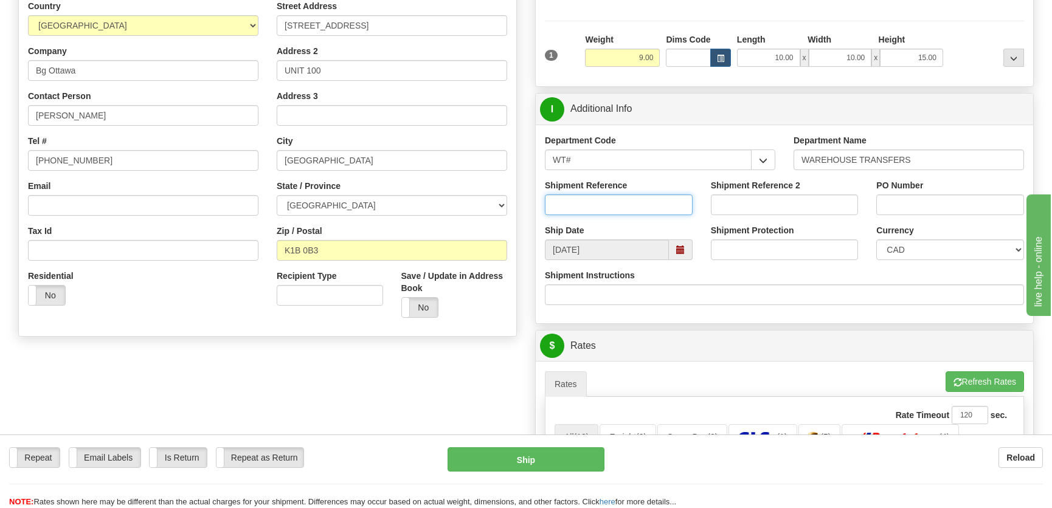
click at [627, 208] on input "Shipment Reference" at bounding box center [619, 205] width 148 height 21
type input "Transfers Ottawa"
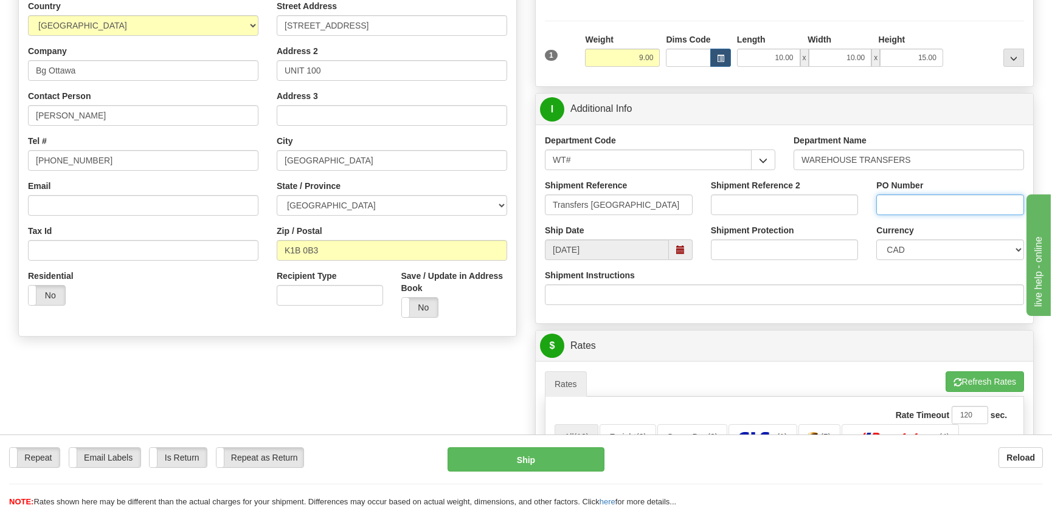
click at [912, 207] on input "PO Number" at bounding box center [950, 205] width 148 height 21
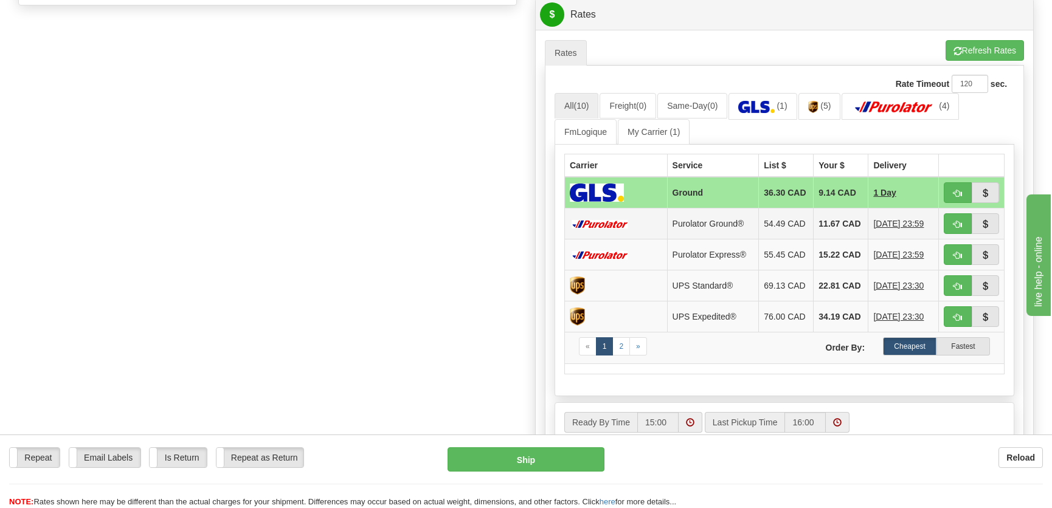
scroll to position [497, 0]
type input "."
click at [951, 222] on button "button" at bounding box center [957, 223] width 28 height 21
type input "260"
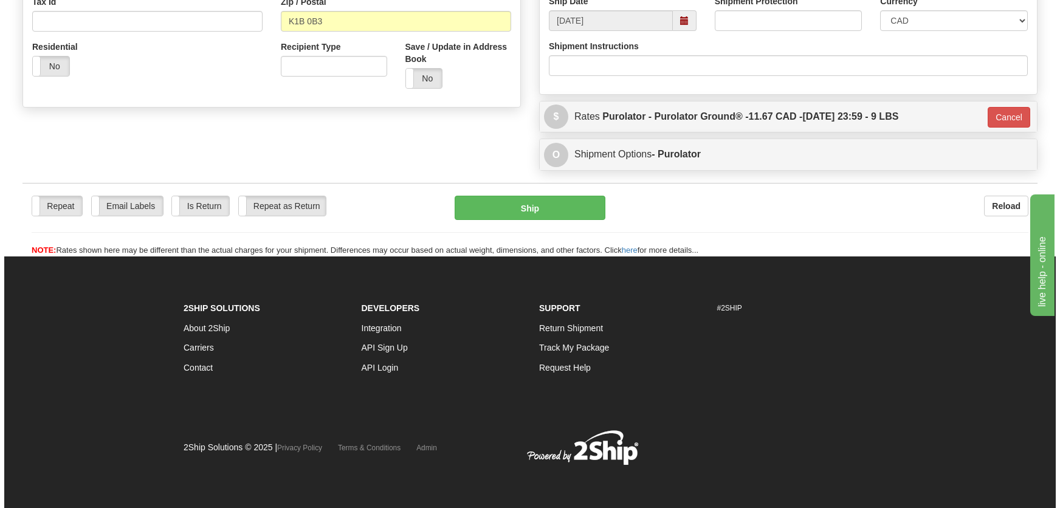
scroll to position [394, 0]
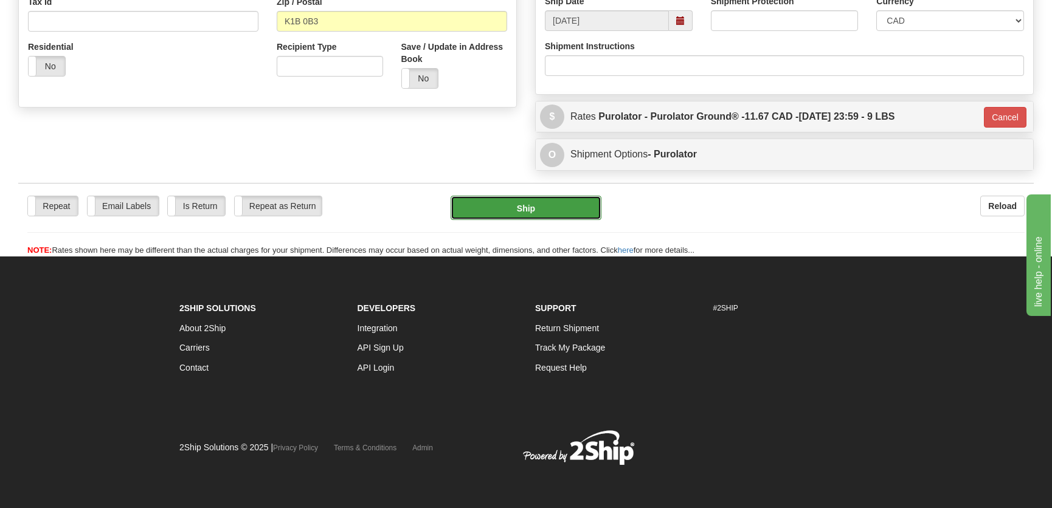
click at [559, 211] on button "Ship" at bounding box center [525, 208] width 151 height 24
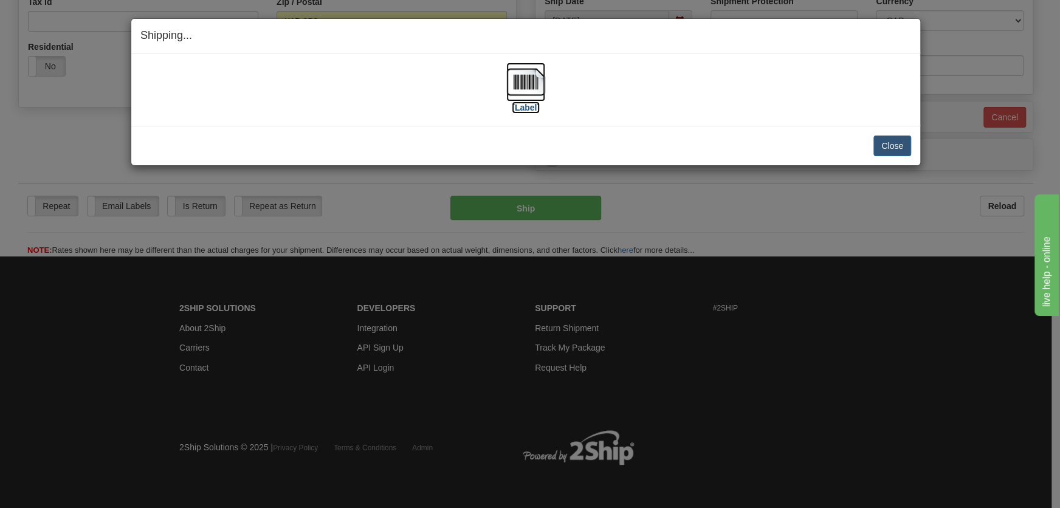
click at [538, 90] on img at bounding box center [525, 82] width 39 height 39
click at [883, 148] on button "Close" at bounding box center [892, 146] width 38 height 21
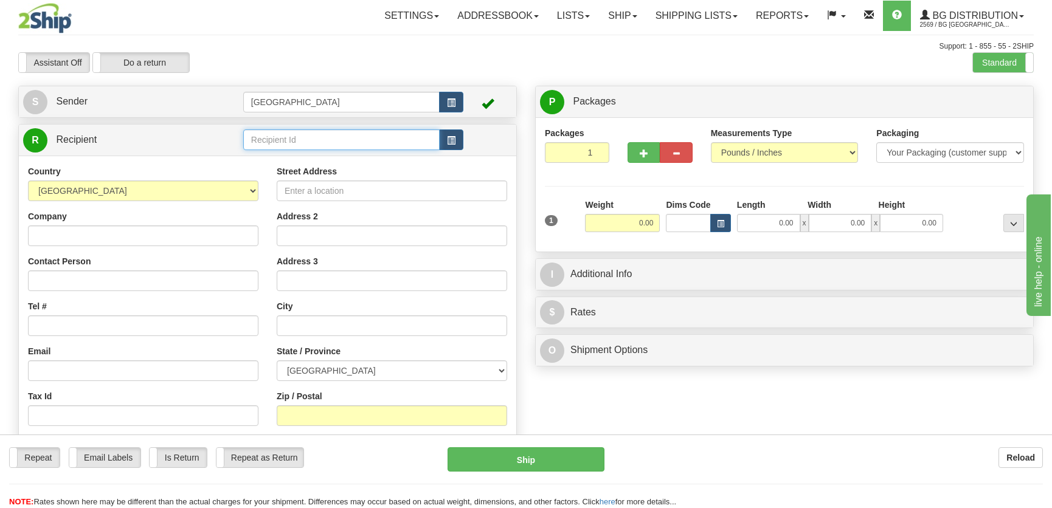
click at [306, 145] on input "text" at bounding box center [341, 139] width 196 height 21
click at [299, 157] on div "[GEOGRAPHIC_DATA]" at bounding box center [338, 159] width 183 height 12
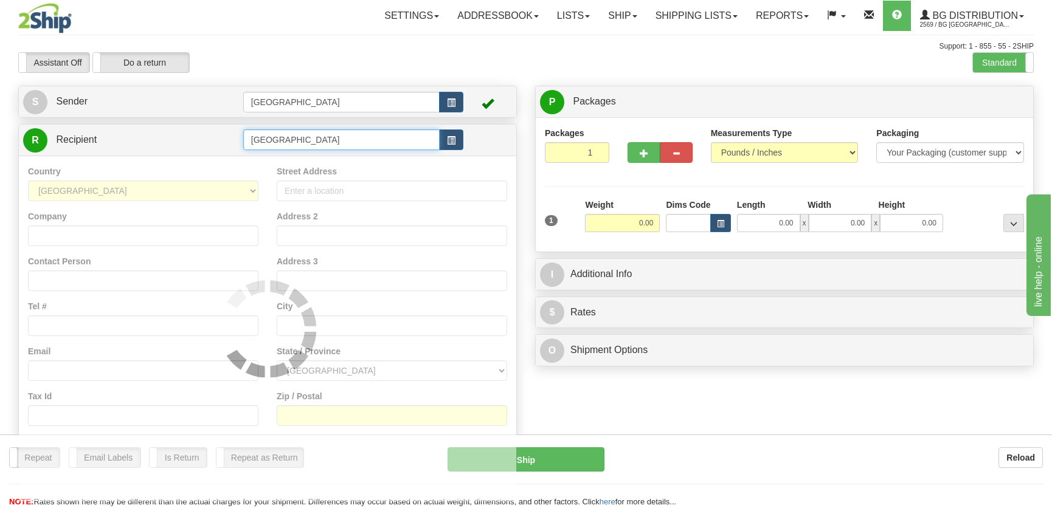
type input "[GEOGRAPHIC_DATA]"
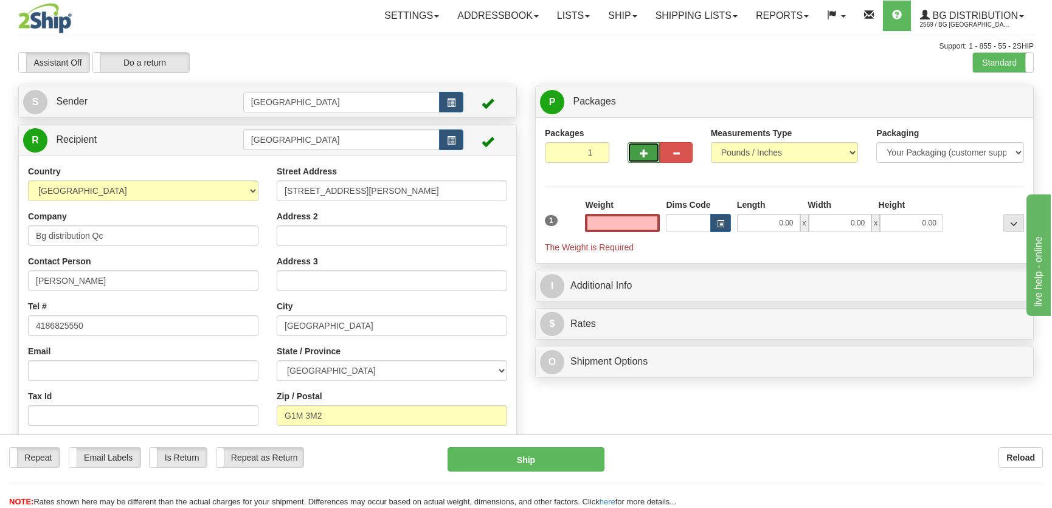
type input "0.00"
click at [646, 151] on span "button" at bounding box center [643, 154] width 9 height 8
radio input "true"
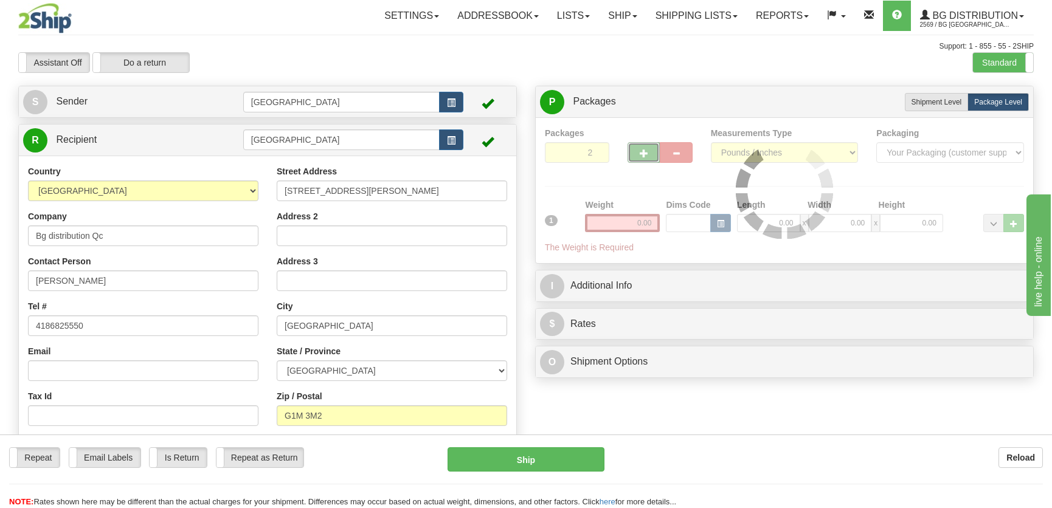
click at [644, 151] on div at bounding box center [784, 190] width 479 height 127
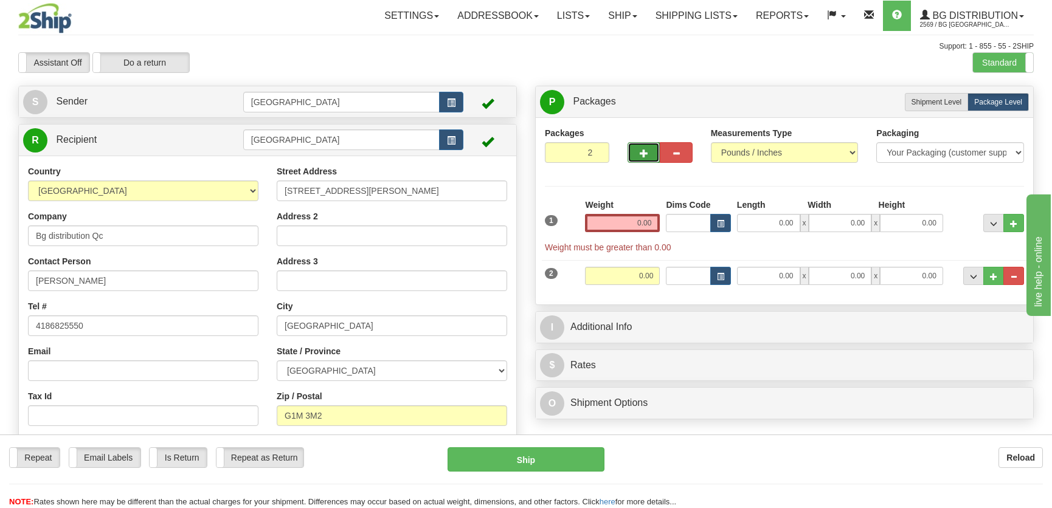
click at [642, 152] on span "button" at bounding box center [643, 154] width 9 height 8
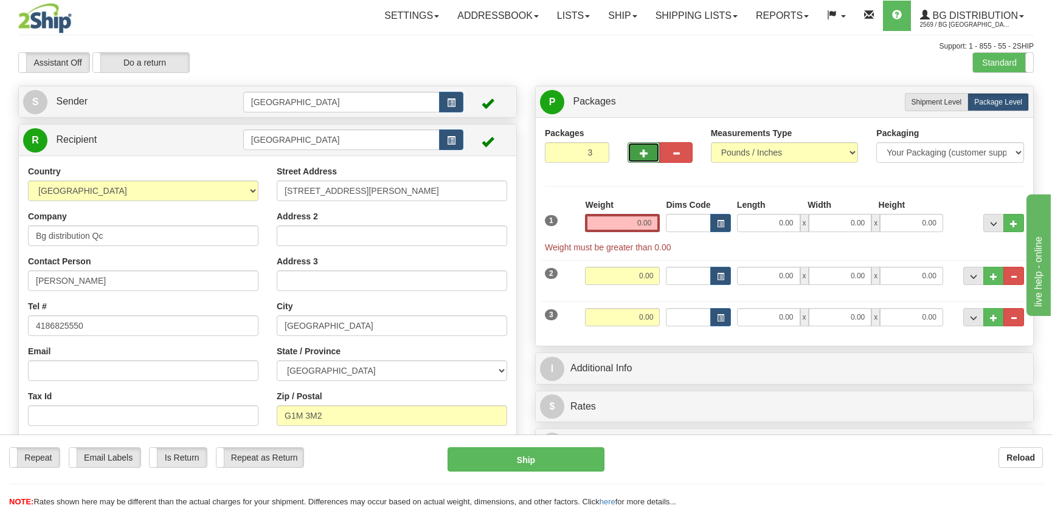
click at [642, 152] on span "button" at bounding box center [643, 154] width 9 height 8
type input "4"
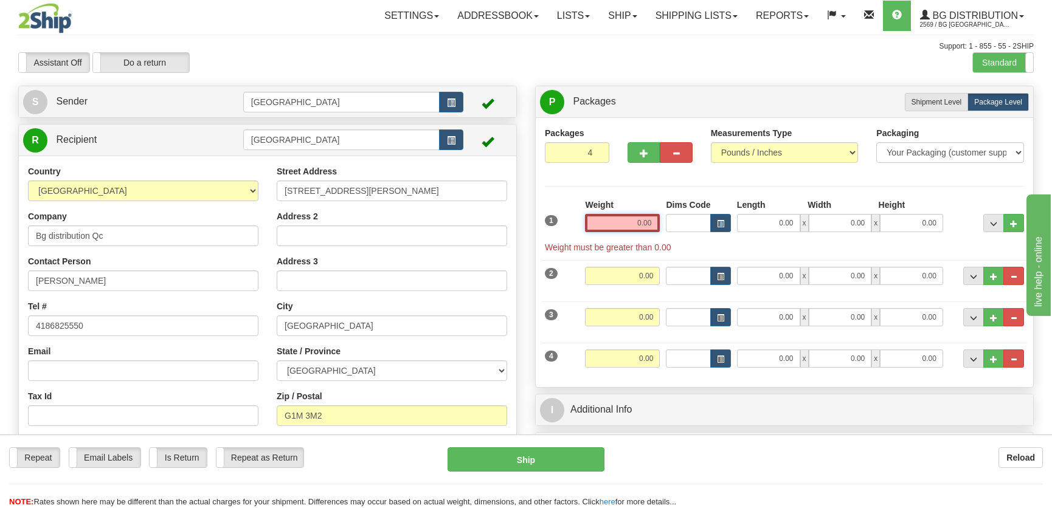
click at [619, 219] on input "0.00" at bounding box center [622, 223] width 75 height 18
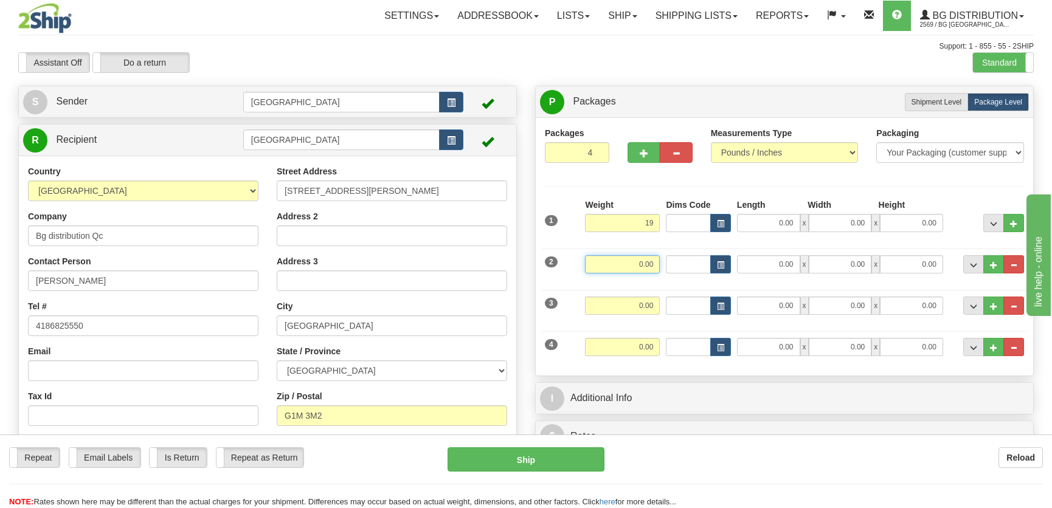
click at [656, 259] on input "0.00" at bounding box center [622, 264] width 75 height 18
type input "19.00"
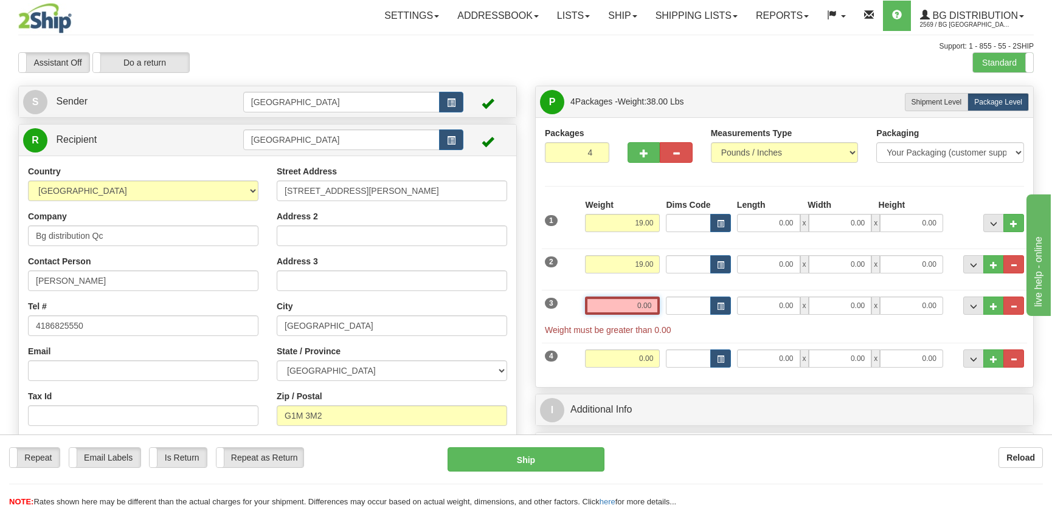
click at [653, 300] on input "0.00" at bounding box center [622, 306] width 75 height 18
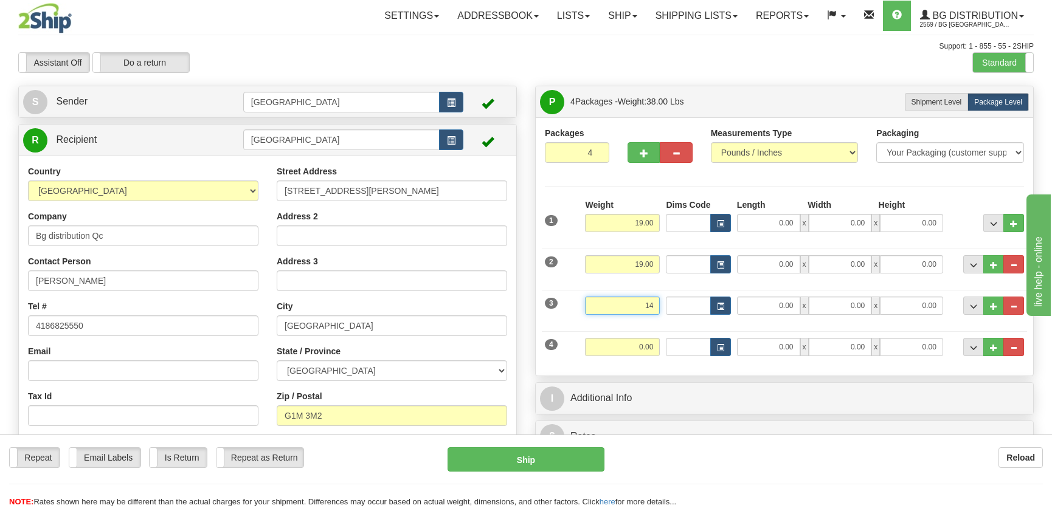
type input "14"
click at [774, 222] on input "0.00" at bounding box center [768, 223] width 63 height 18
type input "14.00"
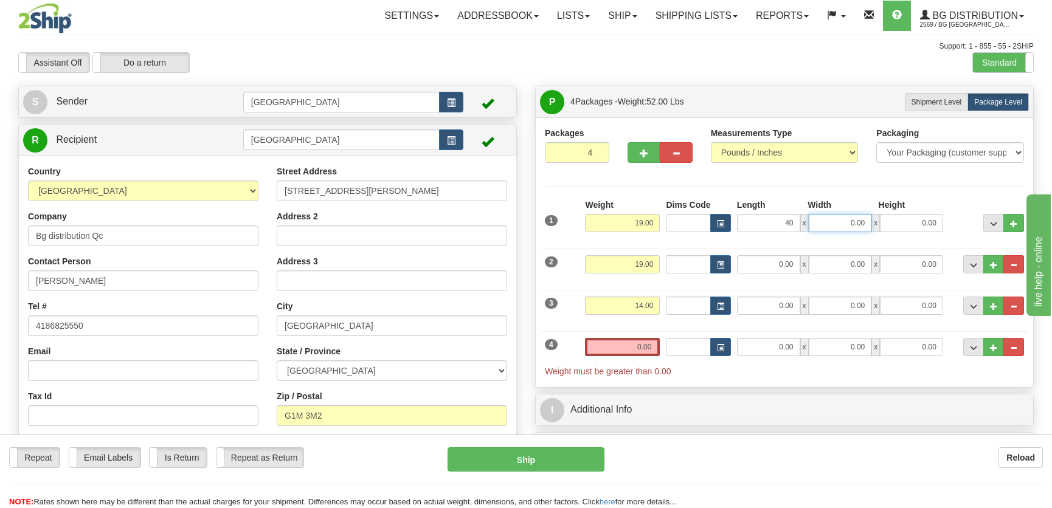
type input "40.00"
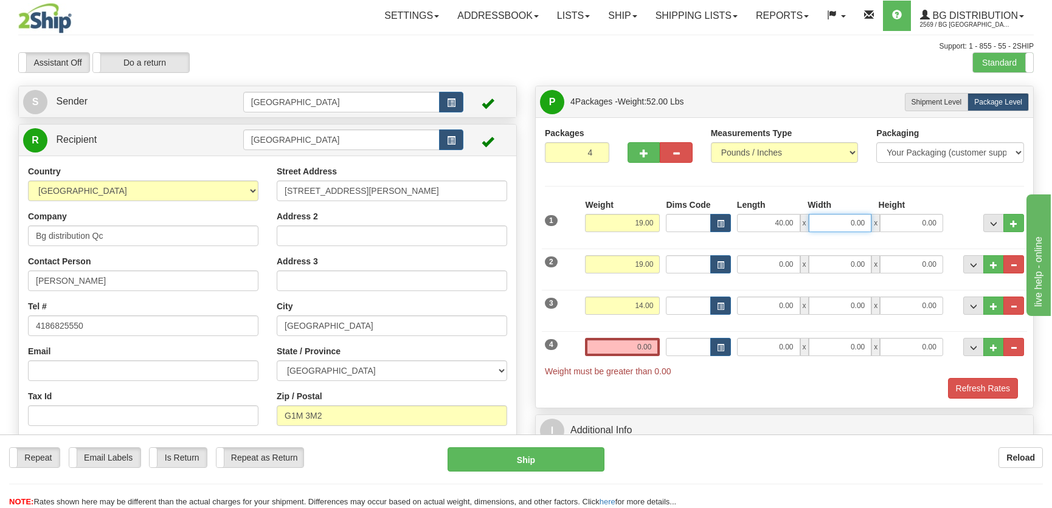
click at [829, 228] on input "0.00" at bounding box center [839, 223] width 63 height 18
click at [829, 228] on input "Width" at bounding box center [839, 223] width 63 height 18
type input "11.00"
type input "5.00"
type input "40.00"
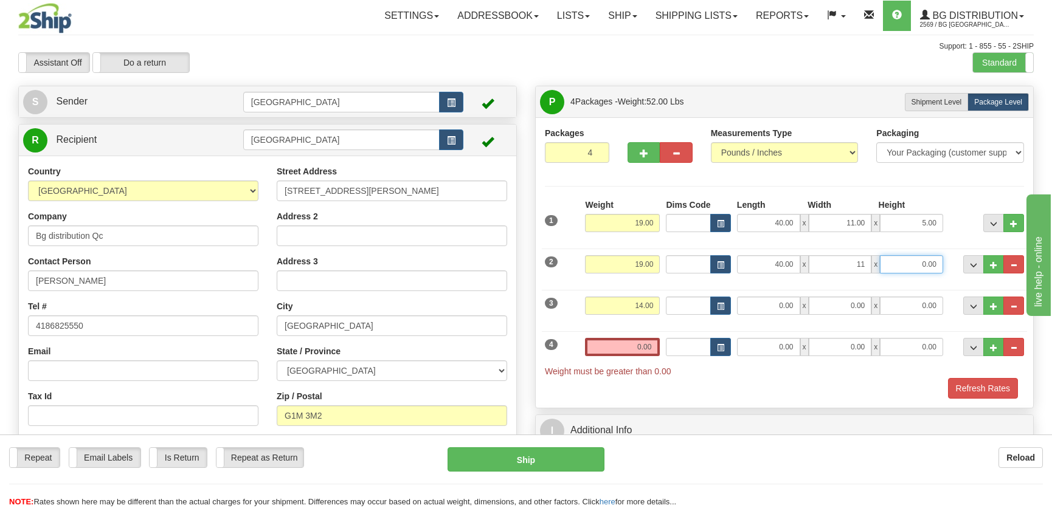
type input "11.00"
type input "5.00"
click at [774, 311] on input "0.00" at bounding box center [768, 306] width 63 height 18
type input "11.00"
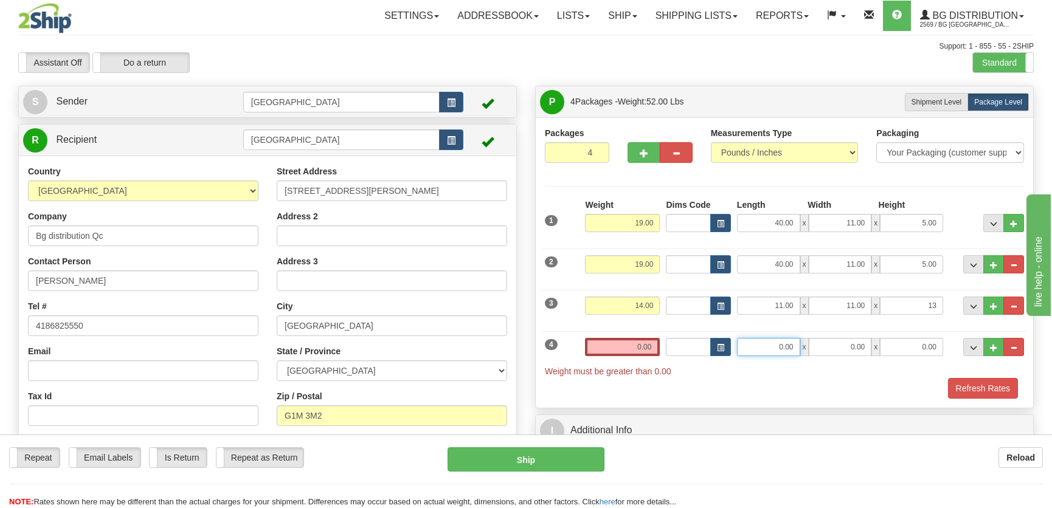
type input "13.00"
click at [789, 346] on input "0.00" at bounding box center [768, 347] width 63 height 18
type input "19.00"
type input "14.00"
type input "13.00"
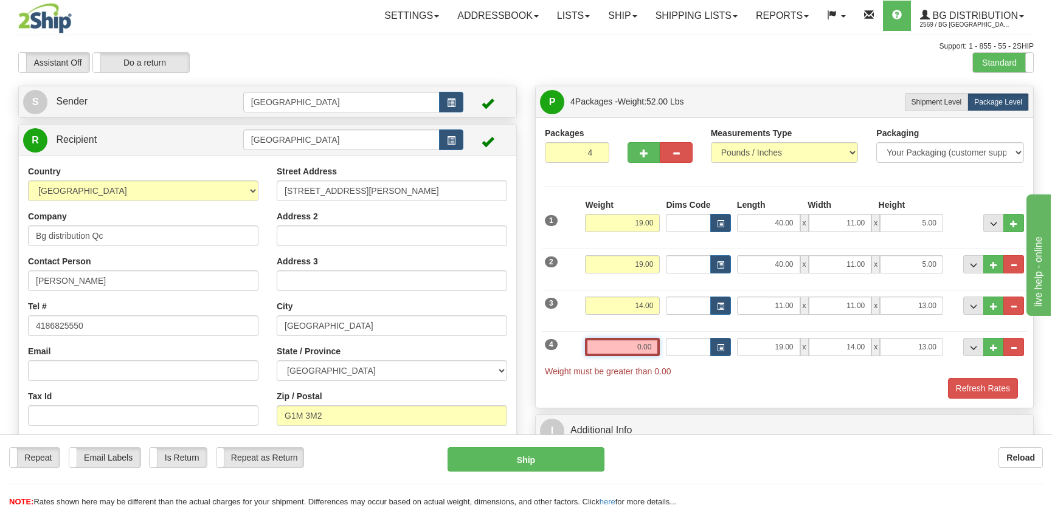
click at [622, 346] on input "0.00" at bounding box center [622, 347] width 75 height 18
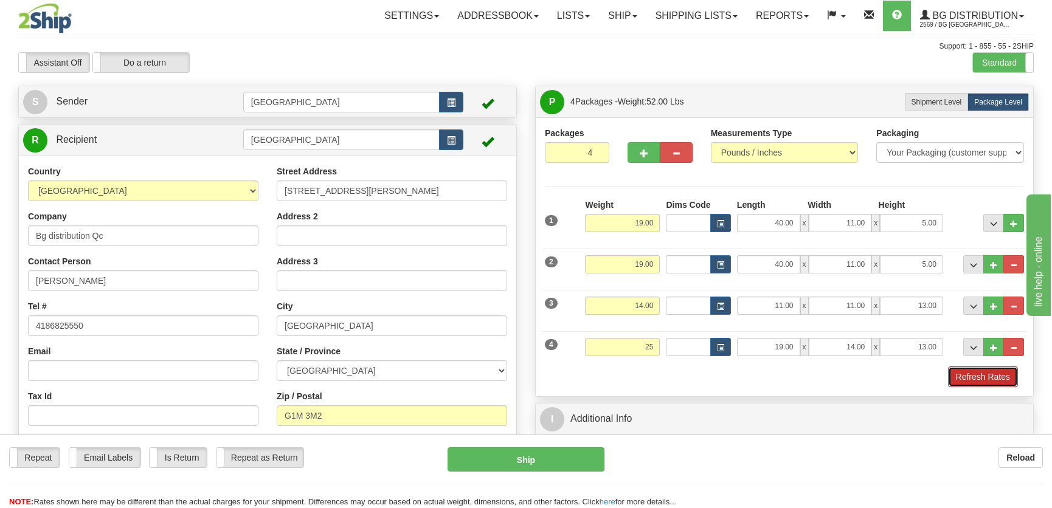
click at [1002, 377] on button "Refresh Rates" at bounding box center [983, 377] width 70 height 21
type input "25.00"
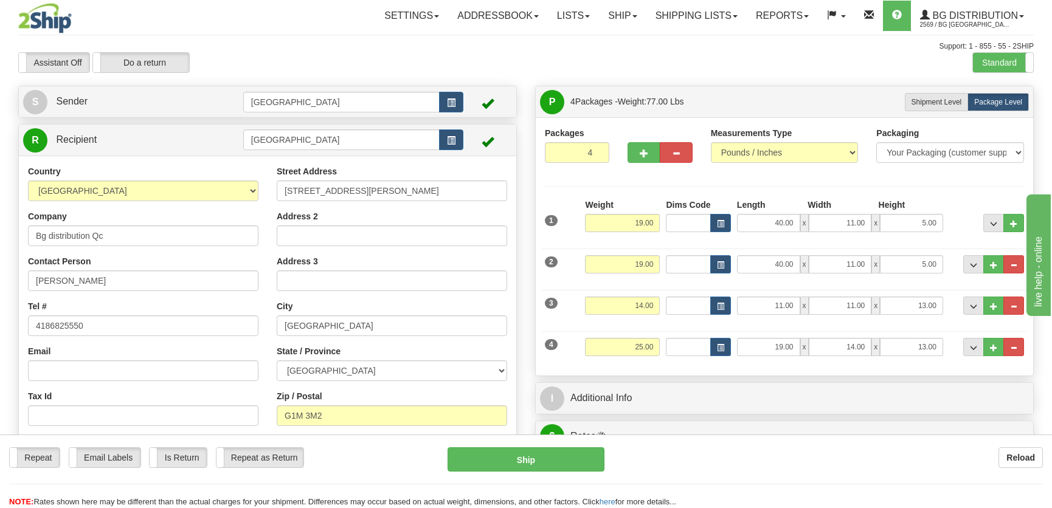
scroll to position [165, 0]
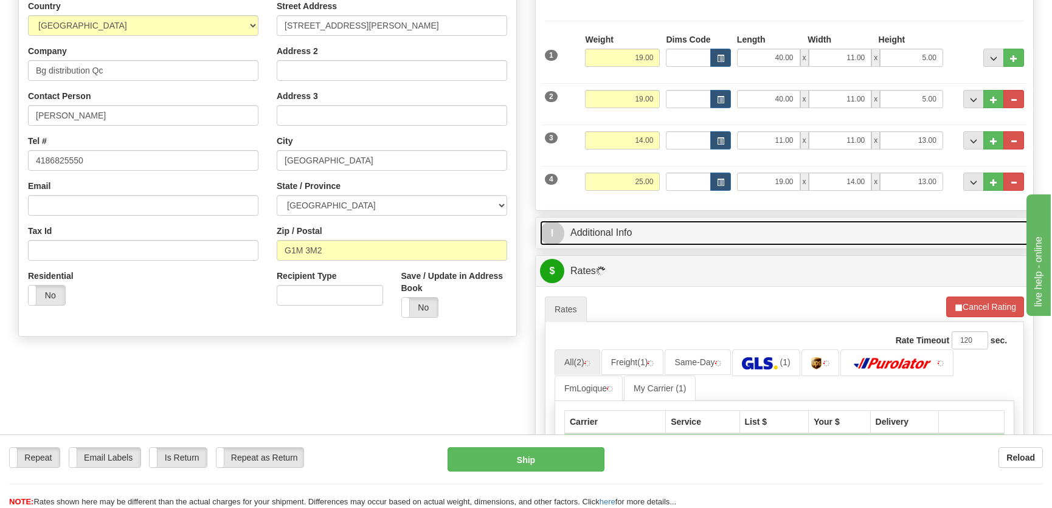
click at [693, 230] on link "I Additional Info" at bounding box center [784, 233] width 489 height 25
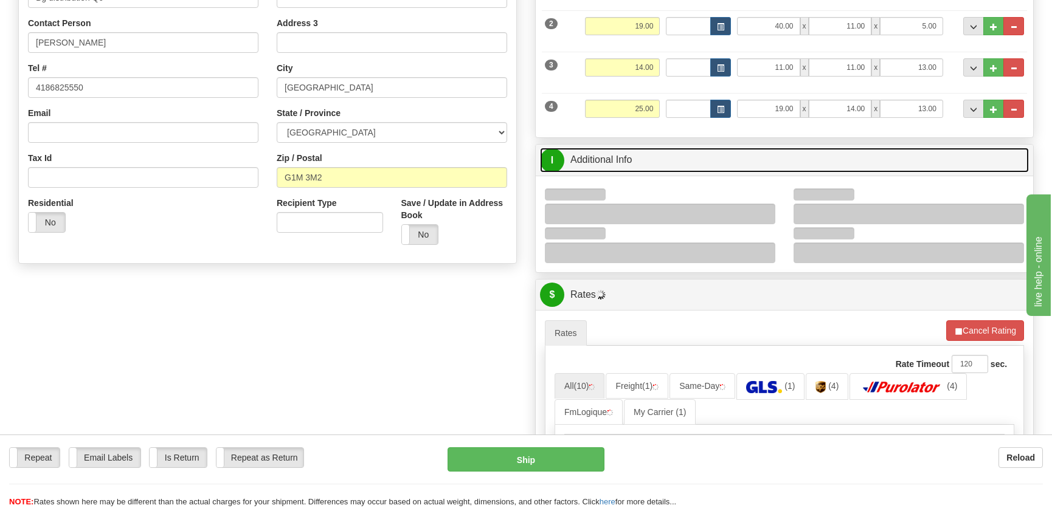
scroll to position [276, 0]
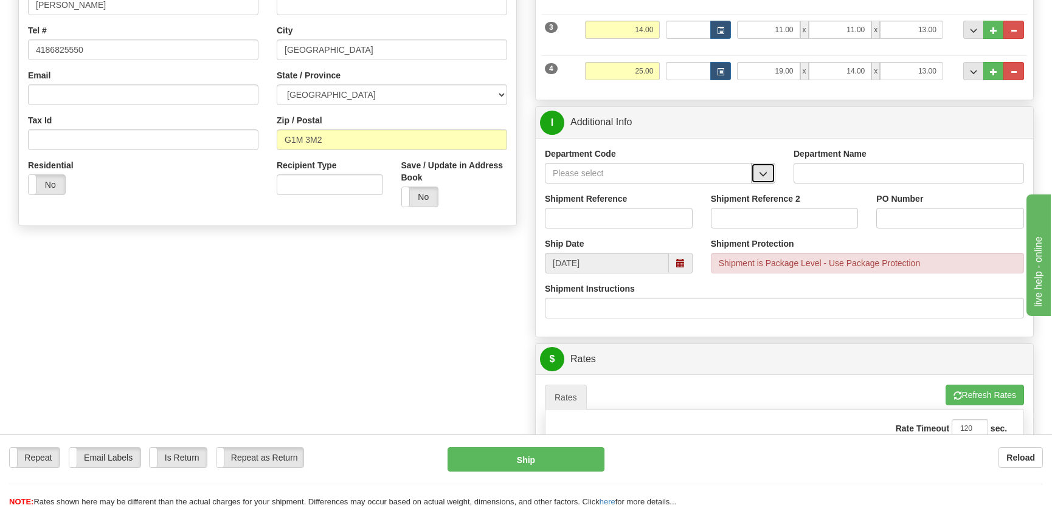
click at [768, 174] on button "button" at bounding box center [763, 173] width 24 height 21
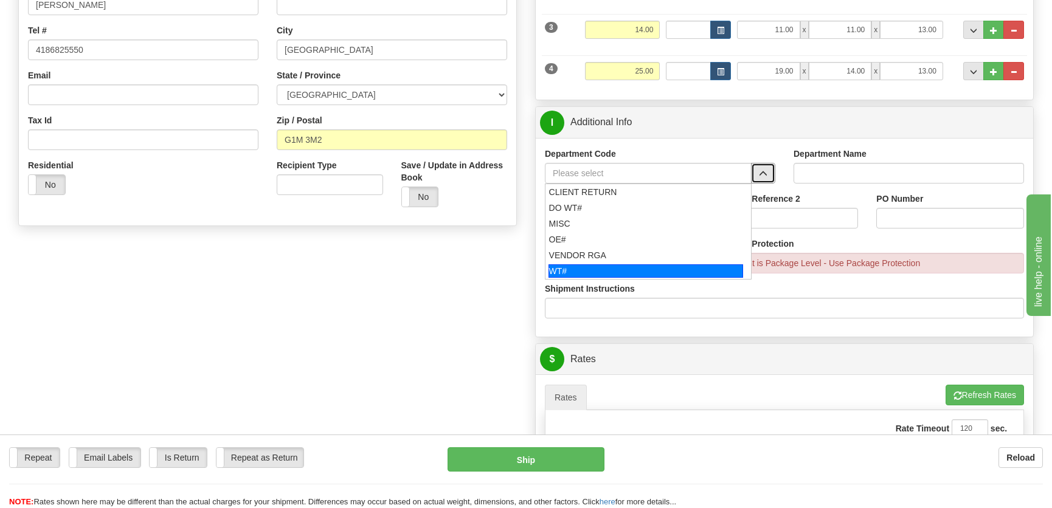
click at [608, 264] on div "WT#" at bounding box center [645, 270] width 195 height 13
type input "WT#"
type input "WAREHOUSE TRANSFERS"
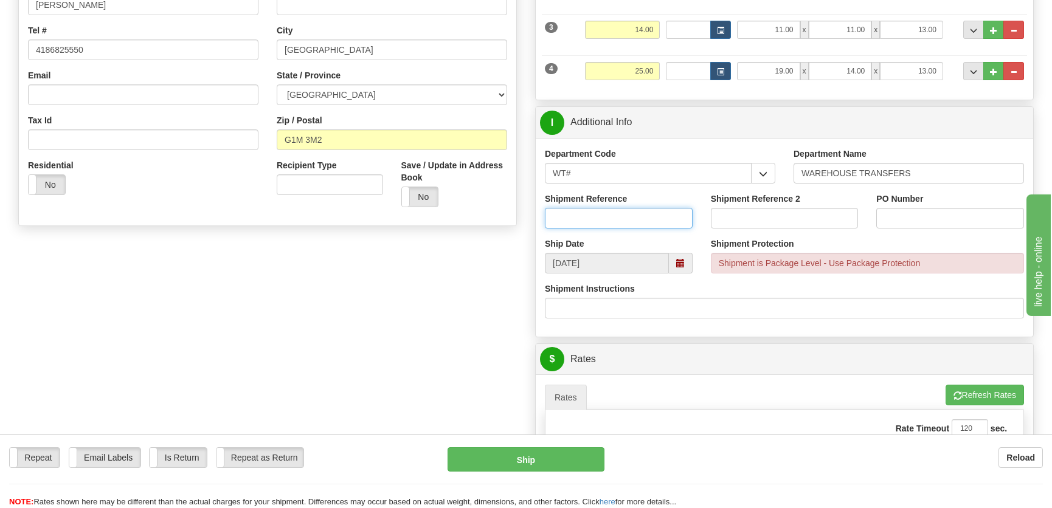
click at [621, 227] on input "Shipment Reference" at bounding box center [619, 218] width 148 height 21
type input "transfers Québec"
click at [932, 215] on input "PO Number" at bounding box center [950, 218] width 148 height 21
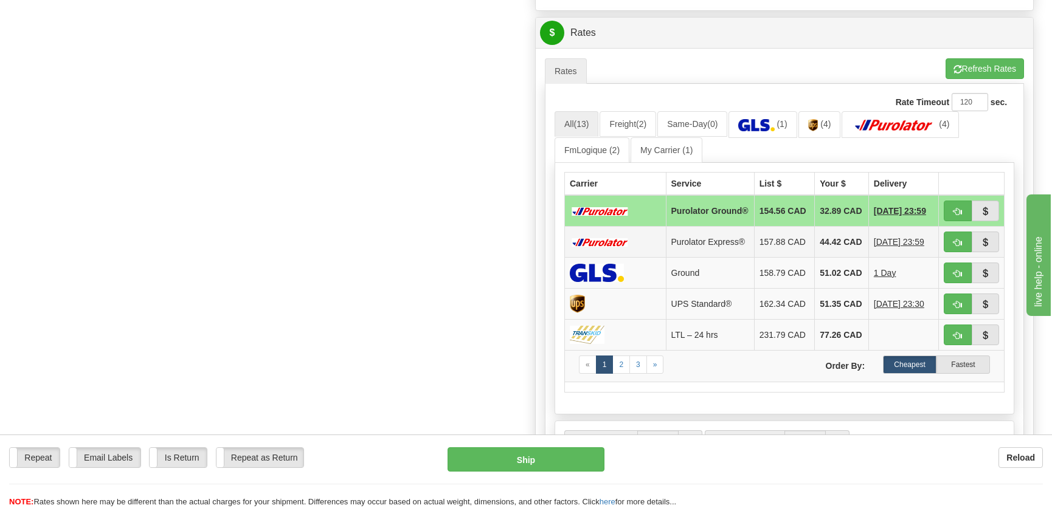
scroll to position [608, 0]
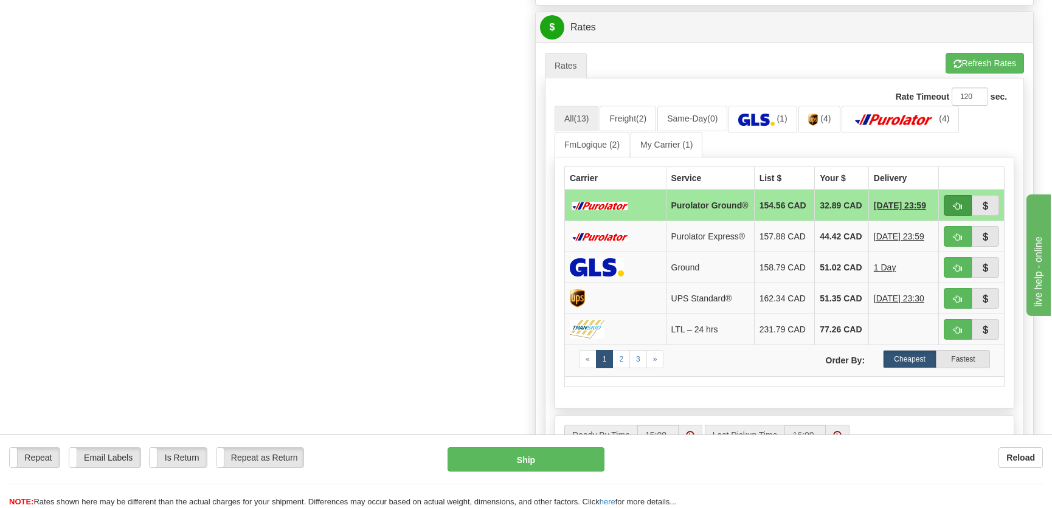
type input "."
click at [952, 200] on button "button" at bounding box center [957, 205] width 28 height 21
type input "260"
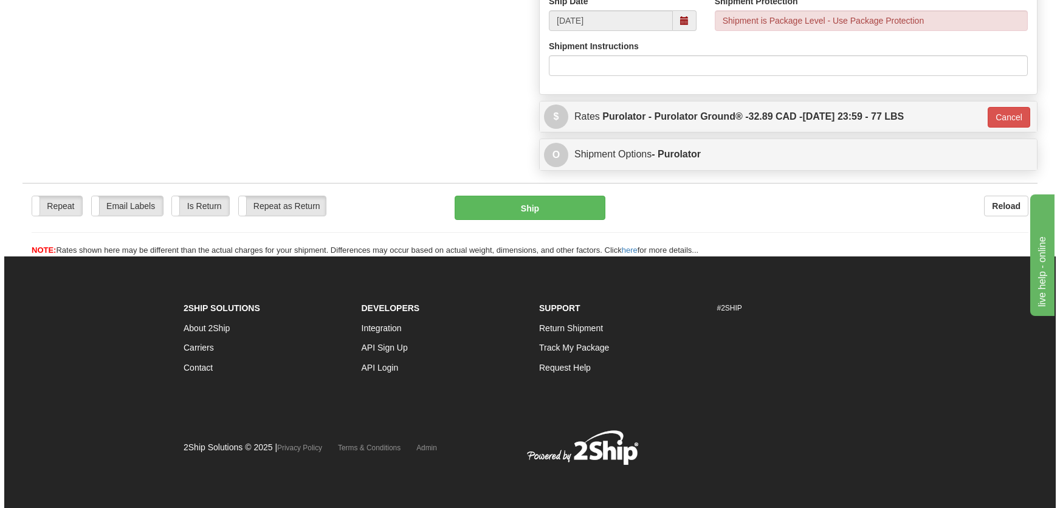
scroll to position [518, 0]
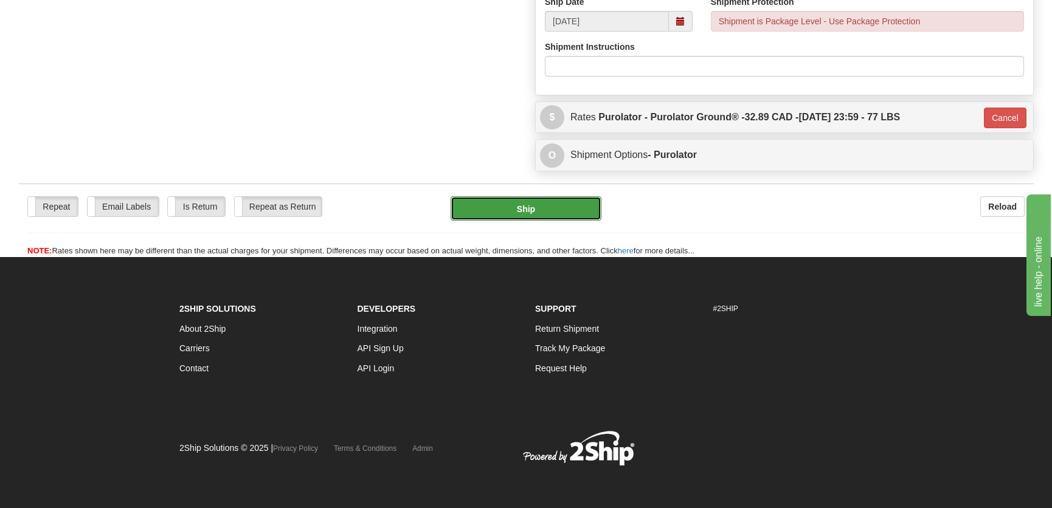
click at [546, 216] on button "Ship" at bounding box center [525, 208] width 151 height 24
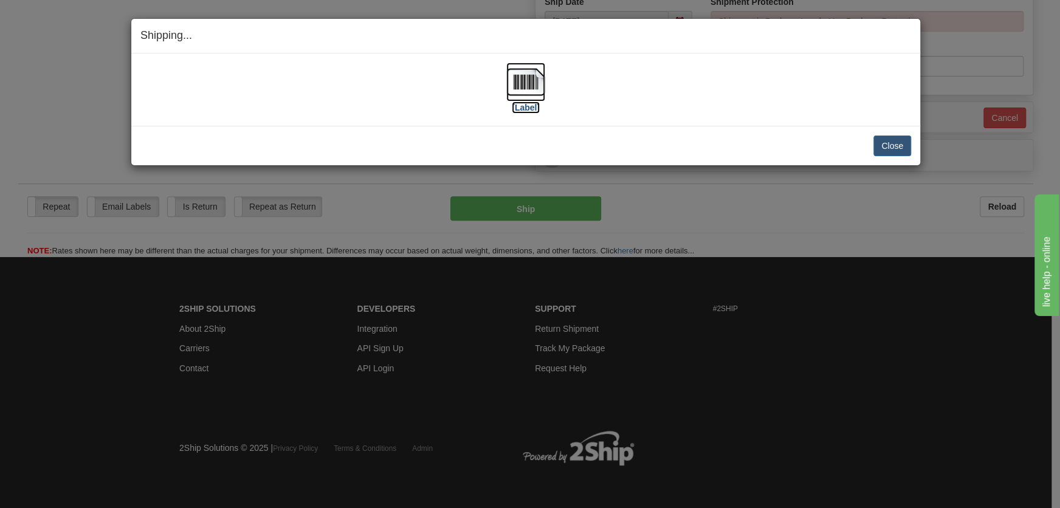
click at [522, 67] on img at bounding box center [525, 82] width 39 height 39
click at [889, 152] on button "Close" at bounding box center [892, 146] width 38 height 21
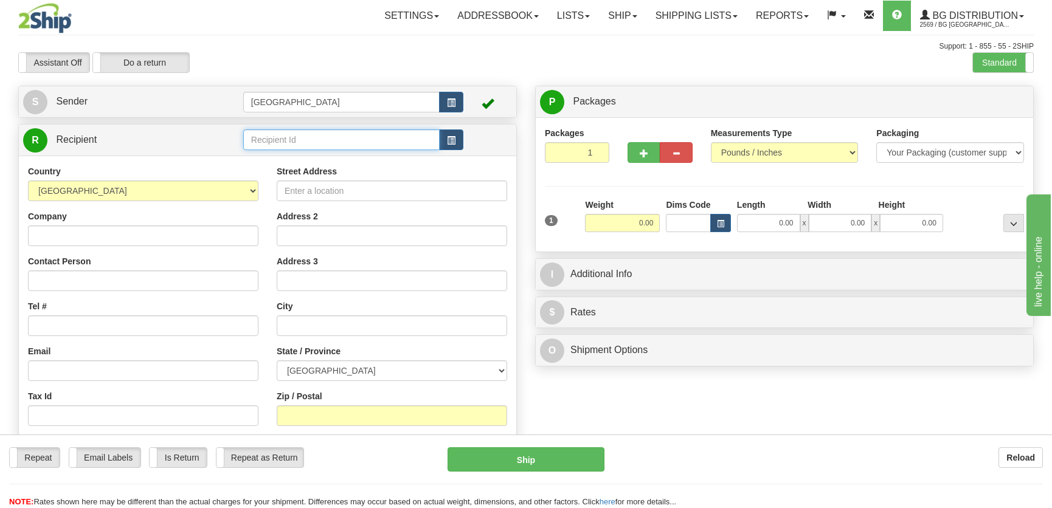
click at [315, 146] on input "text" at bounding box center [341, 139] width 196 height 21
click at [322, 151] on li "1186" at bounding box center [341, 159] width 195 height 16
type input "1186"
type input "0.00"
click at [322, 154] on div "R Recipient 1186" at bounding box center [267, 140] width 497 height 31
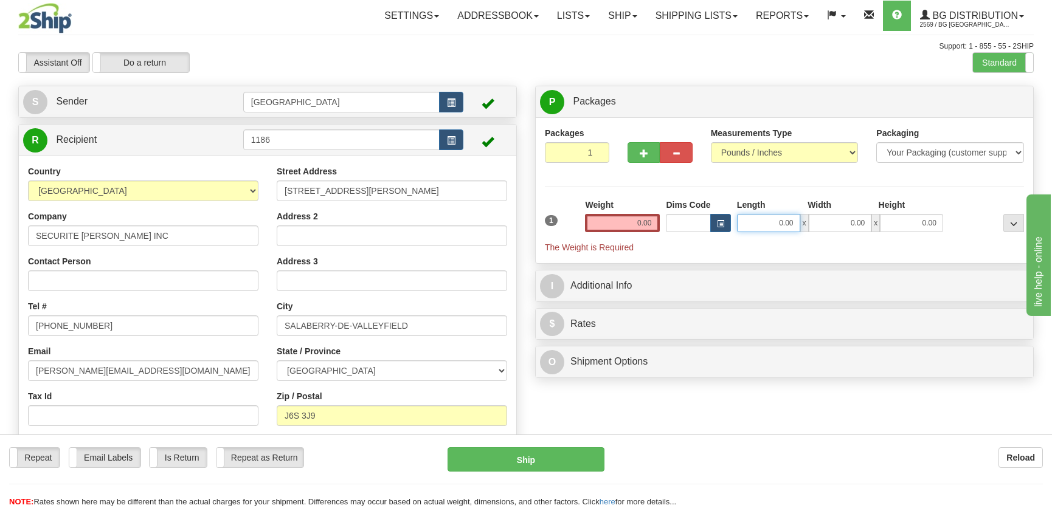
click at [756, 227] on input "0.00" at bounding box center [768, 223] width 63 height 18
type input "15.00"
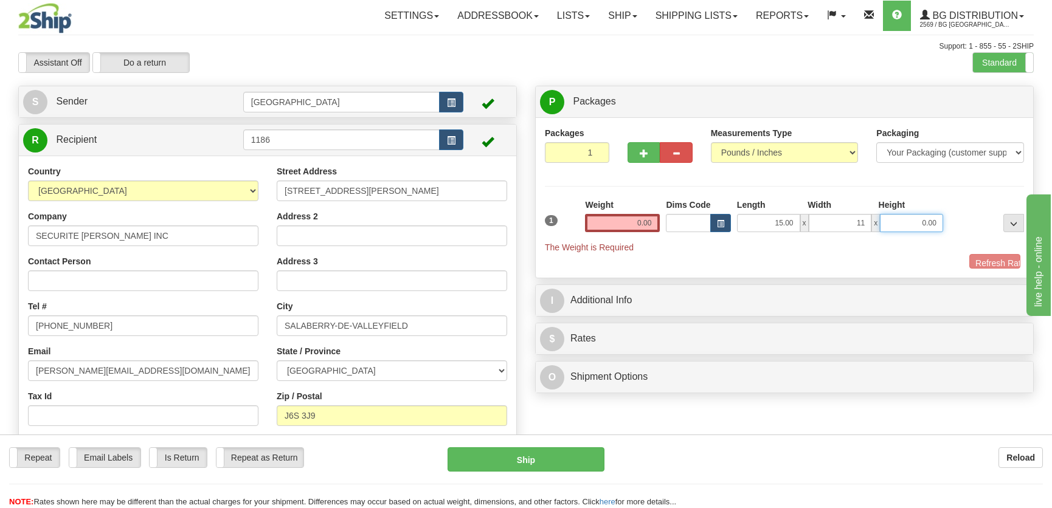
type input "11.00"
type input "10.00"
click at [650, 216] on input "0.00" at bounding box center [622, 223] width 75 height 18
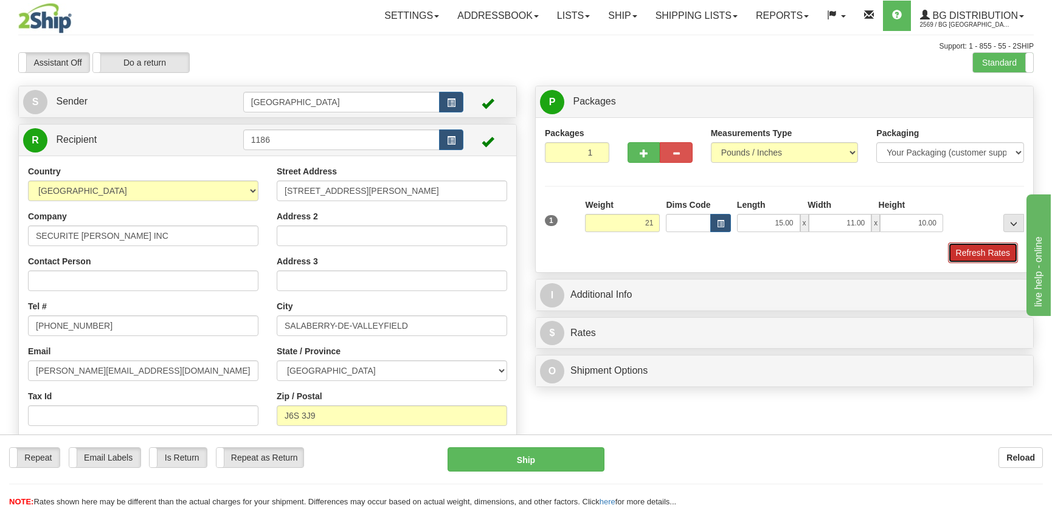
click at [962, 257] on button "Refresh Rates" at bounding box center [983, 253] width 70 height 21
type input "21.00"
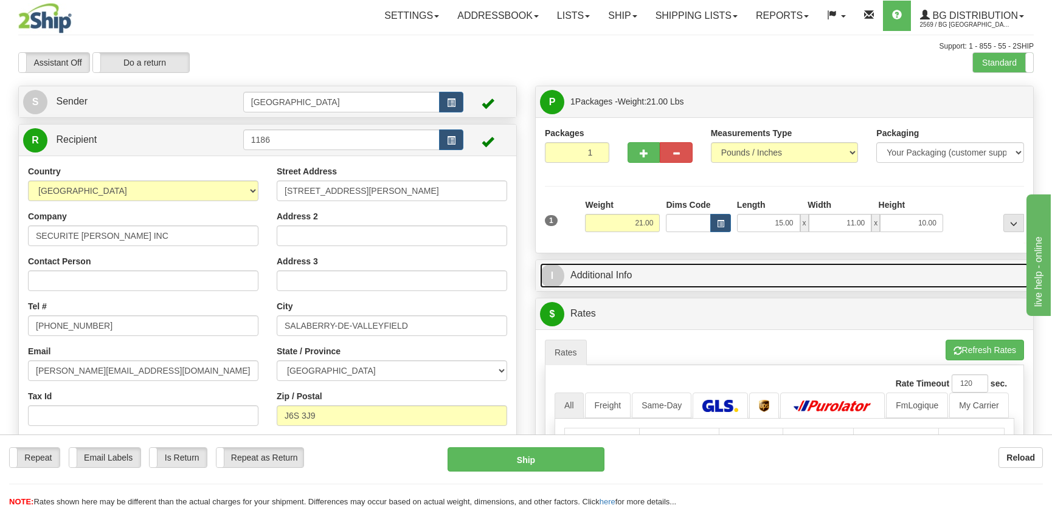
click at [895, 271] on link "I Additional Info" at bounding box center [784, 275] width 489 height 25
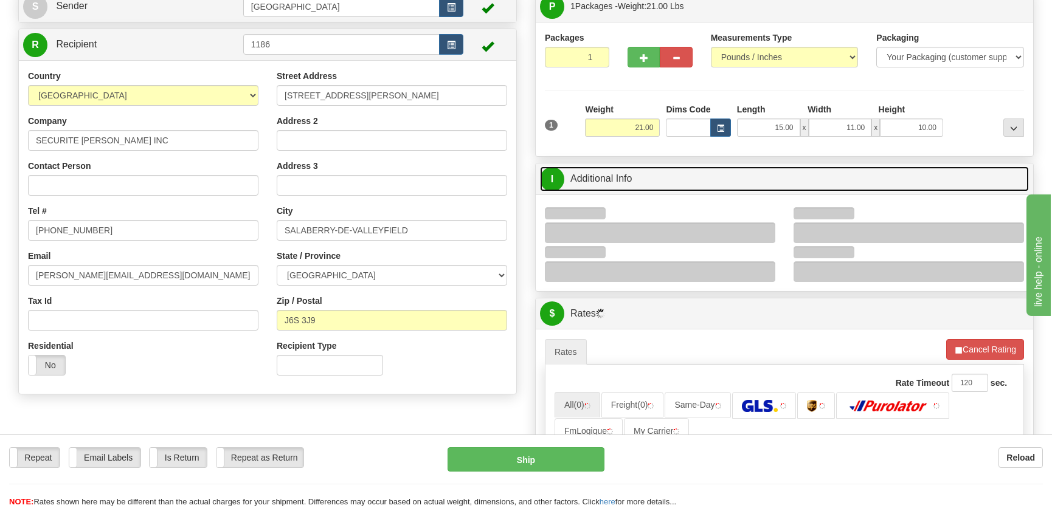
scroll to position [165, 0]
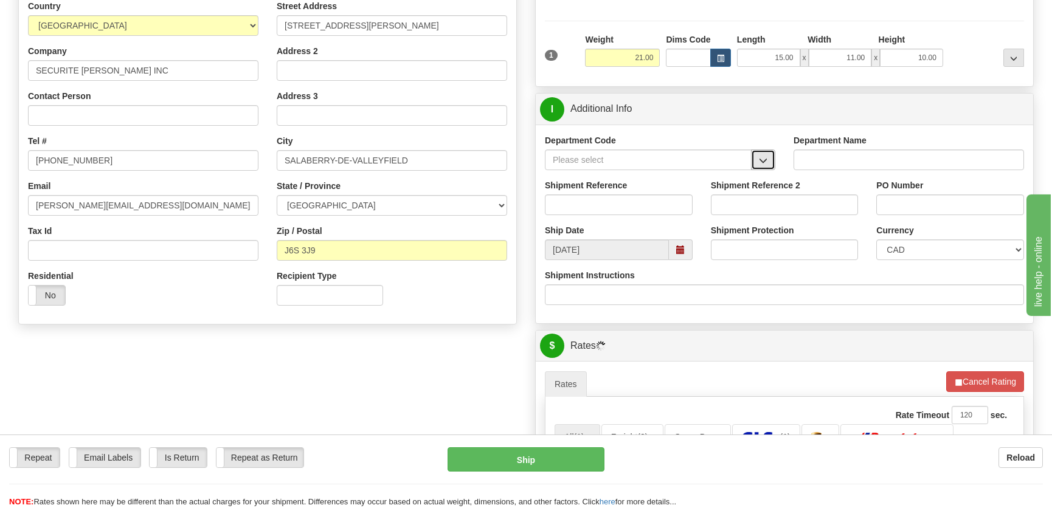
click at [766, 158] on span "button" at bounding box center [763, 161] width 9 height 8
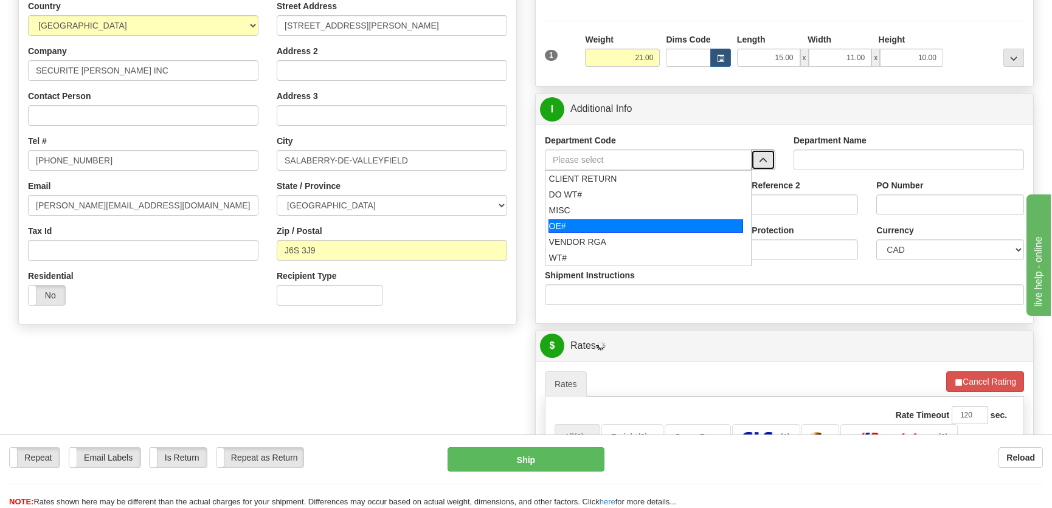
drag, startPoint x: 604, startPoint y: 230, endPoint x: 615, endPoint y: 212, distance: 20.7
click at [606, 225] on div "OE#" at bounding box center [645, 225] width 195 height 13
type input "OE#"
type input "ORDERS"
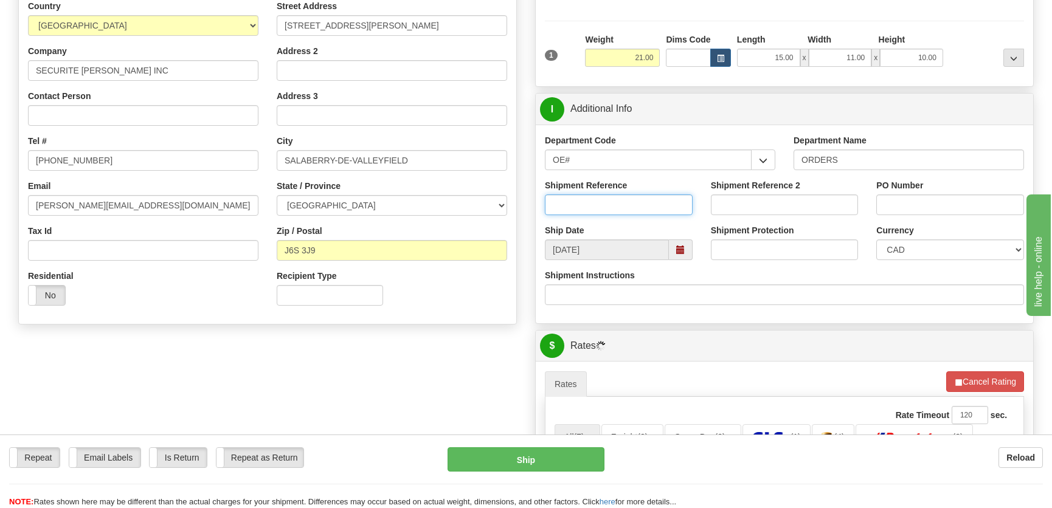
click at [619, 204] on input "Shipment Reference" at bounding box center [619, 205] width 148 height 21
type input "50322352-00"
click at [965, 200] on input "PO Number" at bounding box center [950, 205] width 148 height 21
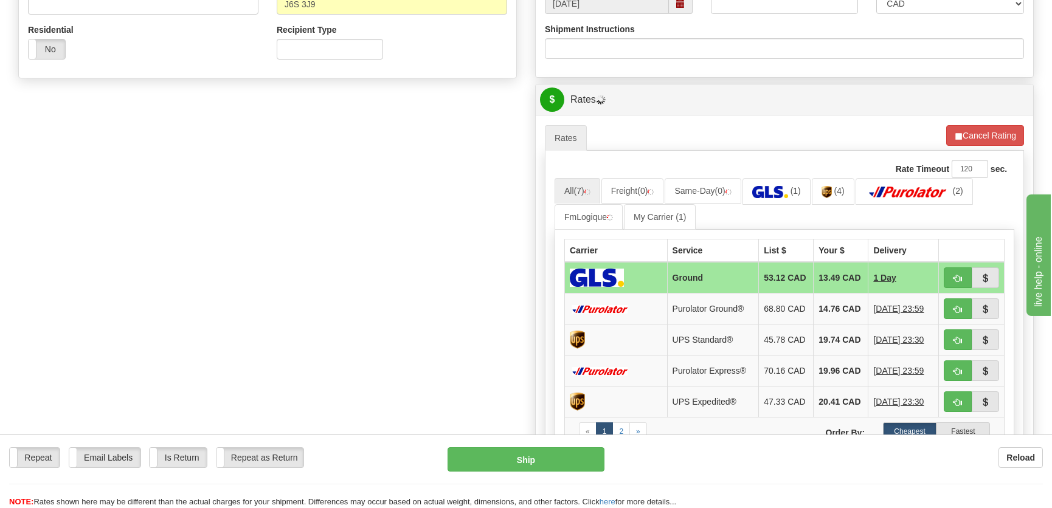
scroll to position [497, 0]
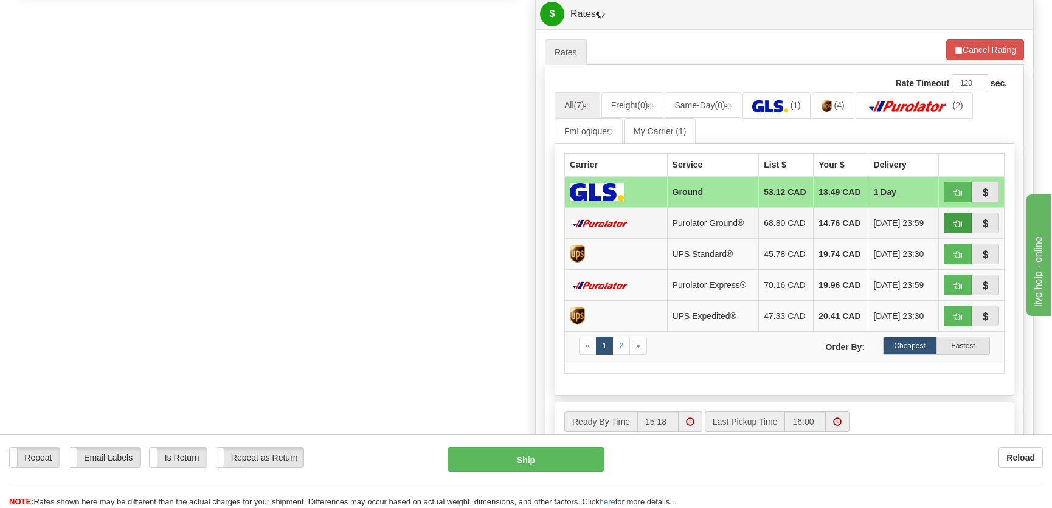
type input "."
click at [956, 226] on span "button" at bounding box center [957, 224] width 9 height 8
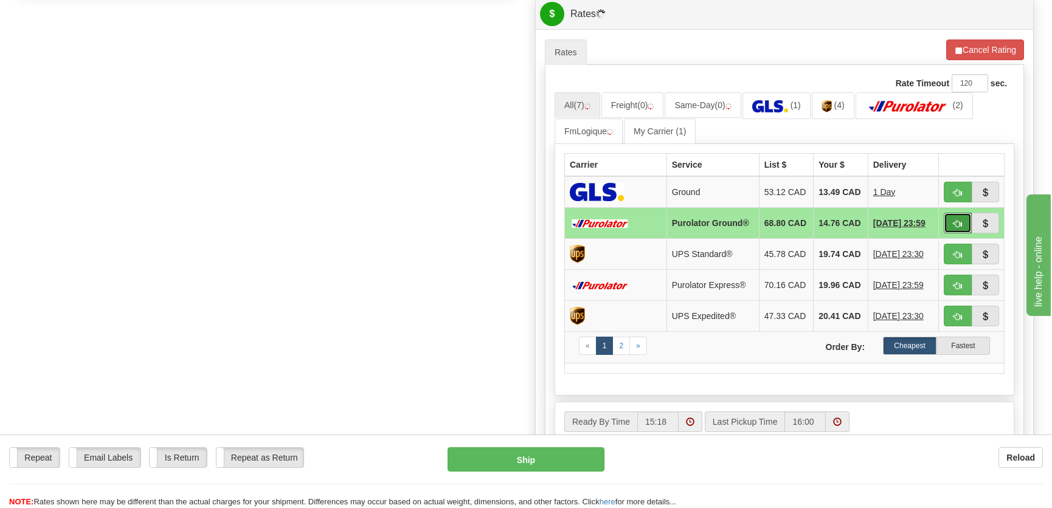
click at [948, 229] on button "button" at bounding box center [957, 223] width 28 height 21
click at [980, 44] on button "Cancel Rating" at bounding box center [985, 50] width 78 height 21
click at [949, 233] on button "button" at bounding box center [957, 223] width 28 height 21
type input "260"
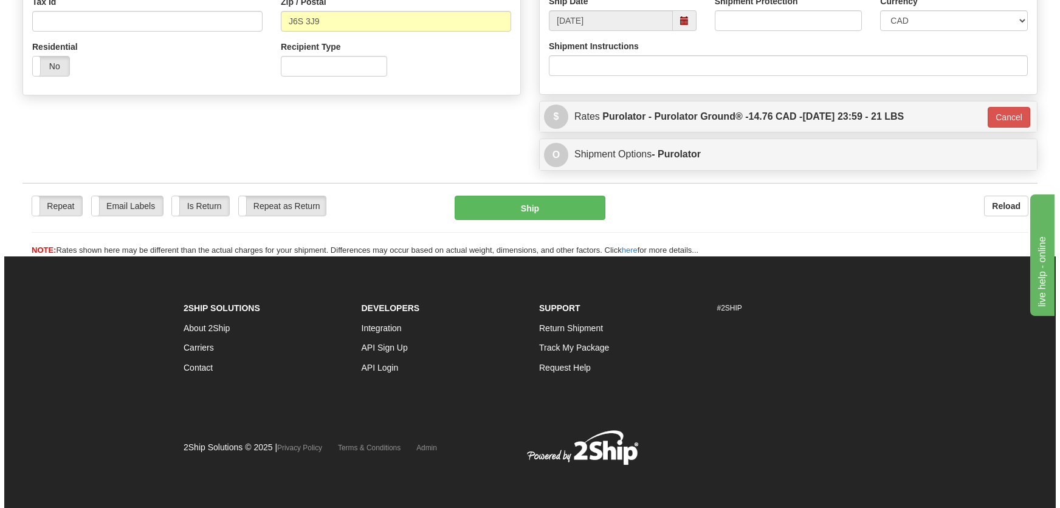
scroll to position [394, 0]
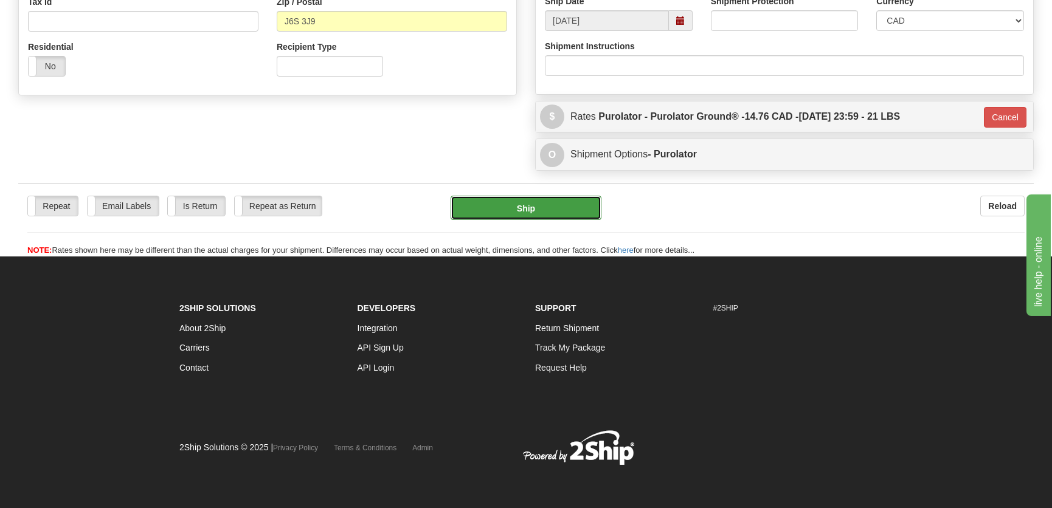
click at [540, 201] on button "Ship" at bounding box center [525, 208] width 151 height 24
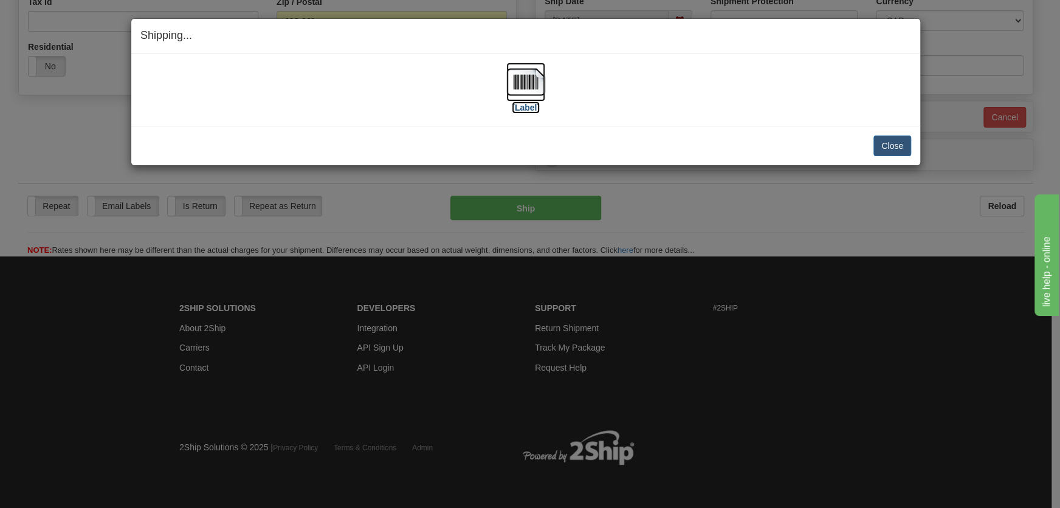
click at [528, 77] on img at bounding box center [525, 82] width 39 height 39
click at [898, 143] on button "Close" at bounding box center [892, 146] width 38 height 21
